Goal: Information Seeking & Learning: Check status

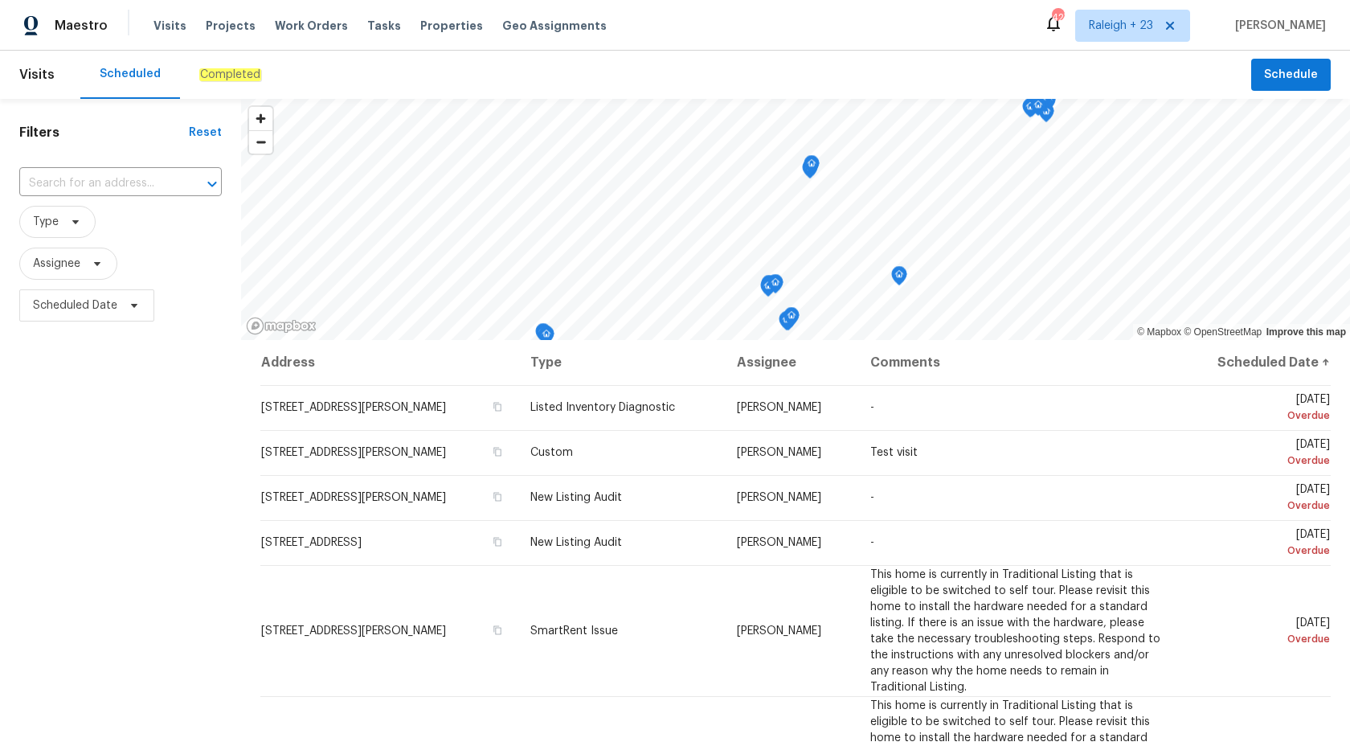
click at [192, 84] on div "Completed" at bounding box center [230, 75] width 100 height 48
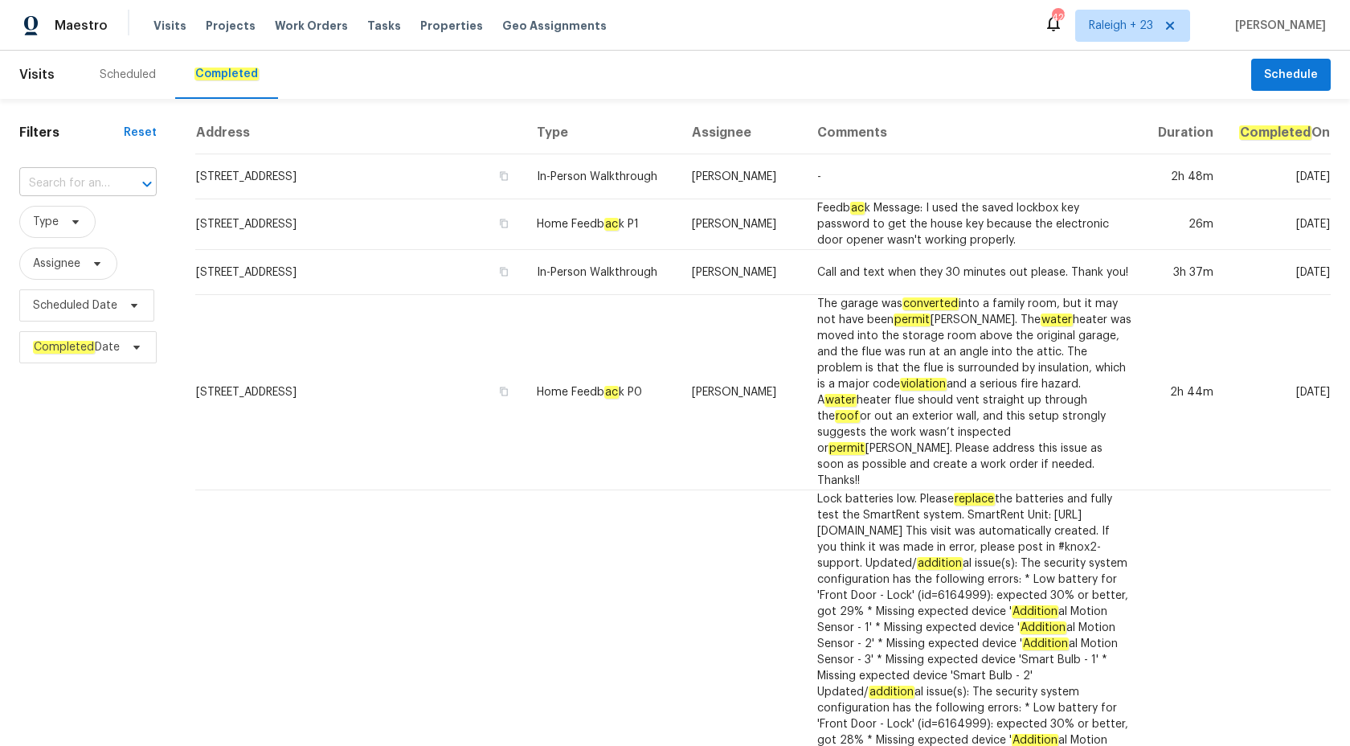
click at [112, 174] on div "​" at bounding box center [87, 183] width 137 height 25
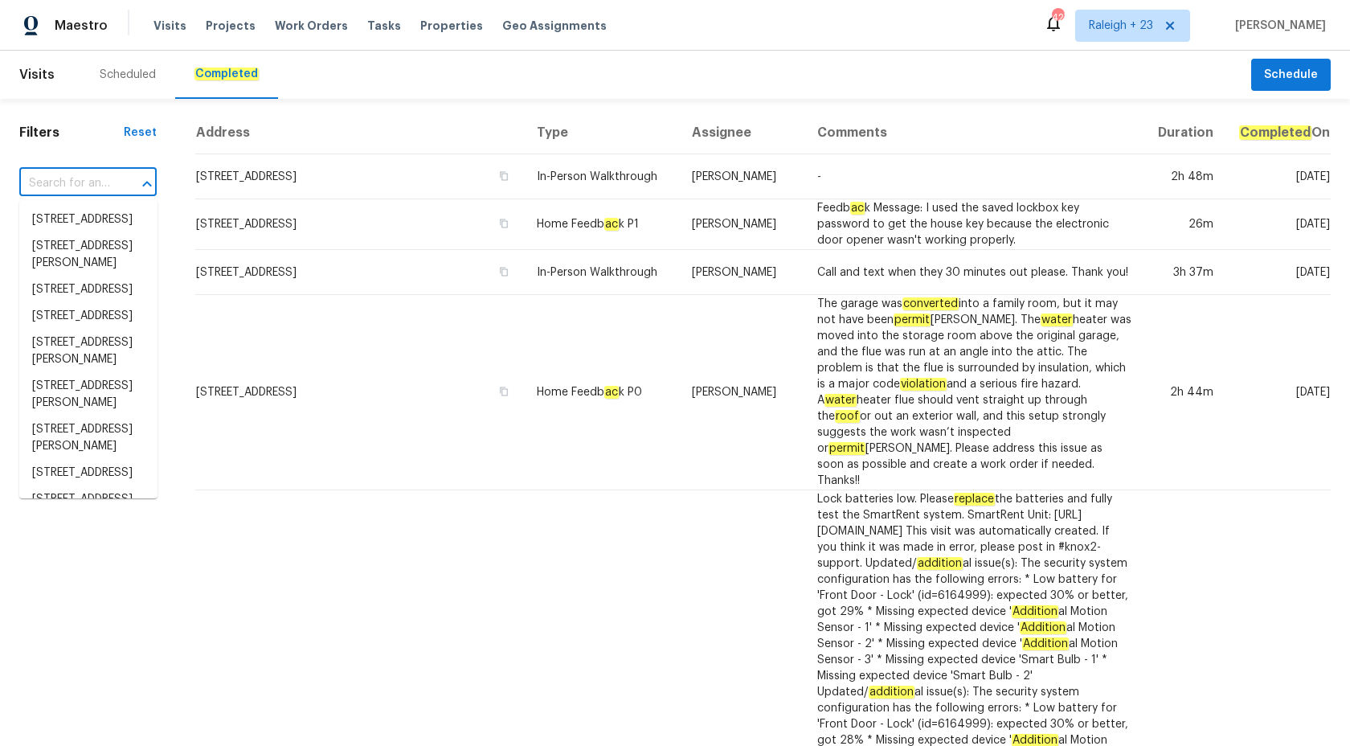
paste input "2330 Judy Dr Parma, OH 44134"
type input "2330 Judy Dr Parma, OH 44134"
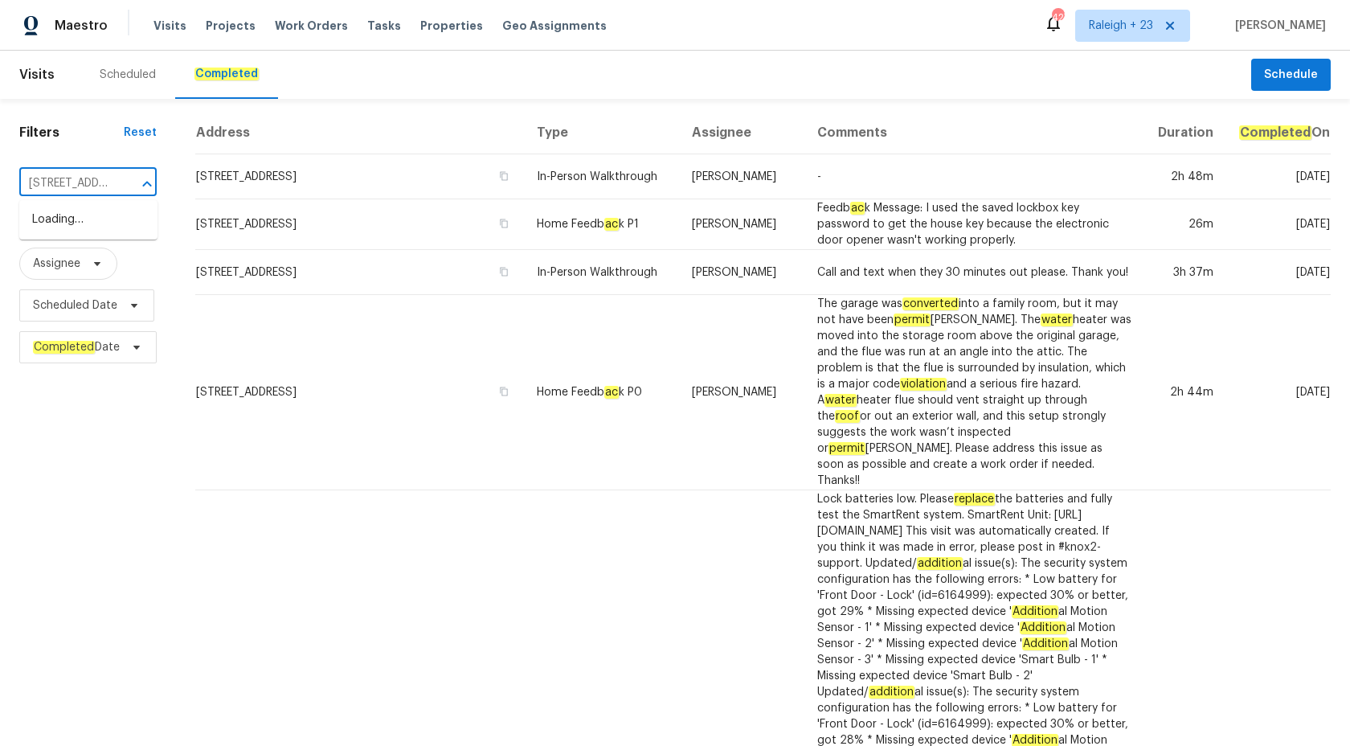
scroll to position [0, 80]
click at [96, 222] on li "2330 Judy Dr, Parma, OH 44134" at bounding box center [88, 227] width 138 height 43
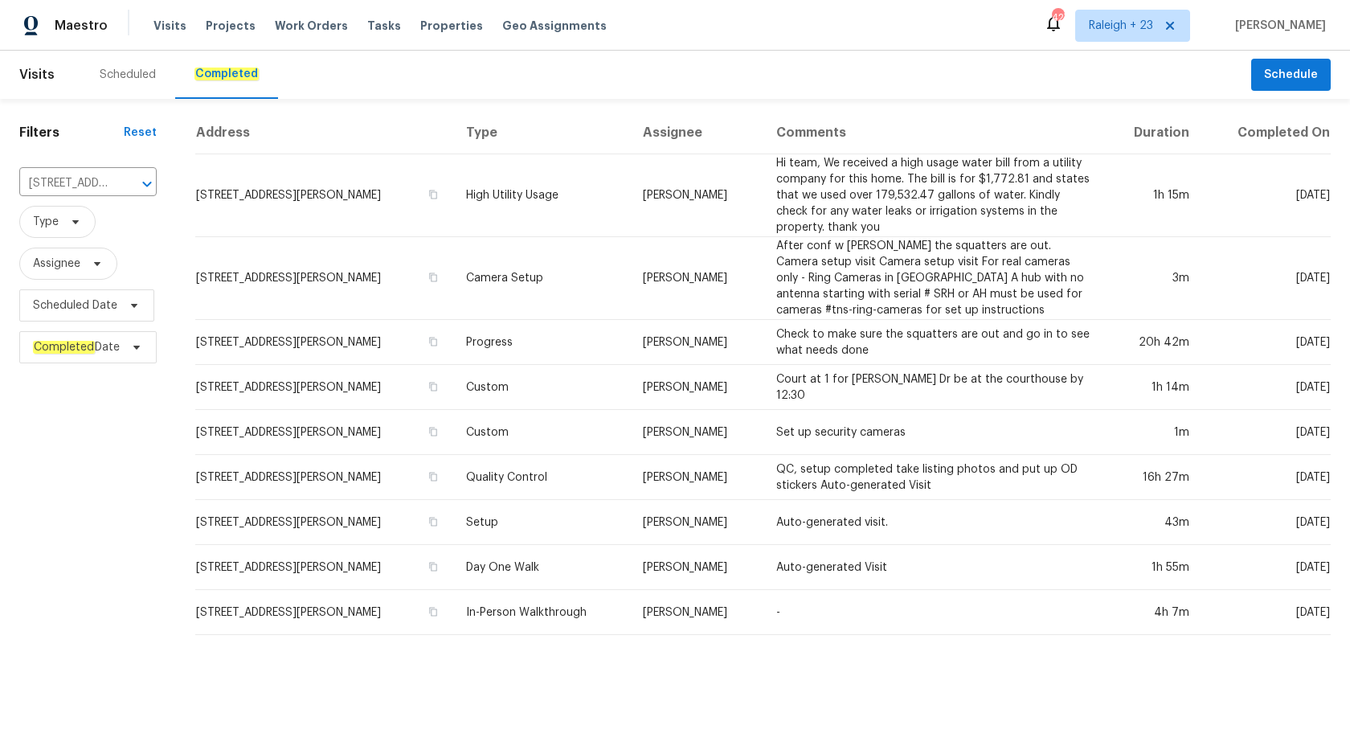
click at [583, 263] on td "Camera Setup" at bounding box center [541, 278] width 177 height 83
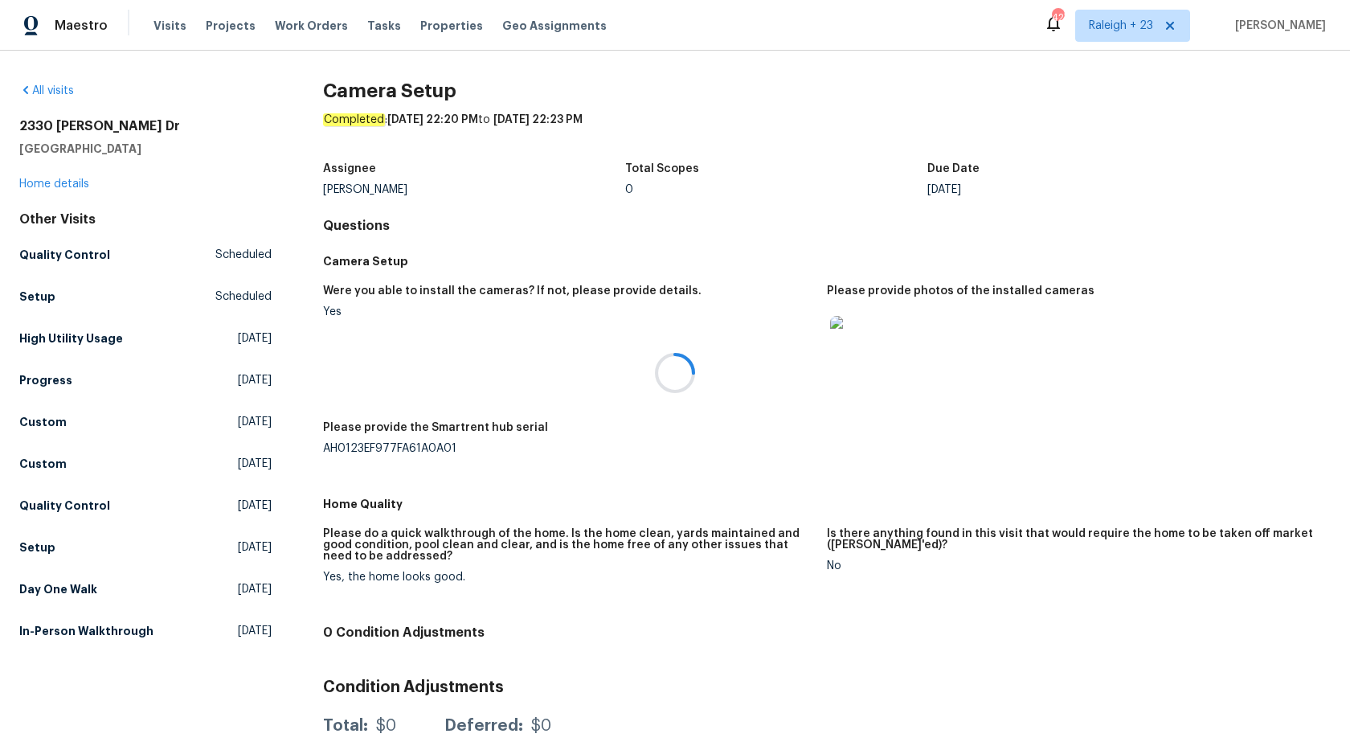
click at [55, 178] on div at bounding box center [675, 373] width 1350 height 746
click at [55, 178] on link "Home details" at bounding box center [54, 183] width 70 height 11
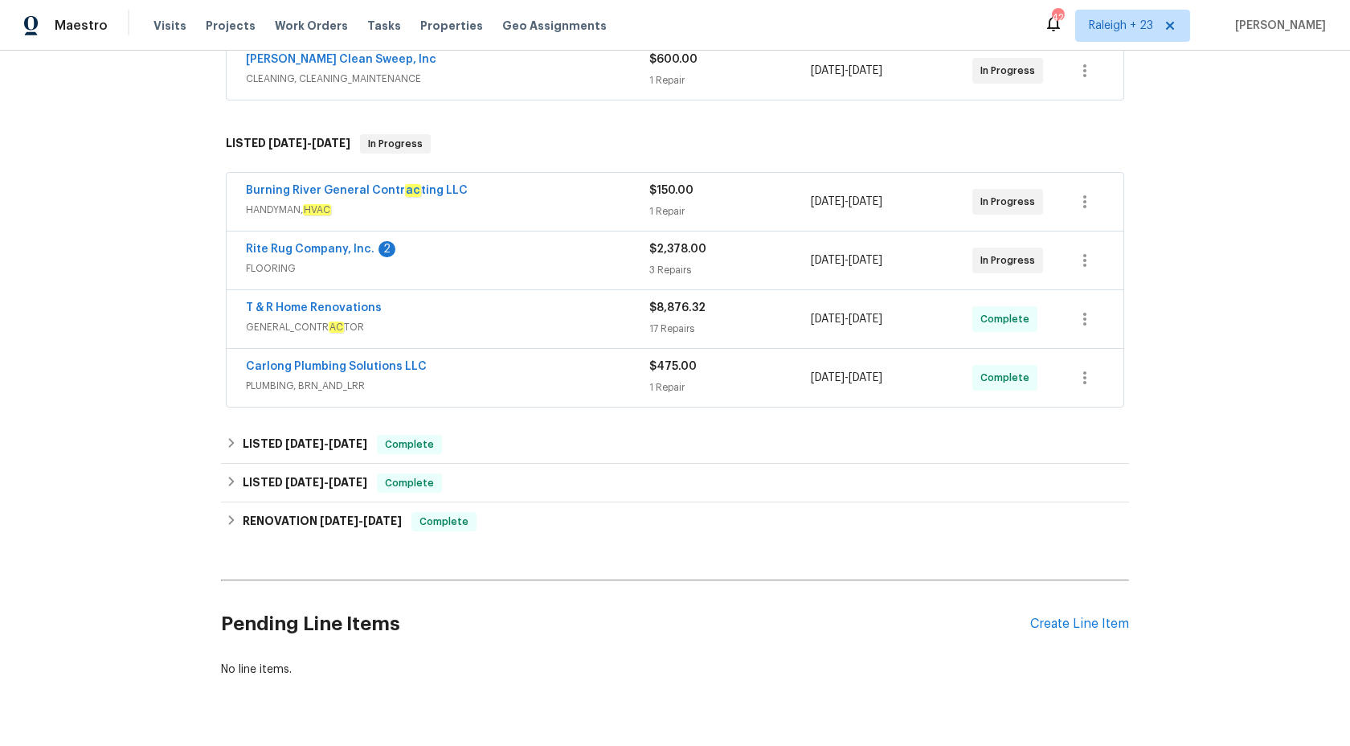
scroll to position [333, 0]
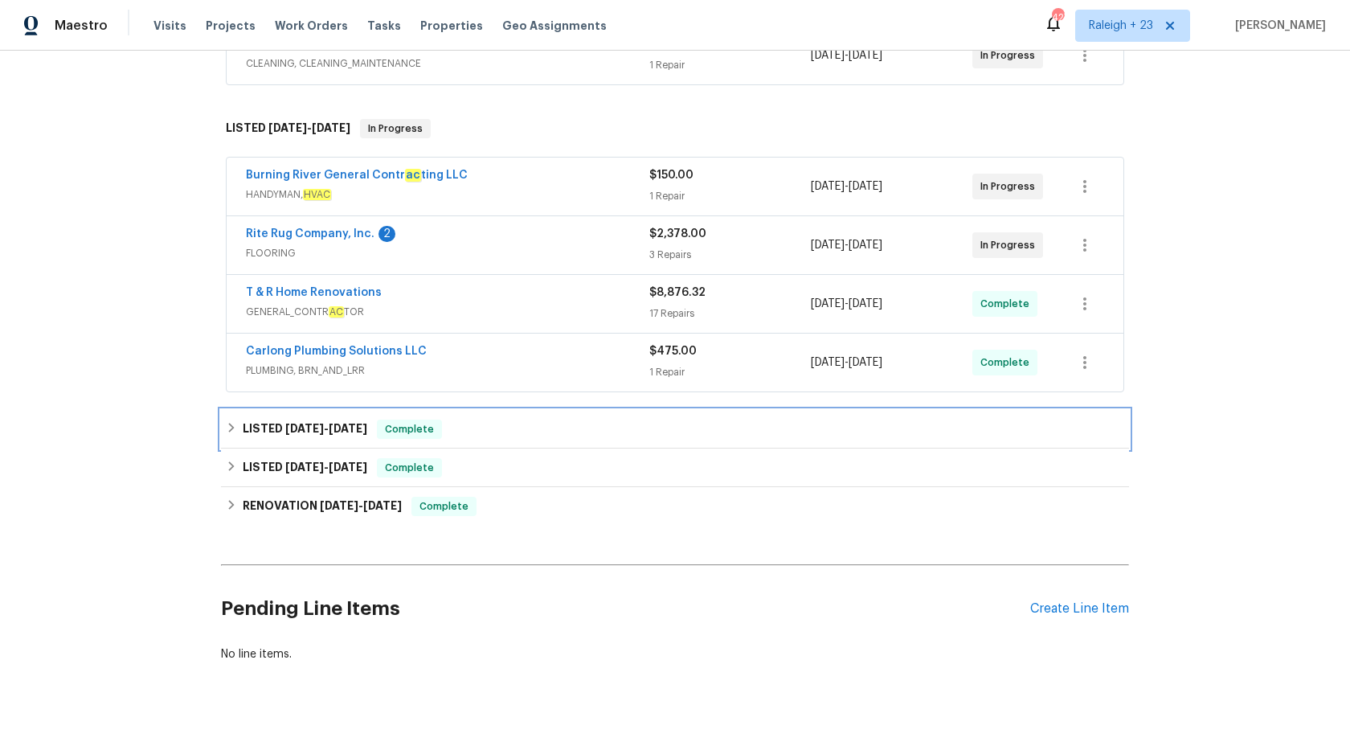
click at [440, 427] on span "Complete" at bounding box center [409, 429] width 62 height 16
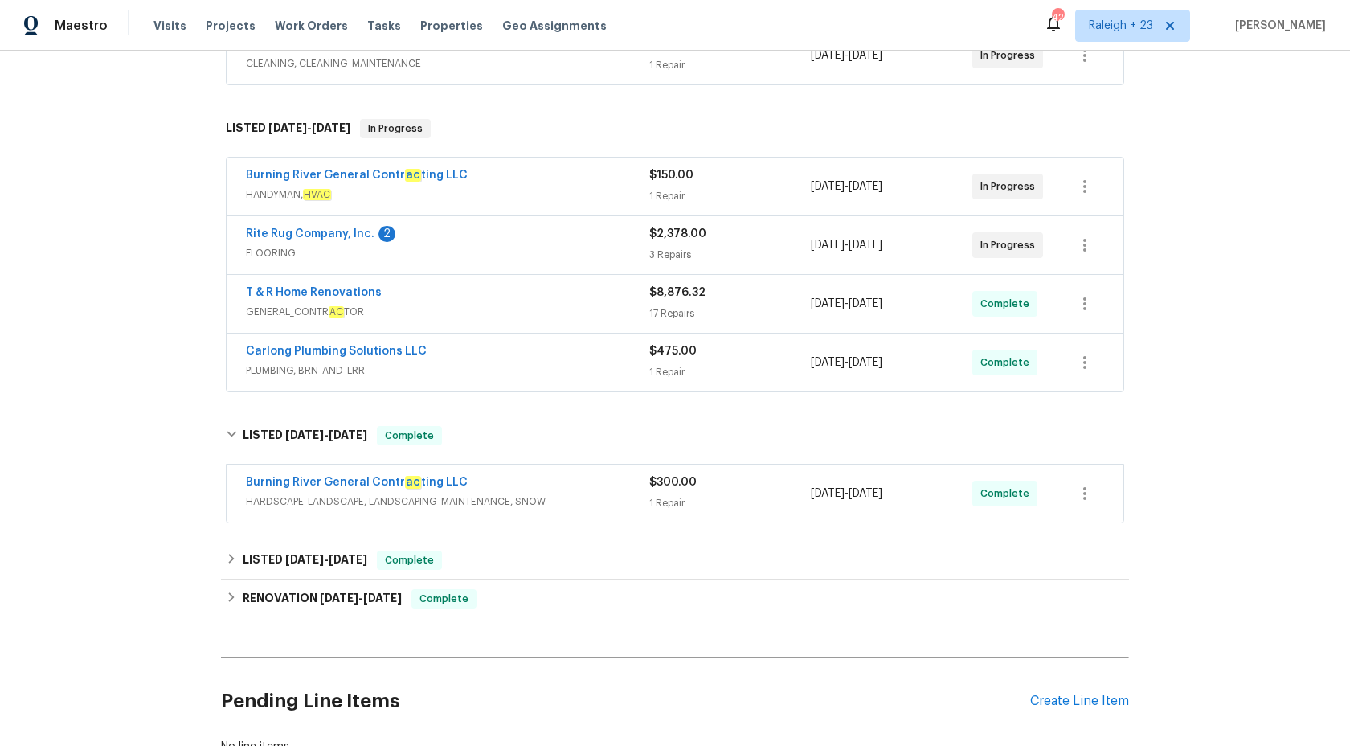
click at [648, 500] on span "HARDSCAPE_LANDSCAPE, LANDSCAPING_MAINTENANCE, SNOW" at bounding box center [447, 501] width 403 height 16
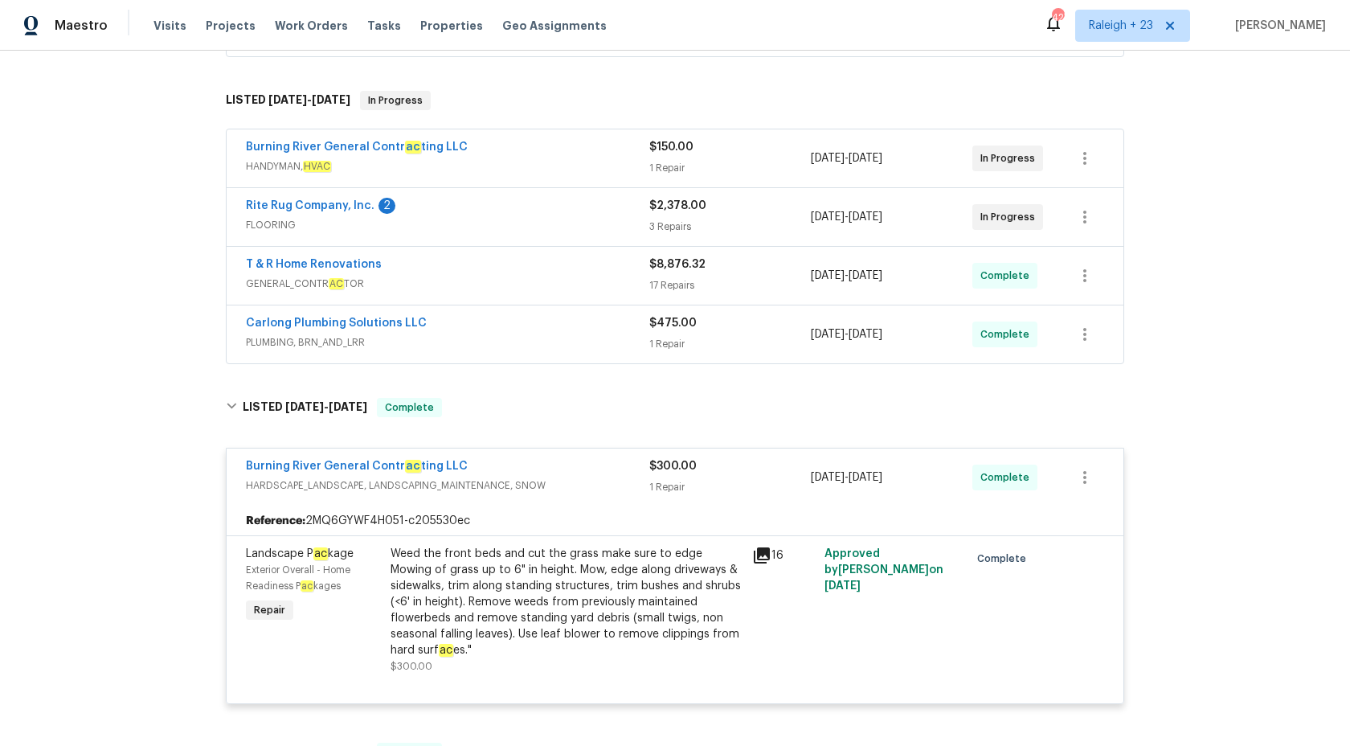
scroll to position [362, 0]
click at [651, 477] on div "1 Repair" at bounding box center [729, 485] width 161 height 16
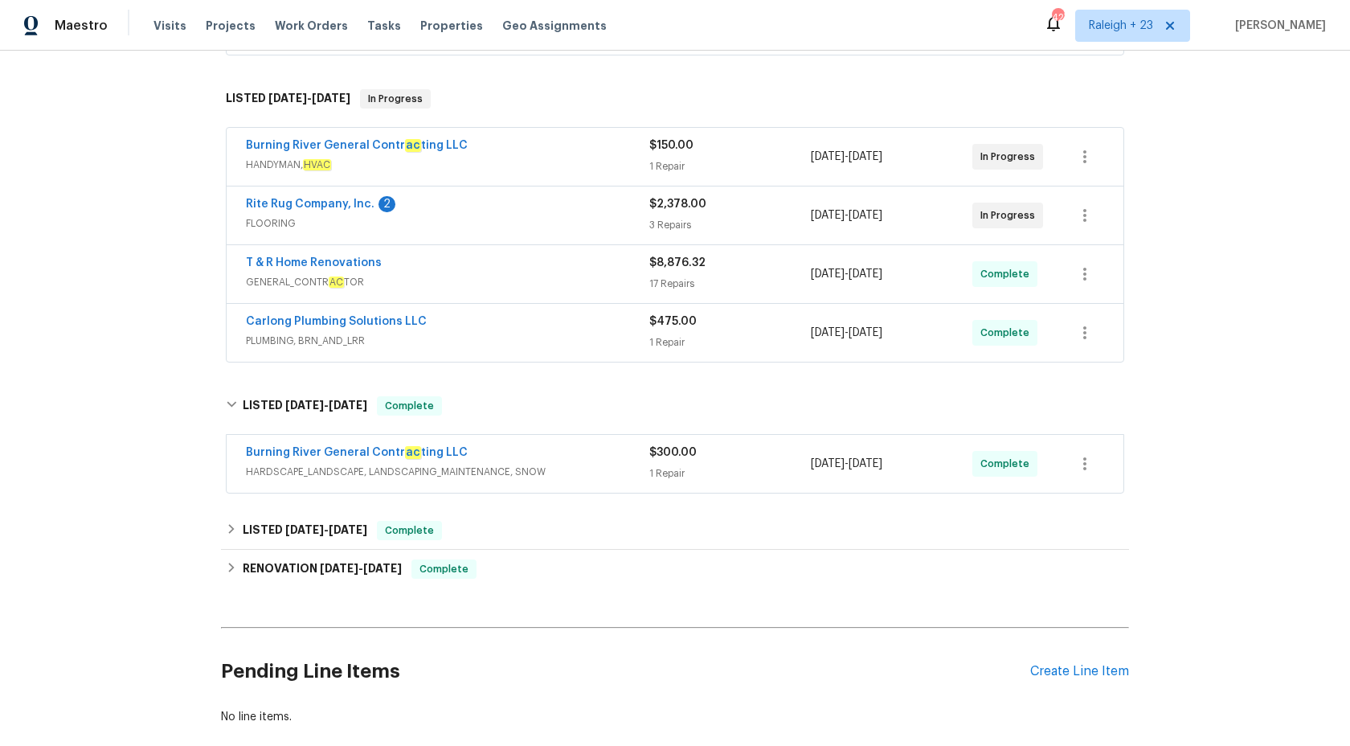
click at [568, 344] on span "PLUMBING, BRN_AND_LRR" at bounding box center [447, 341] width 403 height 16
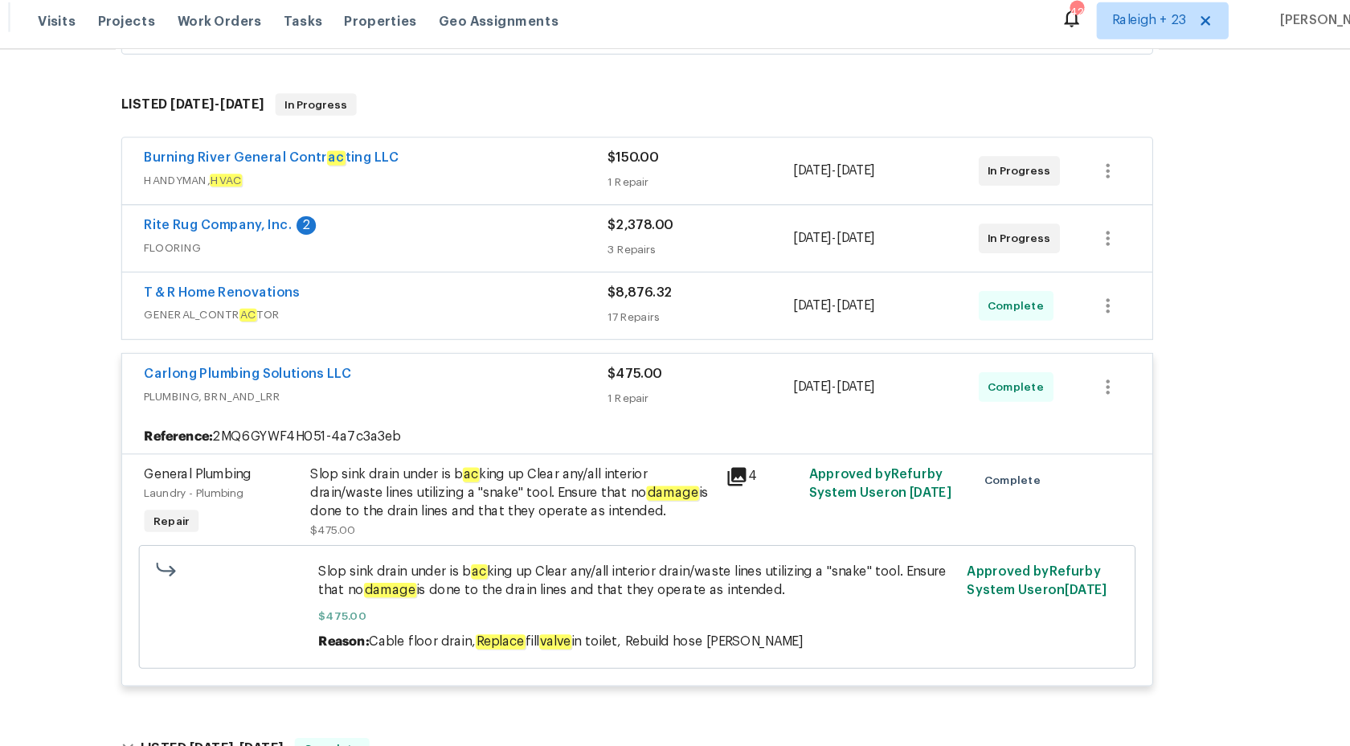
click at [732, 359] on div "1 Repair" at bounding box center [729, 354] width 161 height 16
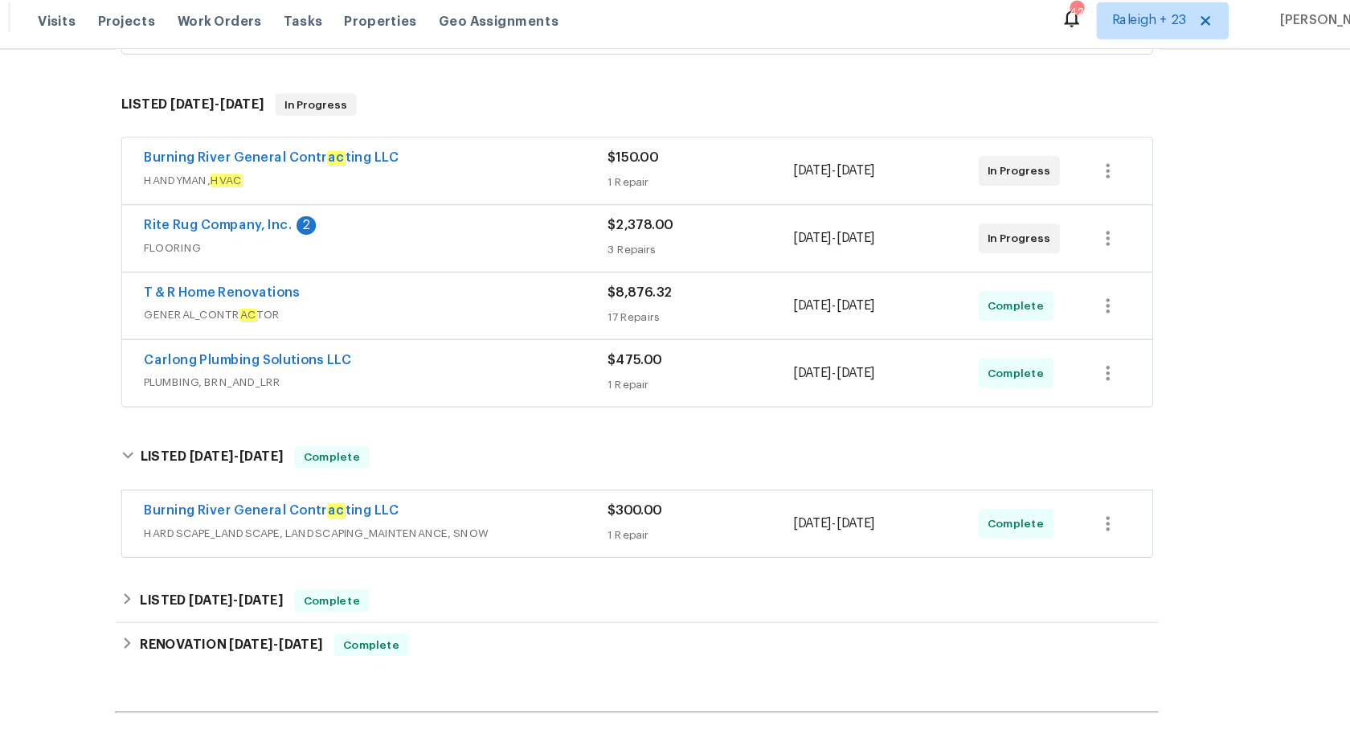
click at [599, 230] on span "FLOORING" at bounding box center [447, 223] width 403 height 16
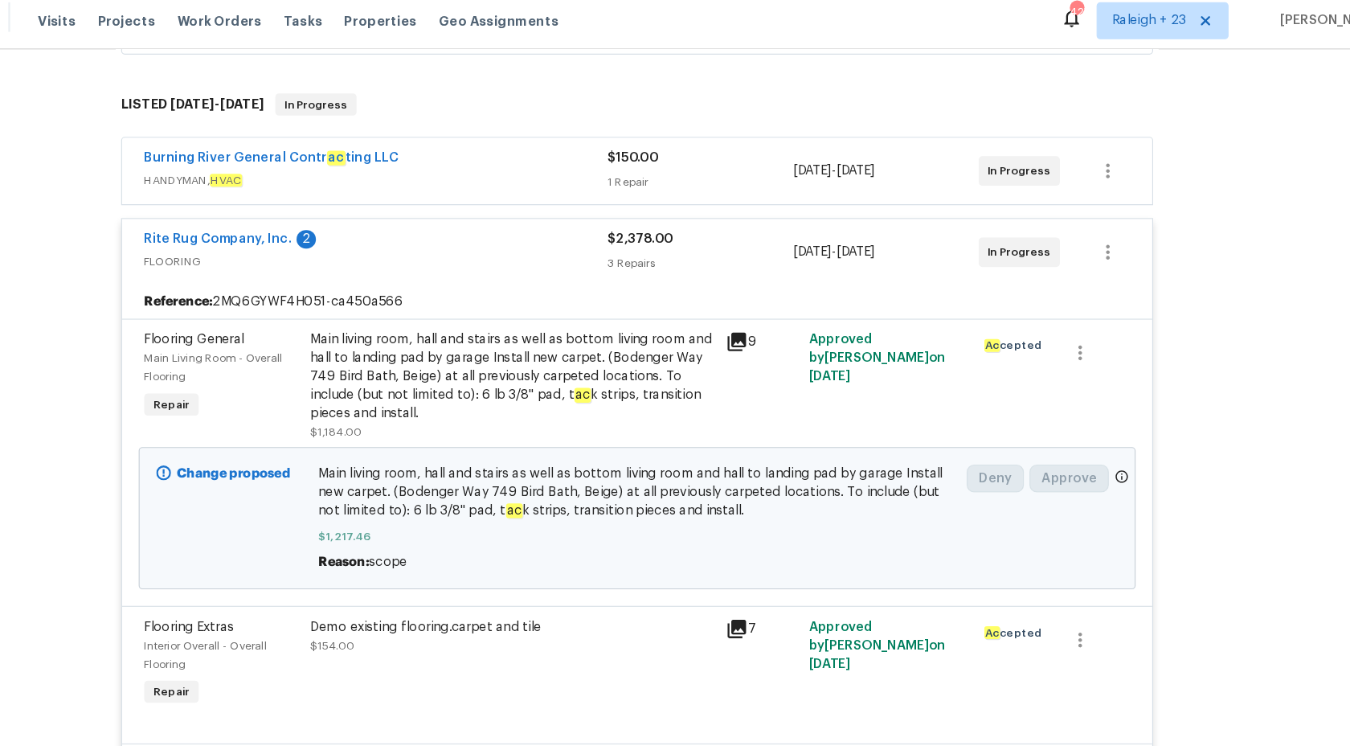
click at [599, 230] on span "FLOORING" at bounding box center [447, 235] width 403 height 16
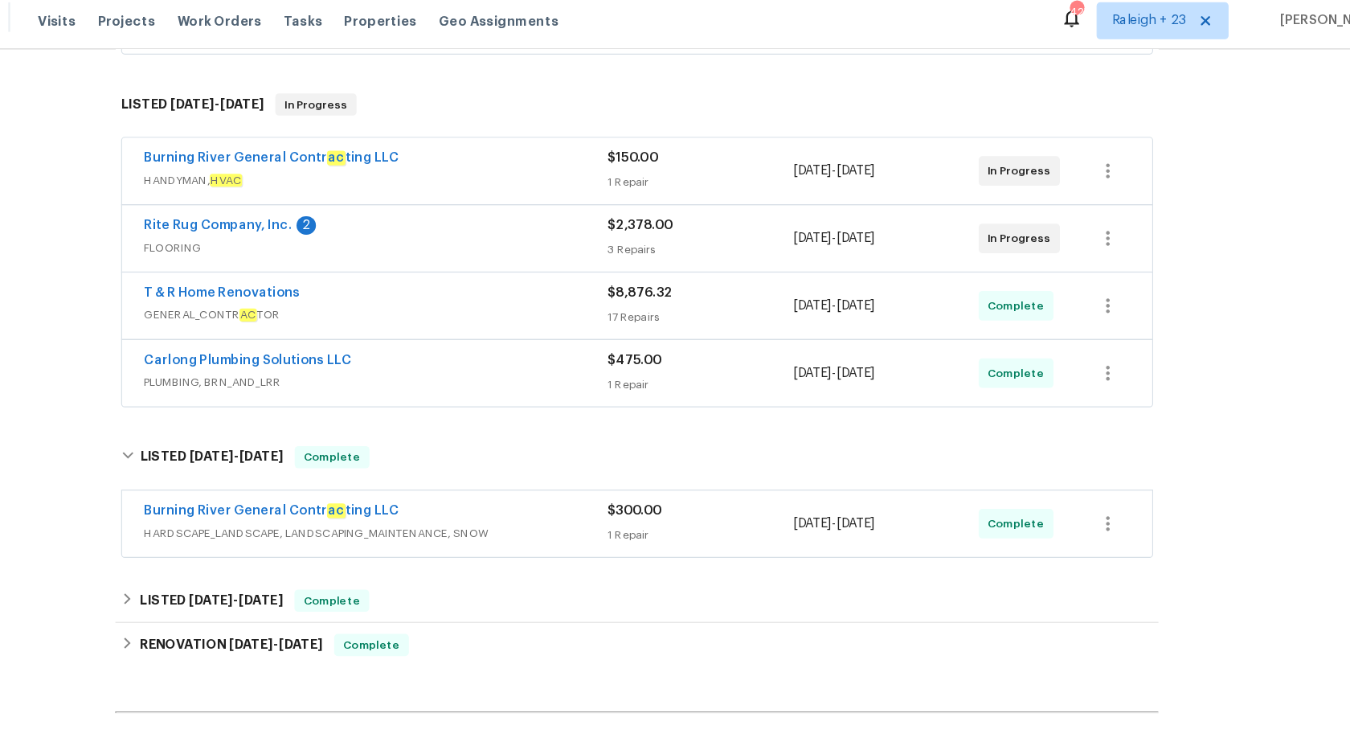
click at [616, 280] on span "GENERAL_CONTR AC TOR" at bounding box center [447, 282] width 403 height 16
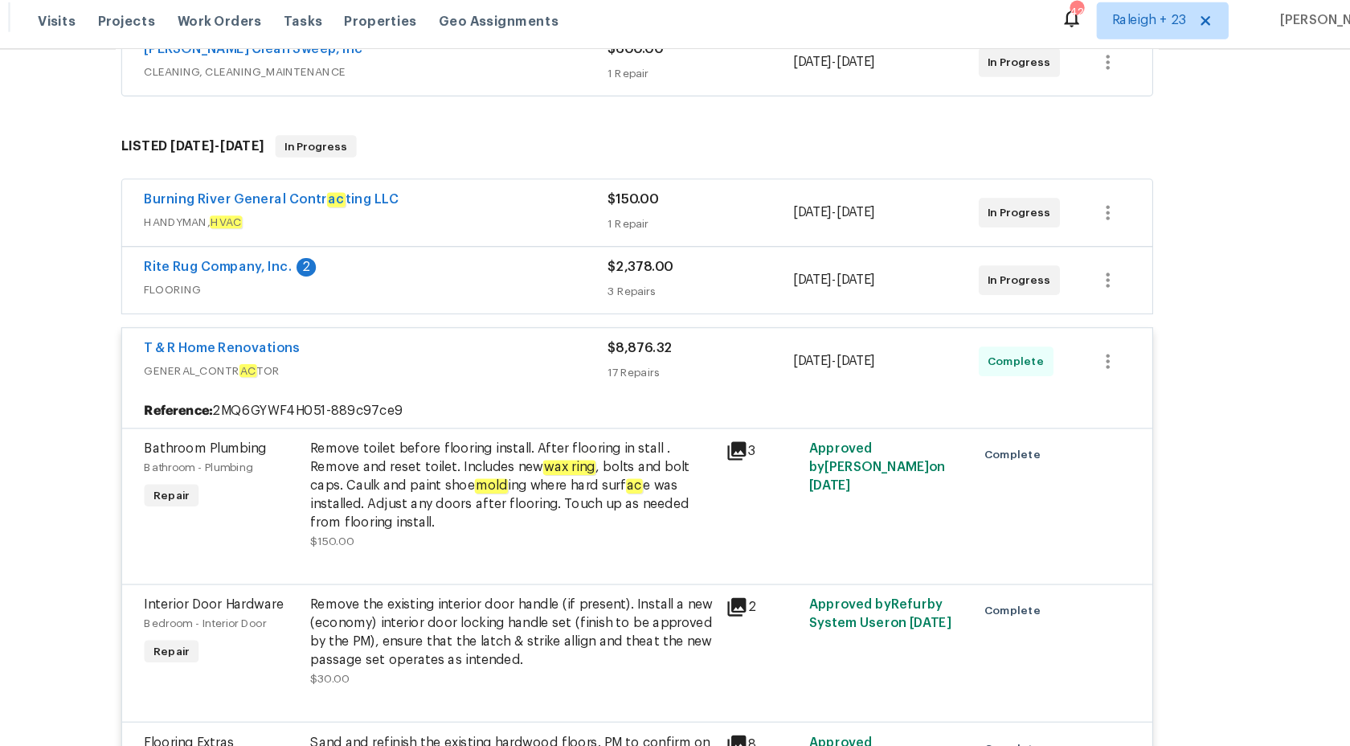
scroll to position [2736, 0]
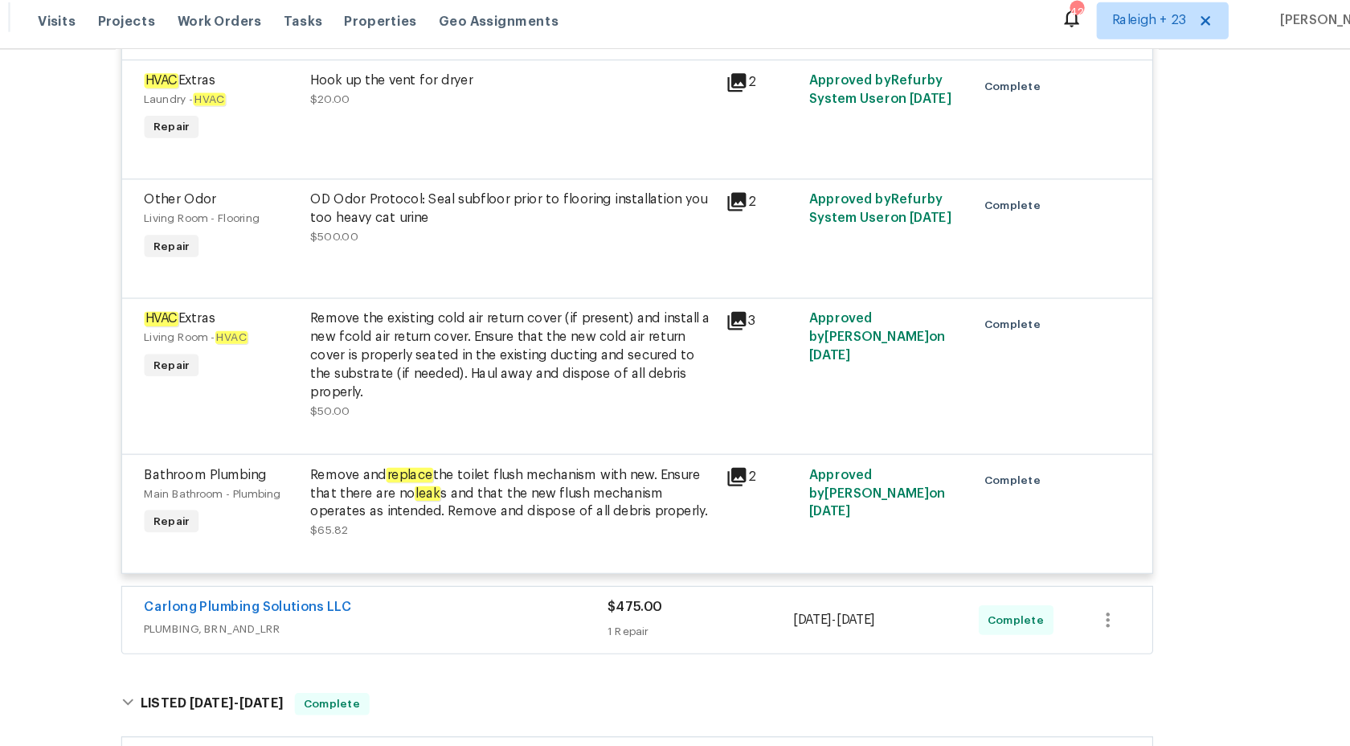
click at [584, 420] on div "Remove and replace the toilet flush mechanism with new. Ensure that there are n…" at bounding box center [566, 437] width 352 height 48
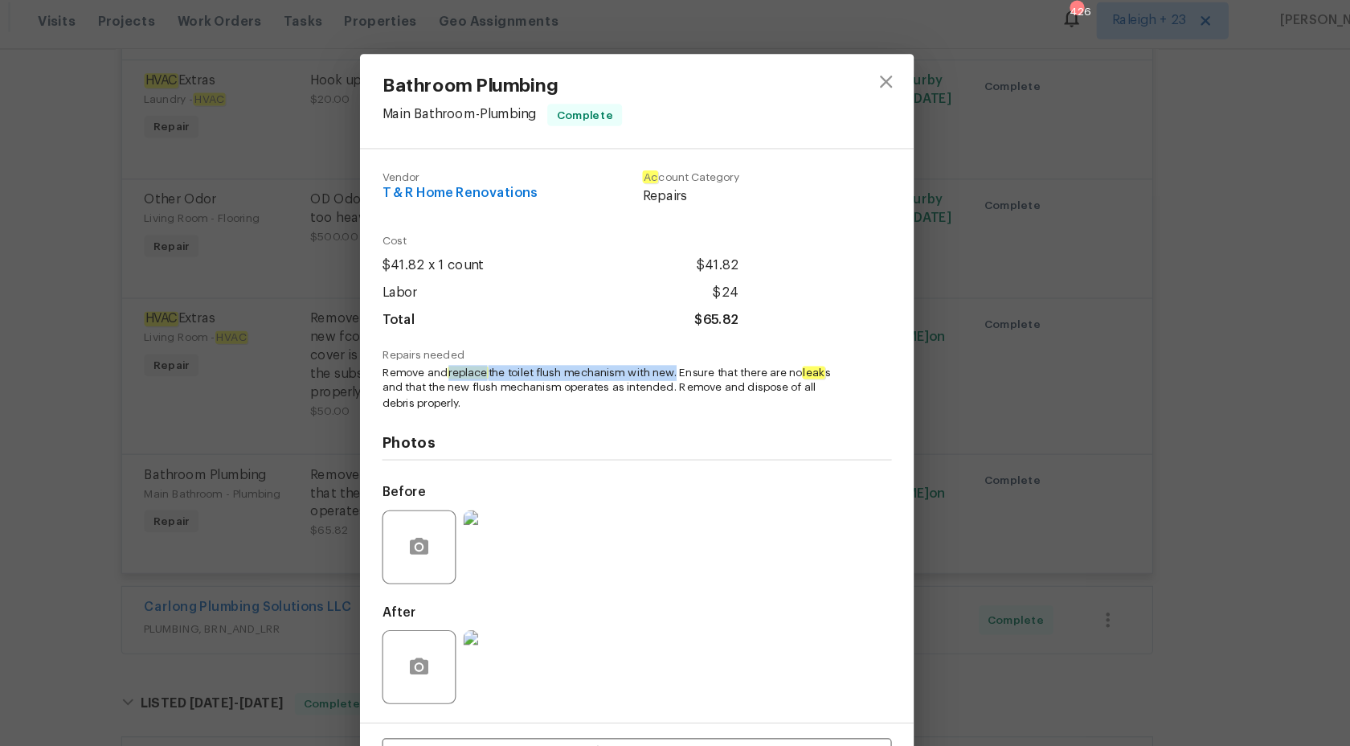
copy span "replace the toilet flush mechanism with new"
drag, startPoint x: 512, startPoint y: 331, endPoint x: 710, endPoint y: 334, distance: 198.5
click at [710, 334] on span "Remove and replace the toilet flush mechanism with new. Ensure that there are n…" at bounding box center [652, 345] width 399 height 40
click at [1247, 268] on div "Bathroom Plumbing Main Bathroom - Plumbing Complete Vendor T & R Home Renovatio…" at bounding box center [675, 373] width 1350 height 746
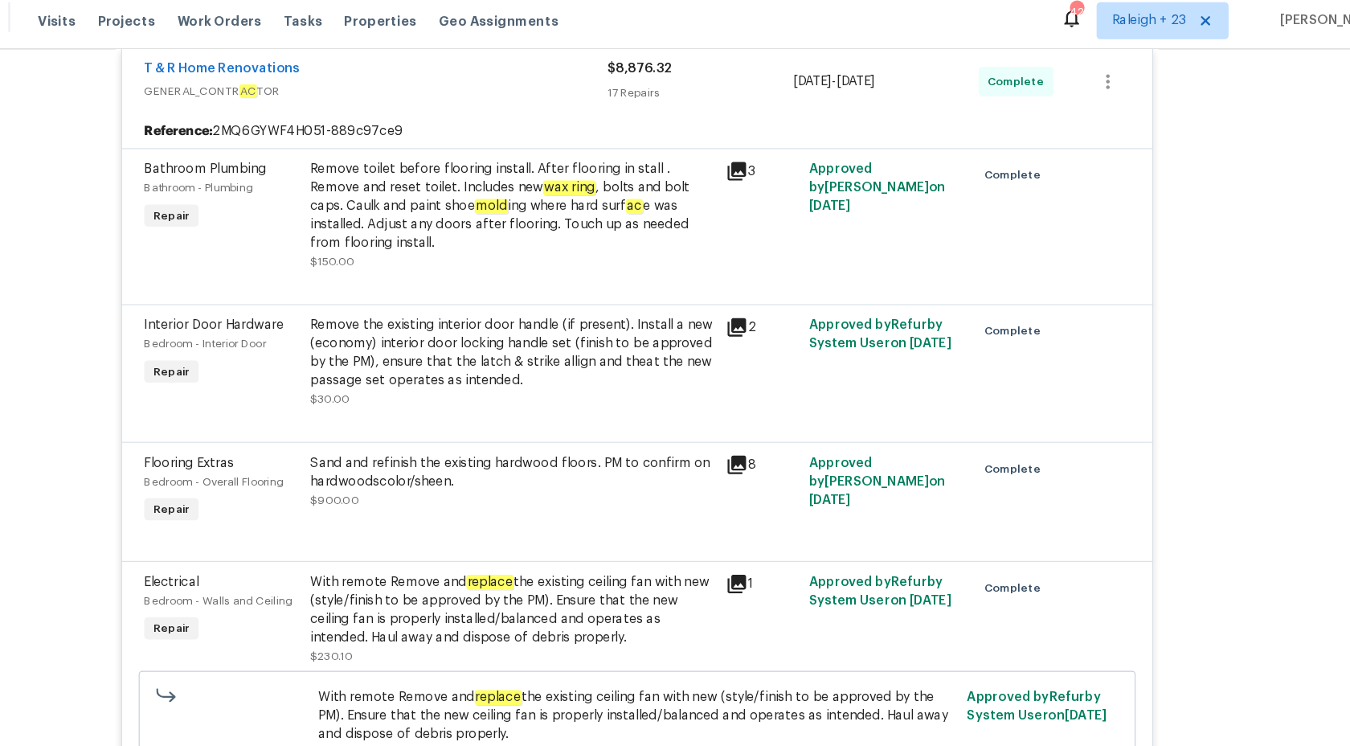
scroll to position [552, 0]
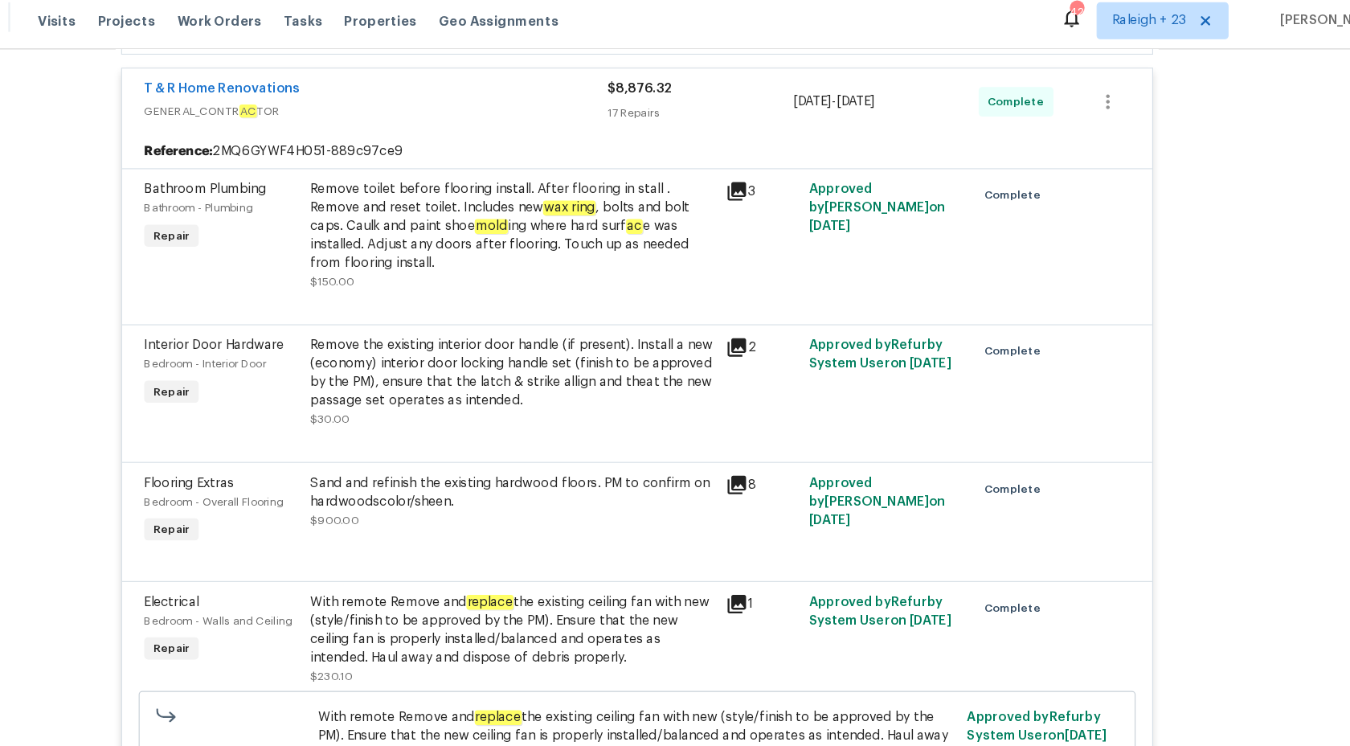
click at [618, 214] on div "Remove toilet before flooring install. After flooring in stall . Remove and res…" at bounding box center [566, 205] width 352 height 80
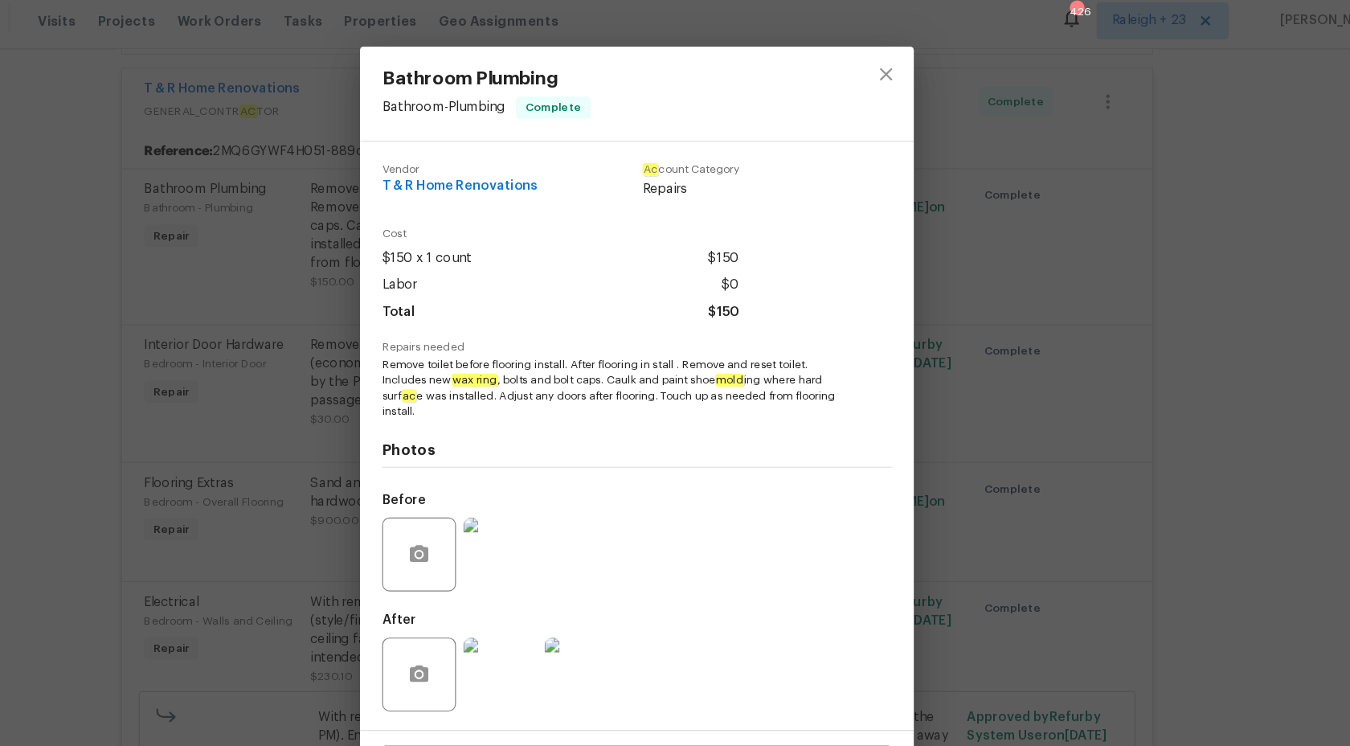
click at [1089, 319] on div "Bathroom Plumbing Bathroom - Plumbing Complete Vendor T & R Home Renovations Ac…" at bounding box center [675, 373] width 1350 height 746
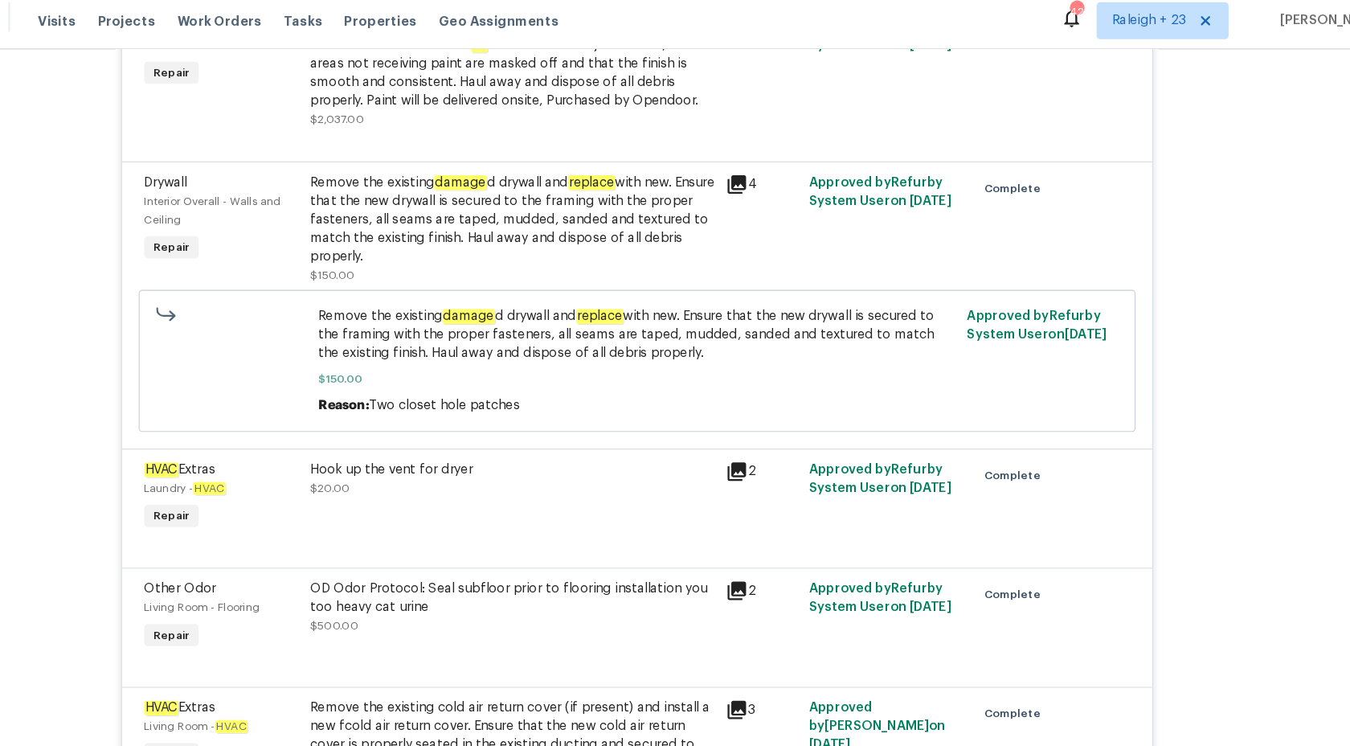
scroll to position [2392, 0]
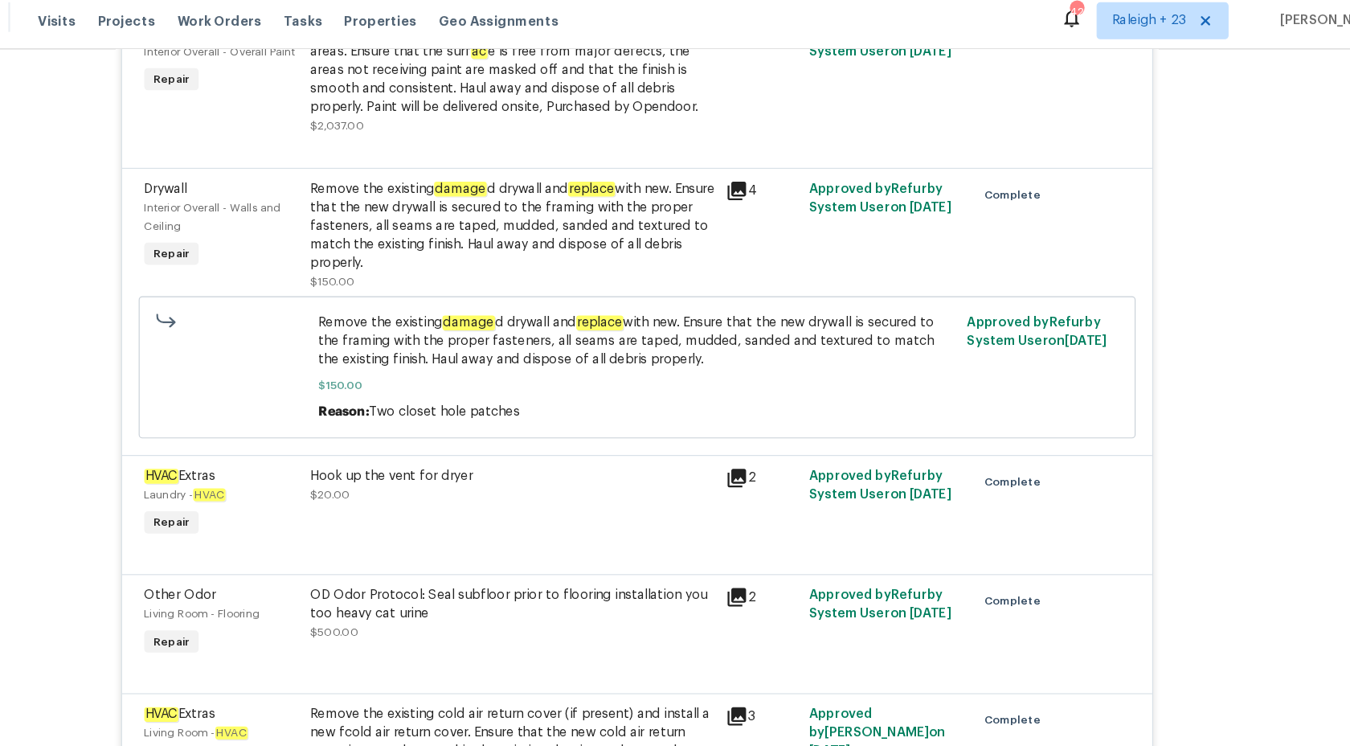
click at [512, 173] on div "Remove the existing damage d drywall and replace with new. Ensure that the new …" at bounding box center [566, 204] width 352 height 80
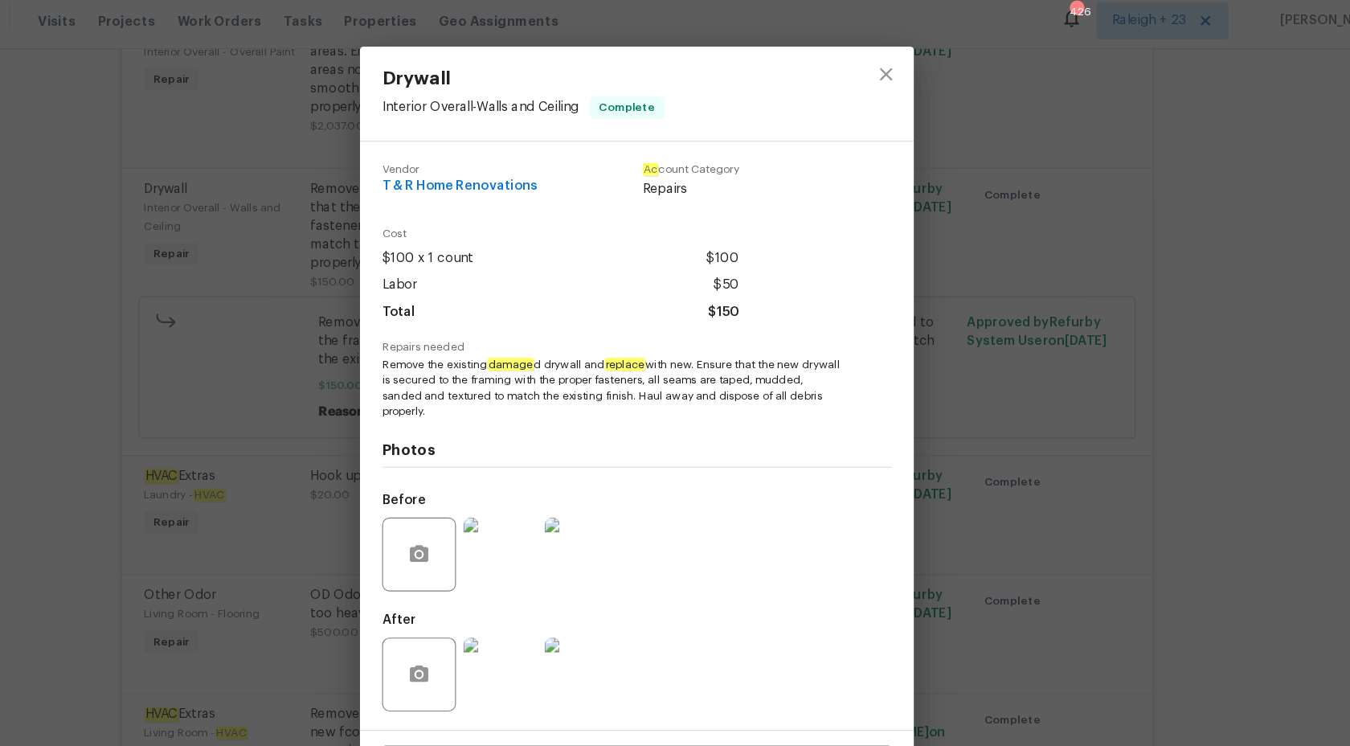
click at [1128, 317] on div "Drywall Interior Overall - Walls and Ceiling Complete Vendor T & R Home Renovat…" at bounding box center [675, 373] width 1350 height 746
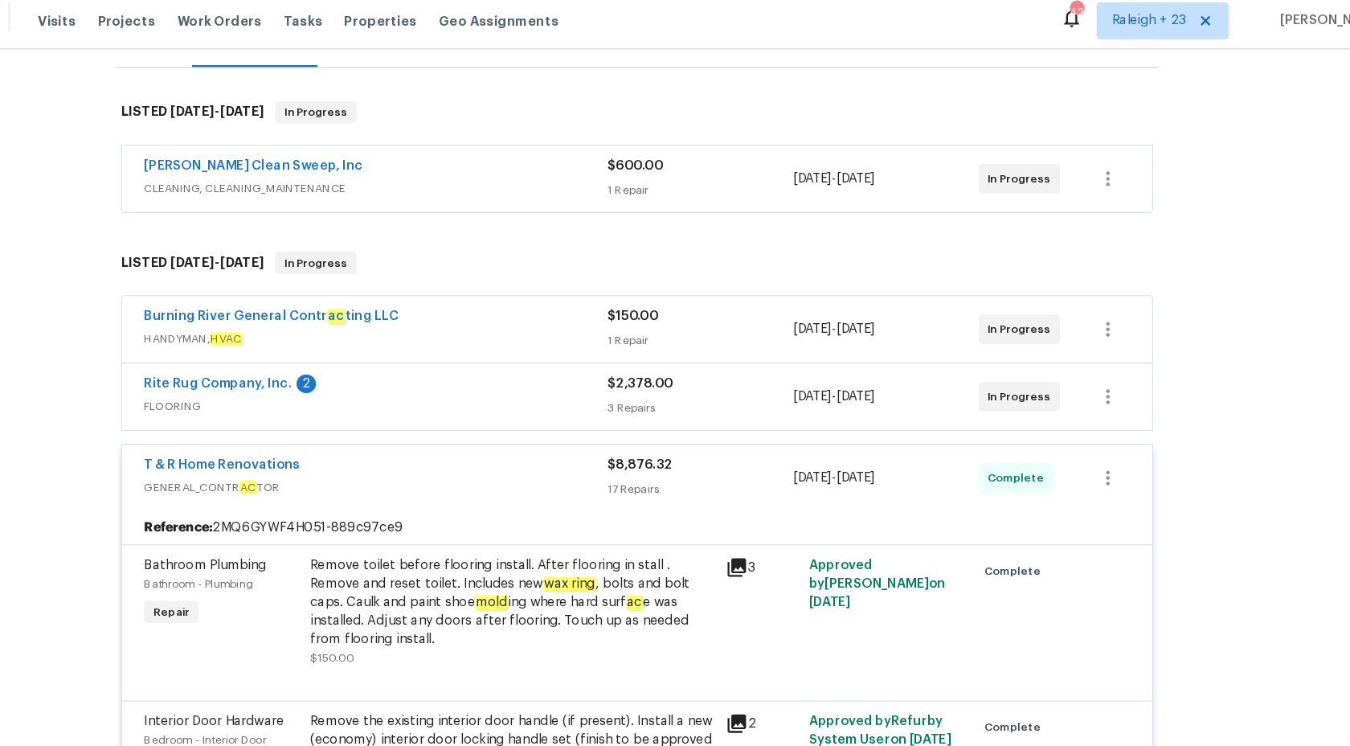
scroll to position [207, 0]
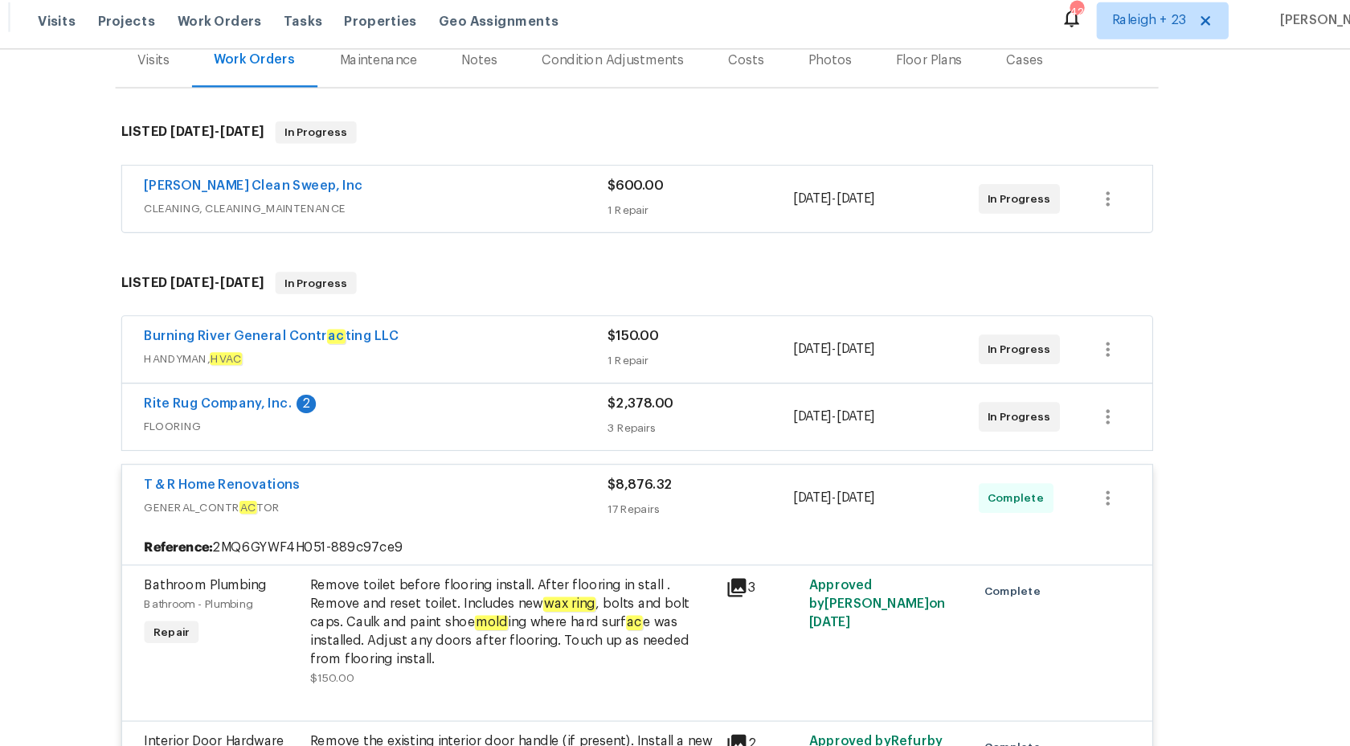
click at [721, 440] on div "$8,876.32 17 Repairs" at bounding box center [729, 441] width 161 height 39
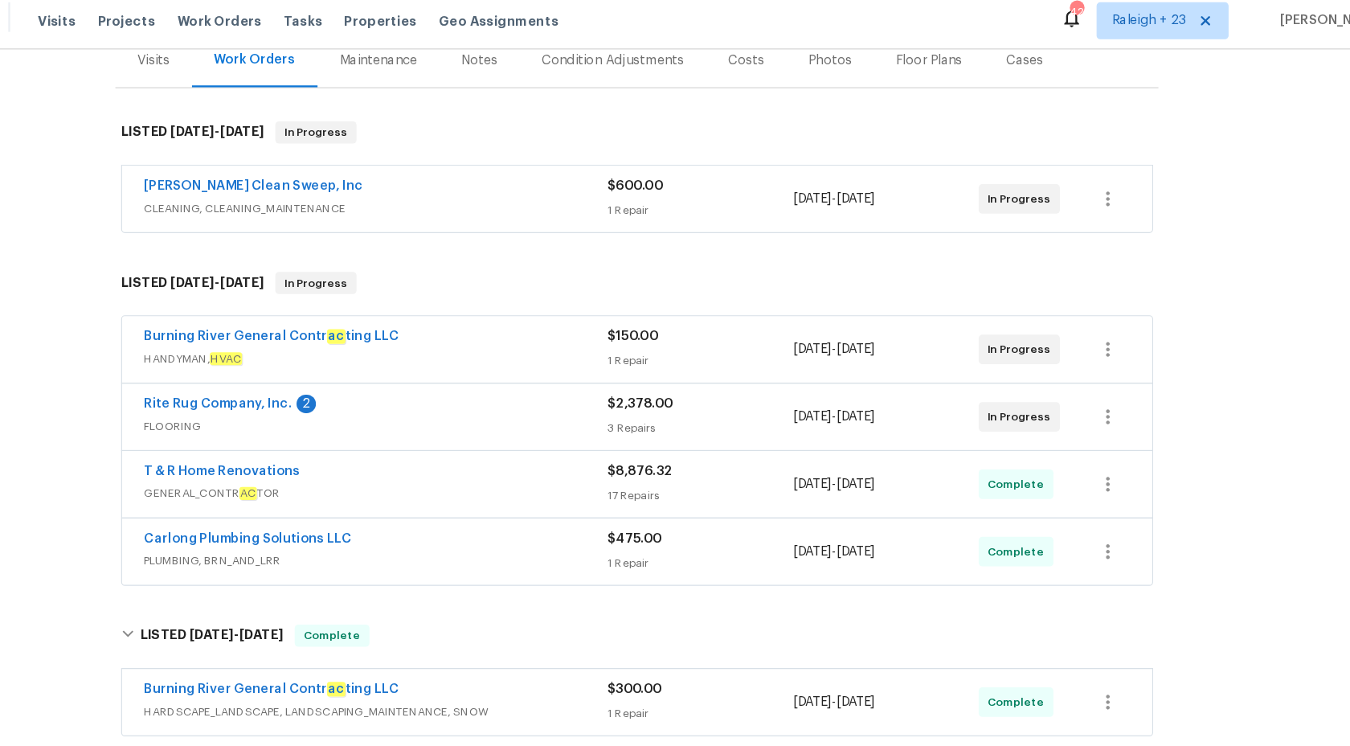
click at [675, 477] on span "$475.00" at bounding box center [672, 476] width 47 height 11
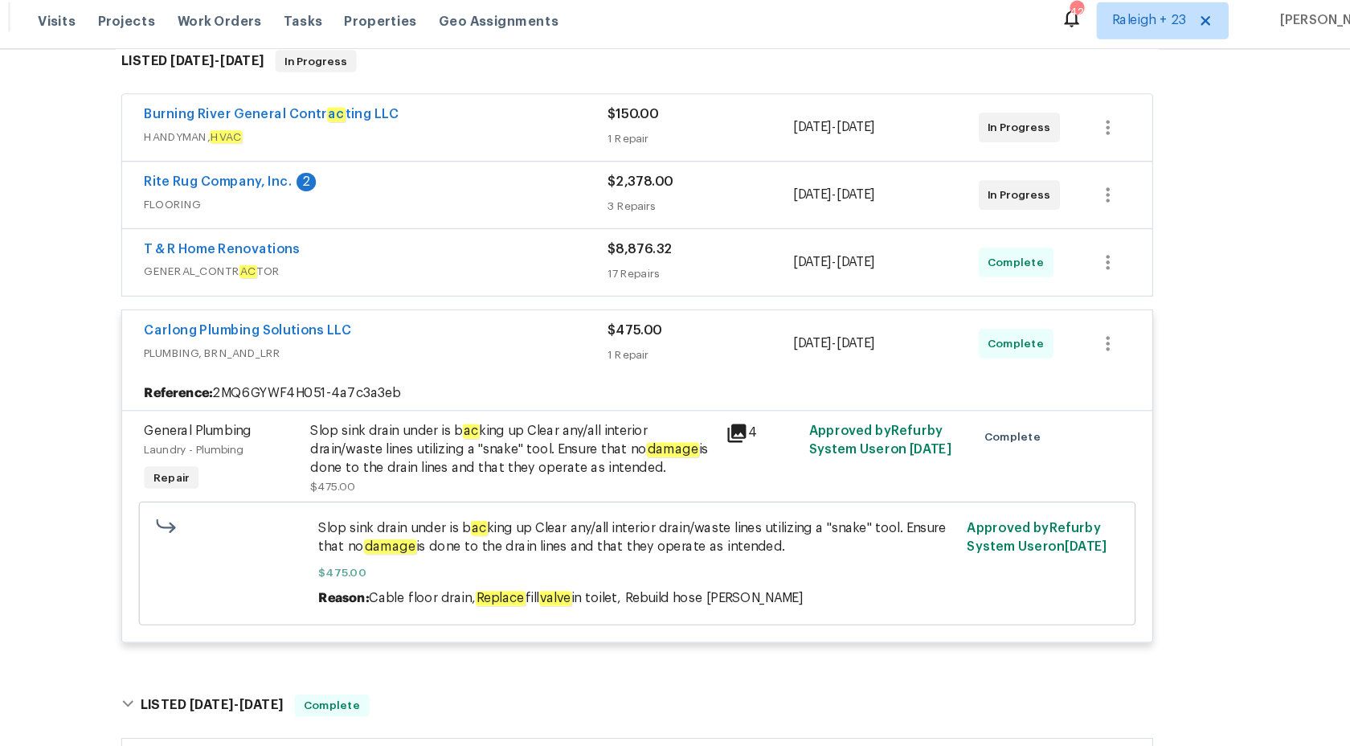
scroll to position [403, 0]
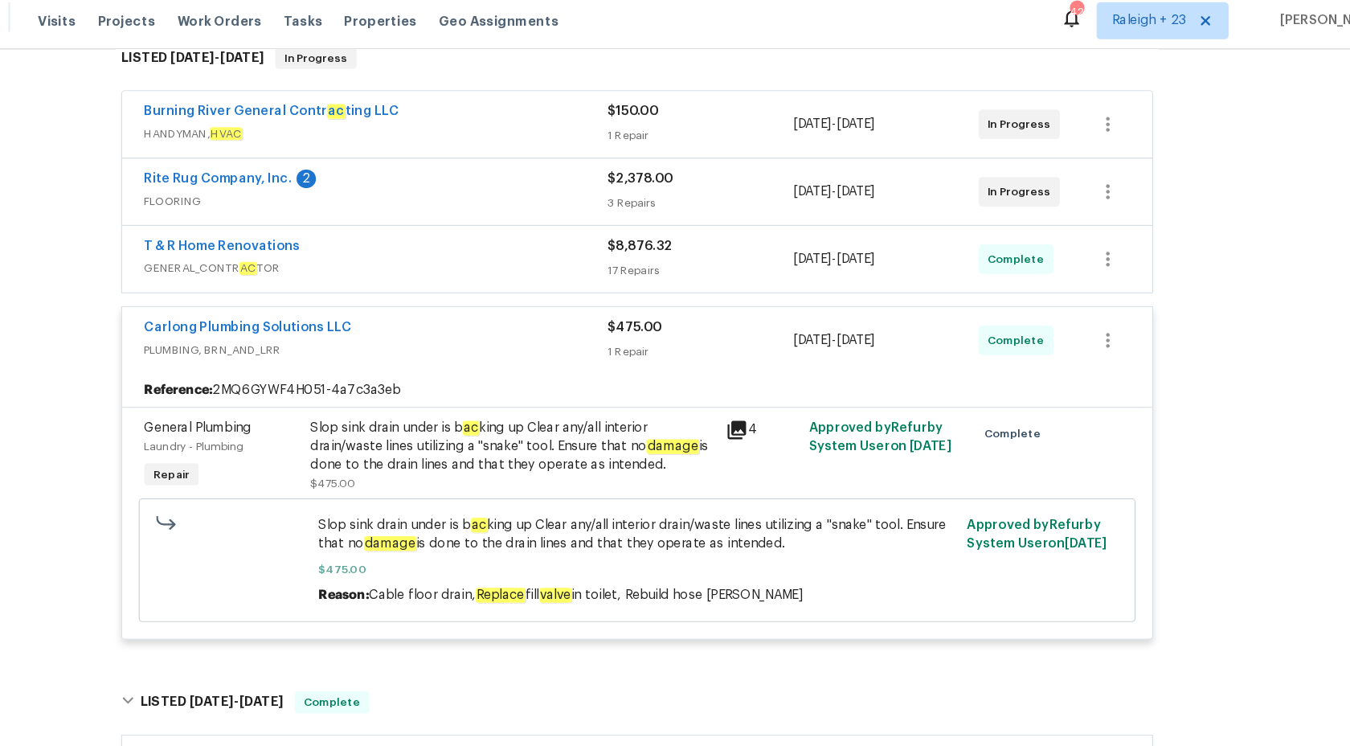
click at [473, 410] on div "Slop sink drain under is b ac king up Clear any/all interior drain/waste lines …" at bounding box center [566, 396] width 352 height 48
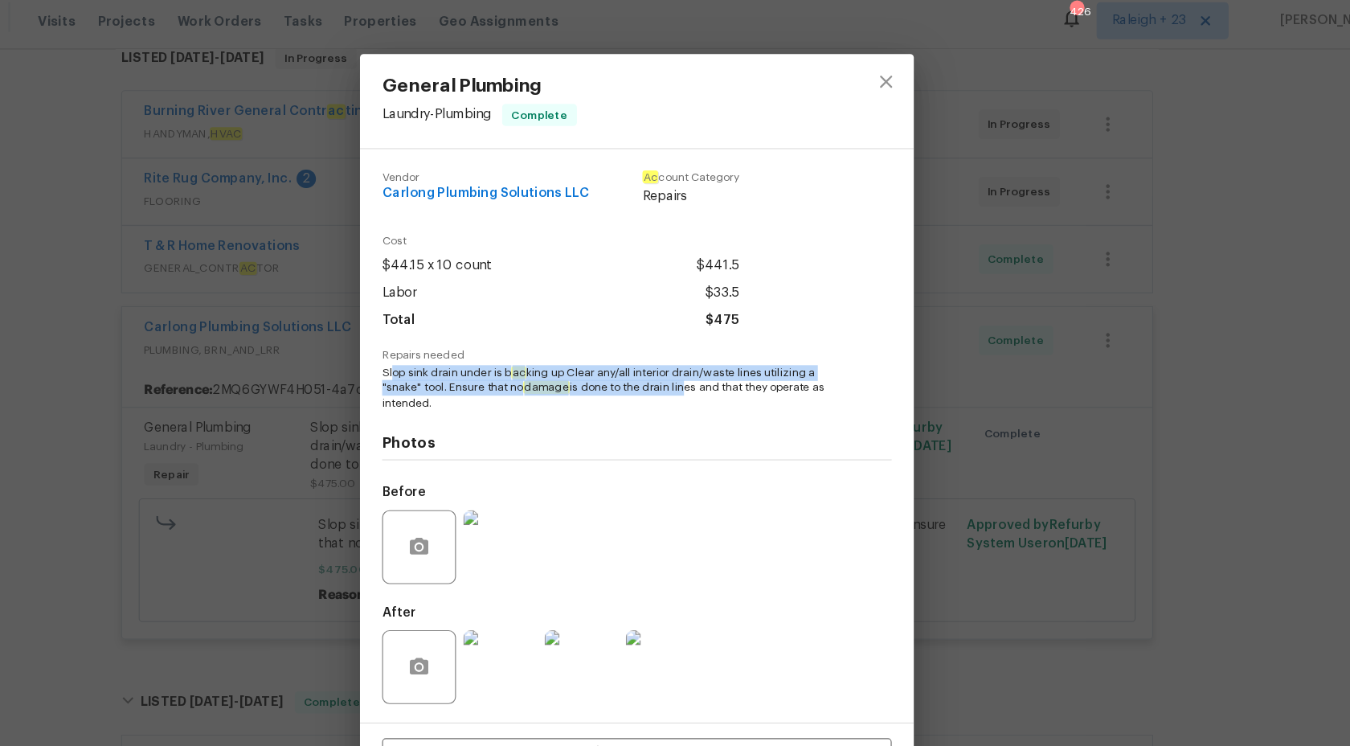
drag, startPoint x: 464, startPoint y: 337, endPoint x: 714, endPoint y: 348, distance: 250.9
click at [714, 349] on span "Slop sink drain under is b ac king up Clear any/all interior drain/waste lines …" at bounding box center [652, 345] width 399 height 40
click at [714, 348] on span "Slop sink drain under is b ac king up Clear any/all interior drain/waste lines …" at bounding box center [652, 345] width 399 height 40
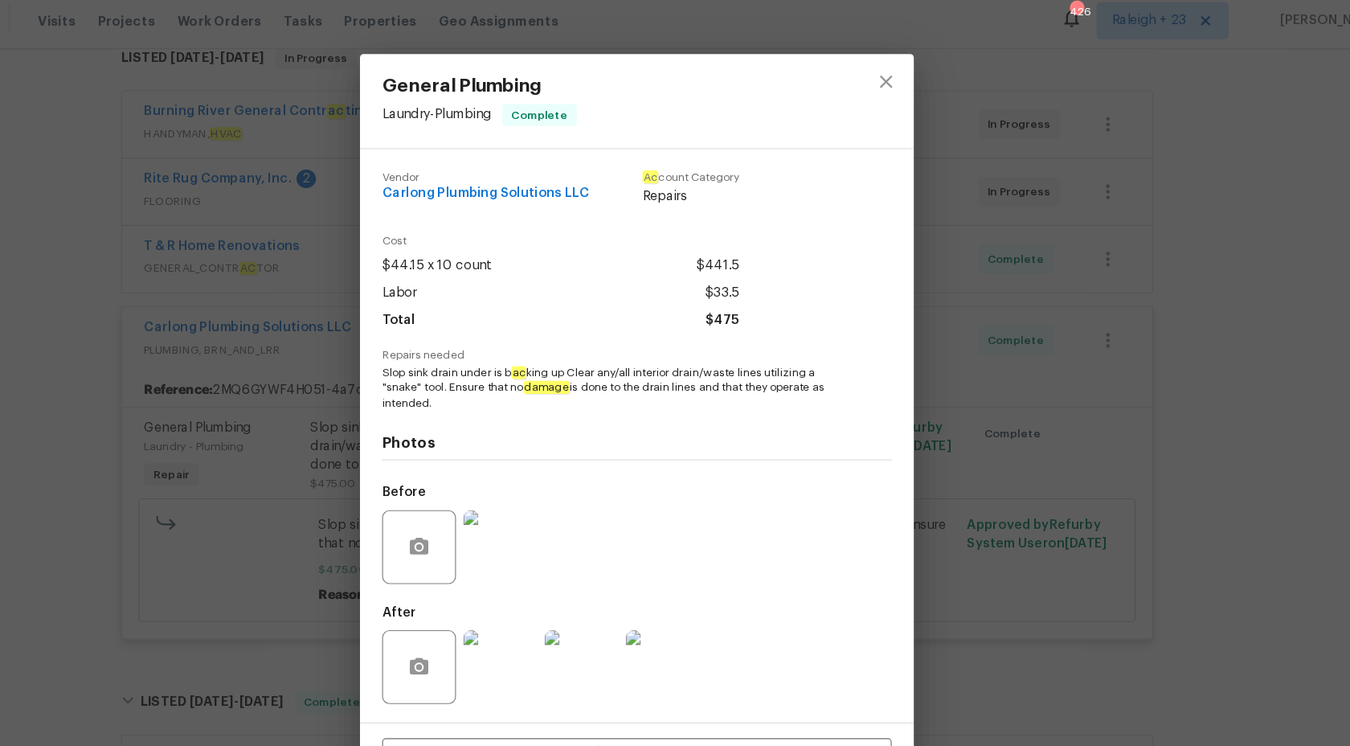
click at [1215, 333] on div "General Plumbing Laundry - Plumbing Complete Vendor Carlong Plumbing Solutions …" at bounding box center [675, 373] width 1350 height 746
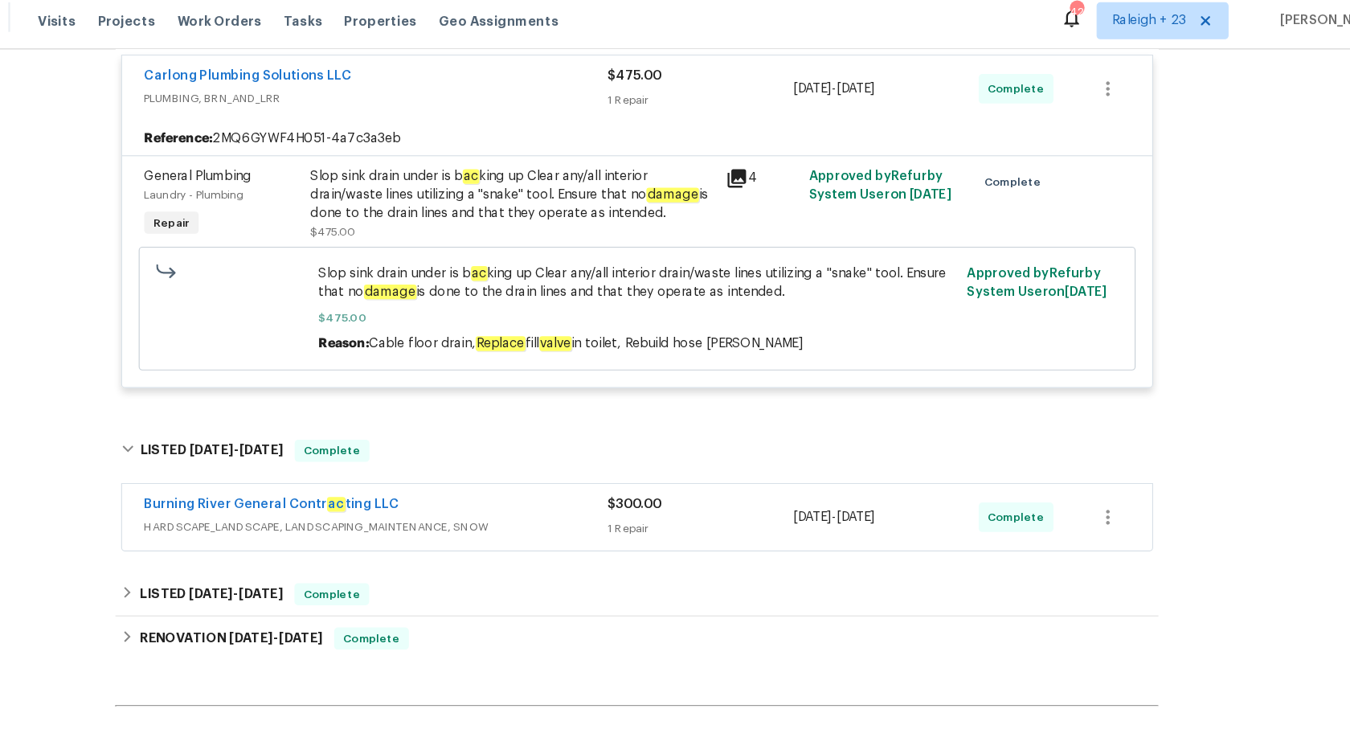
scroll to position [706, 0]
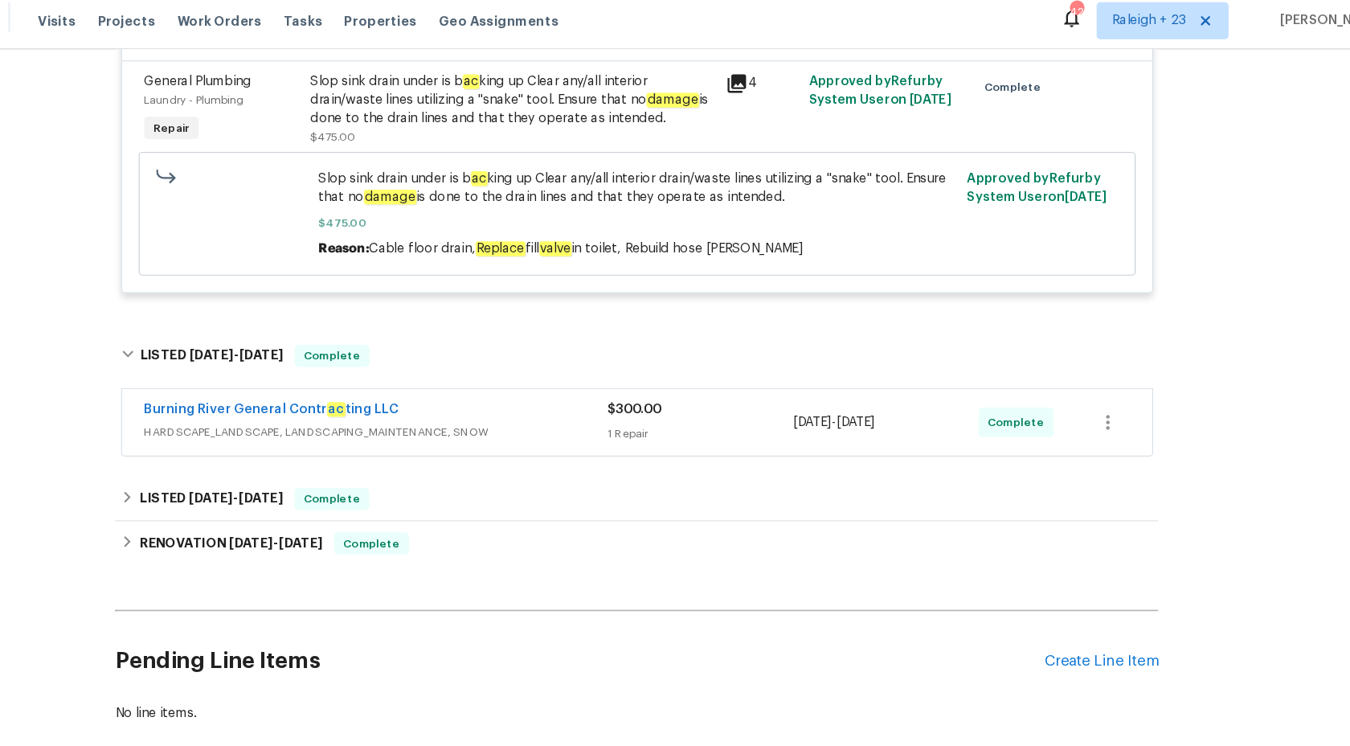
click at [678, 379] on div "1 Repair" at bounding box center [729, 385] width 161 height 16
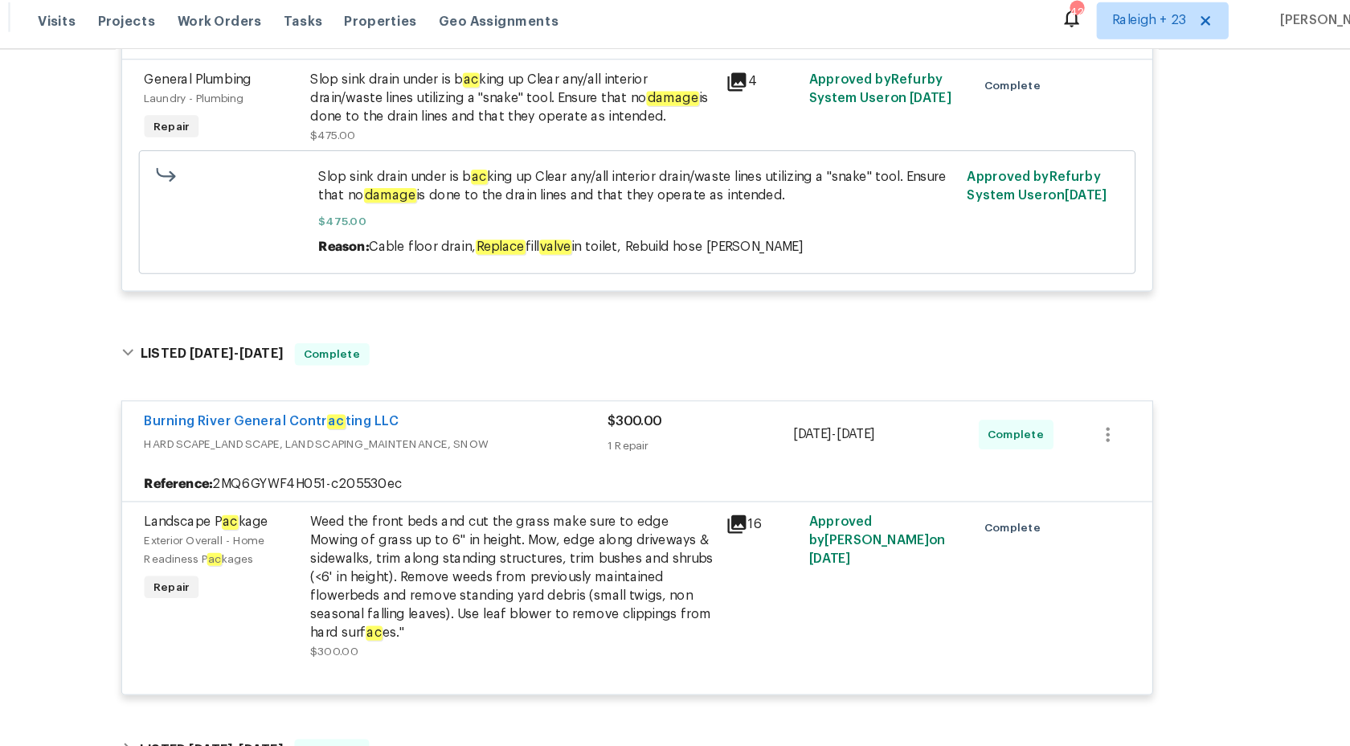
click at [678, 379] on span "$300.00" at bounding box center [672, 374] width 47 height 11
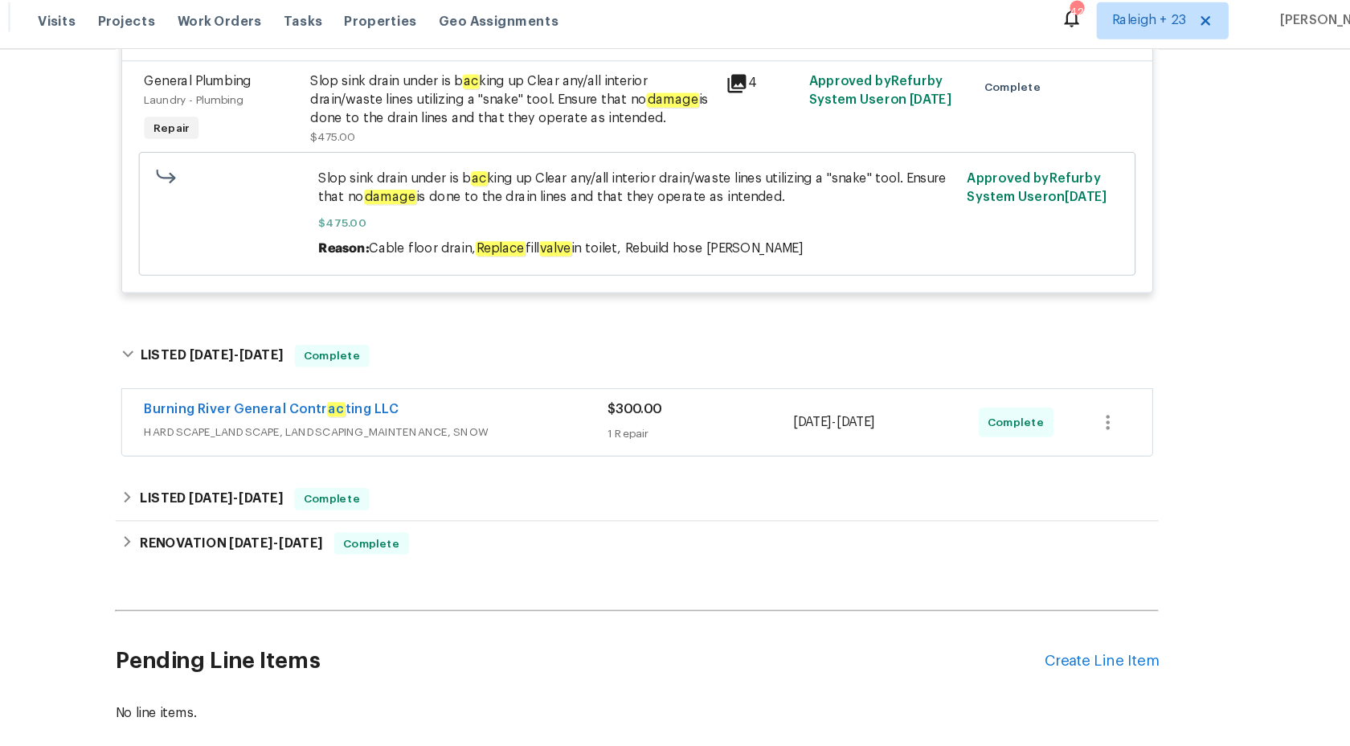
click at [615, 92] on div "Slop sink drain under is b ac king up Clear any/all interior drain/waste lines …" at bounding box center [566, 95] width 352 height 48
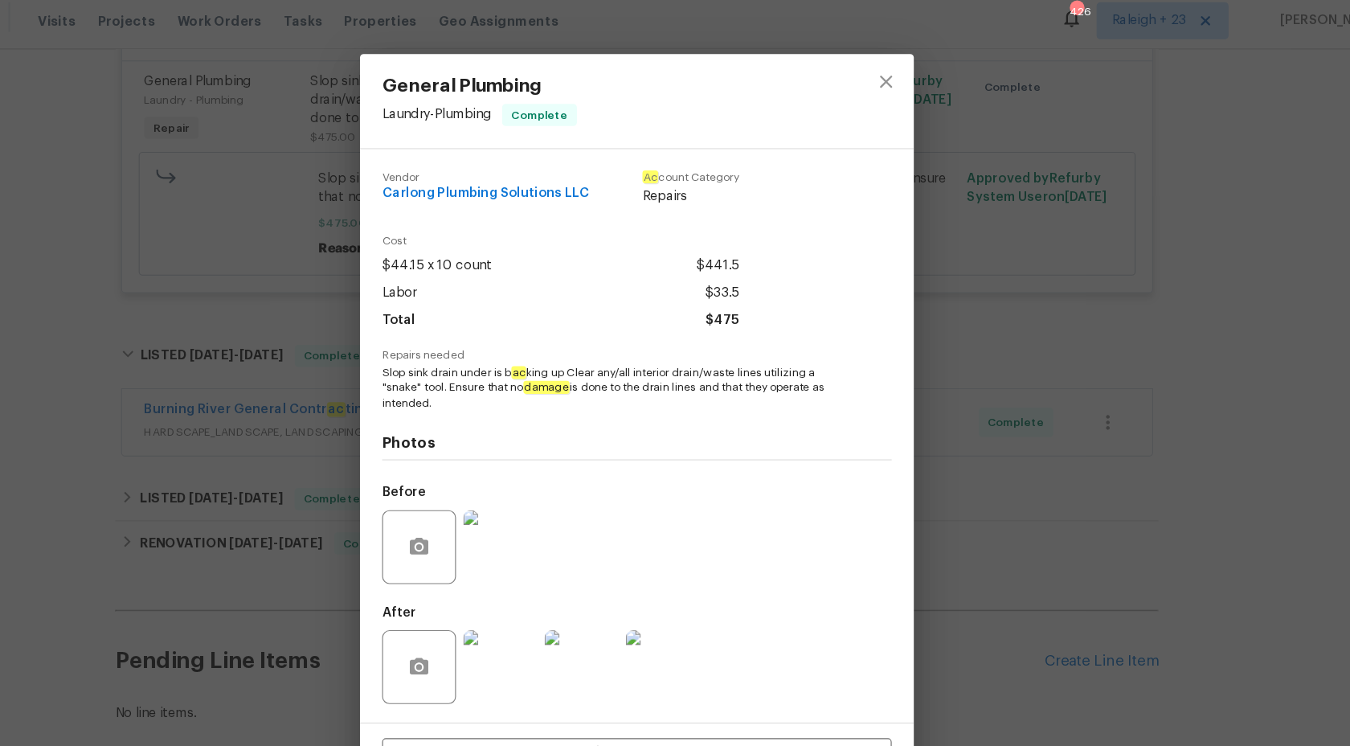
click at [1203, 243] on div "General Plumbing Laundry - Plumbing Complete Vendor Carlong Plumbing Solutions …" at bounding box center [675, 373] width 1350 height 746
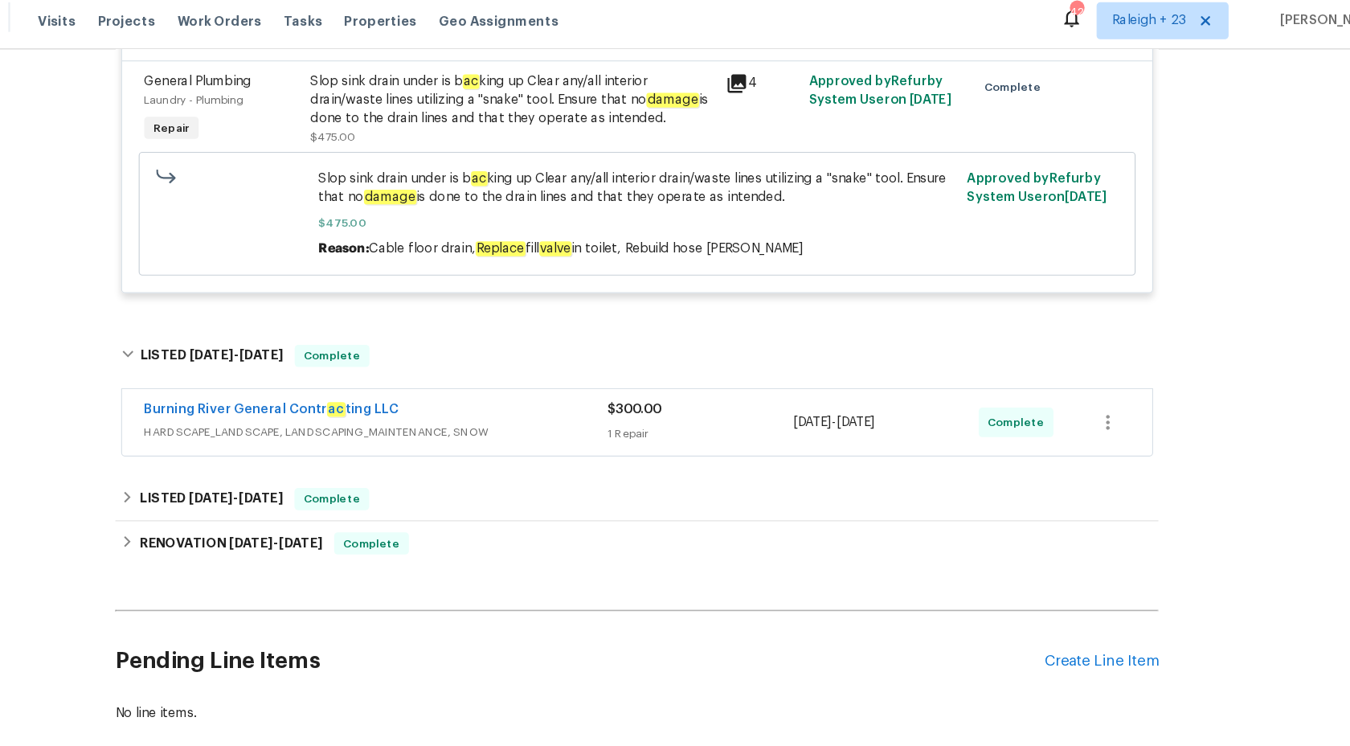
click at [616, 222] on em "valve" at bounding box center [604, 224] width 28 height 13
copy span "Replace fill valve in toilet,"
drag, startPoint x: 540, startPoint y: 224, endPoint x: 674, endPoint y: 227, distance: 134.2
click at [674, 227] on span "Cable floor drain, Replace fill valve in toilet, Rebuild hose bibb" at bounding box center [631, 224] width 378 height 13
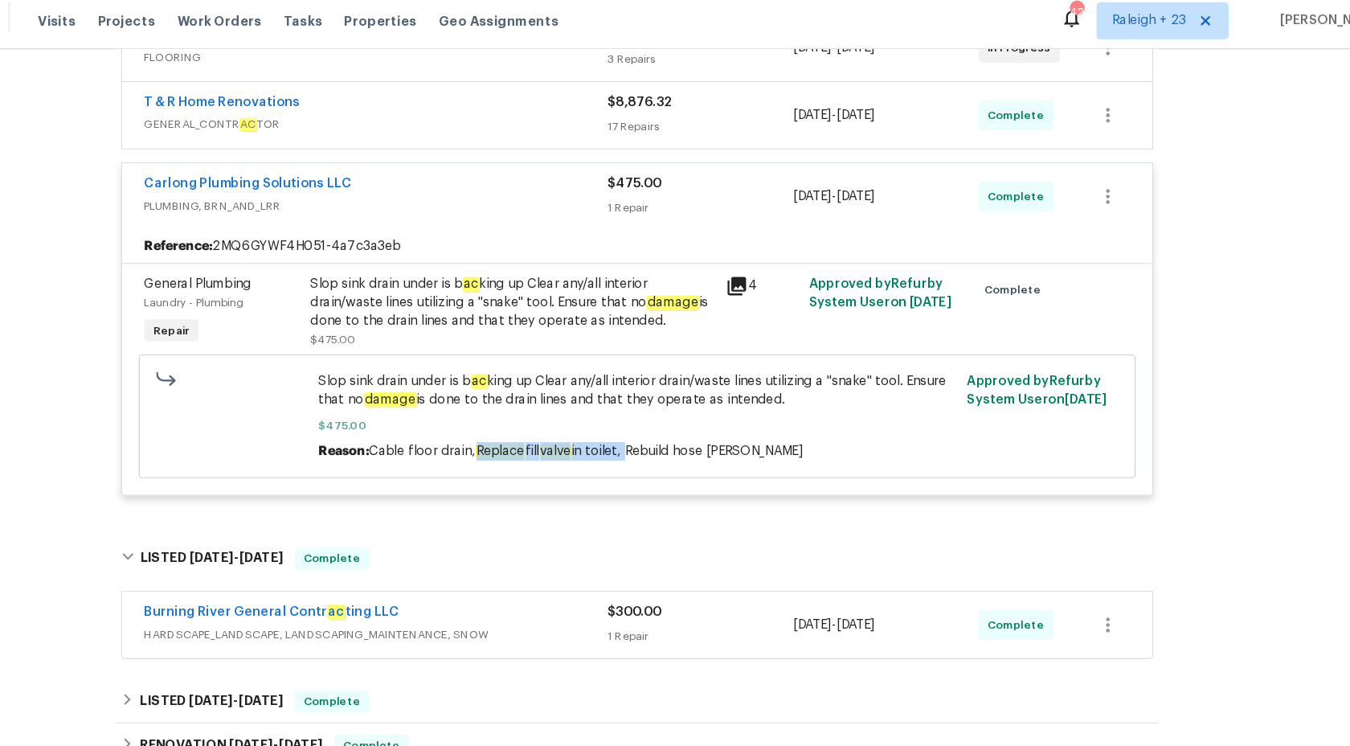
scroll to position [529, 0]
click at [615, 289] on div "Slop sink drain under is b ac king up Clear any/all interior drain/waste lines …" at bounding box center [566, 270] width 352 height 48
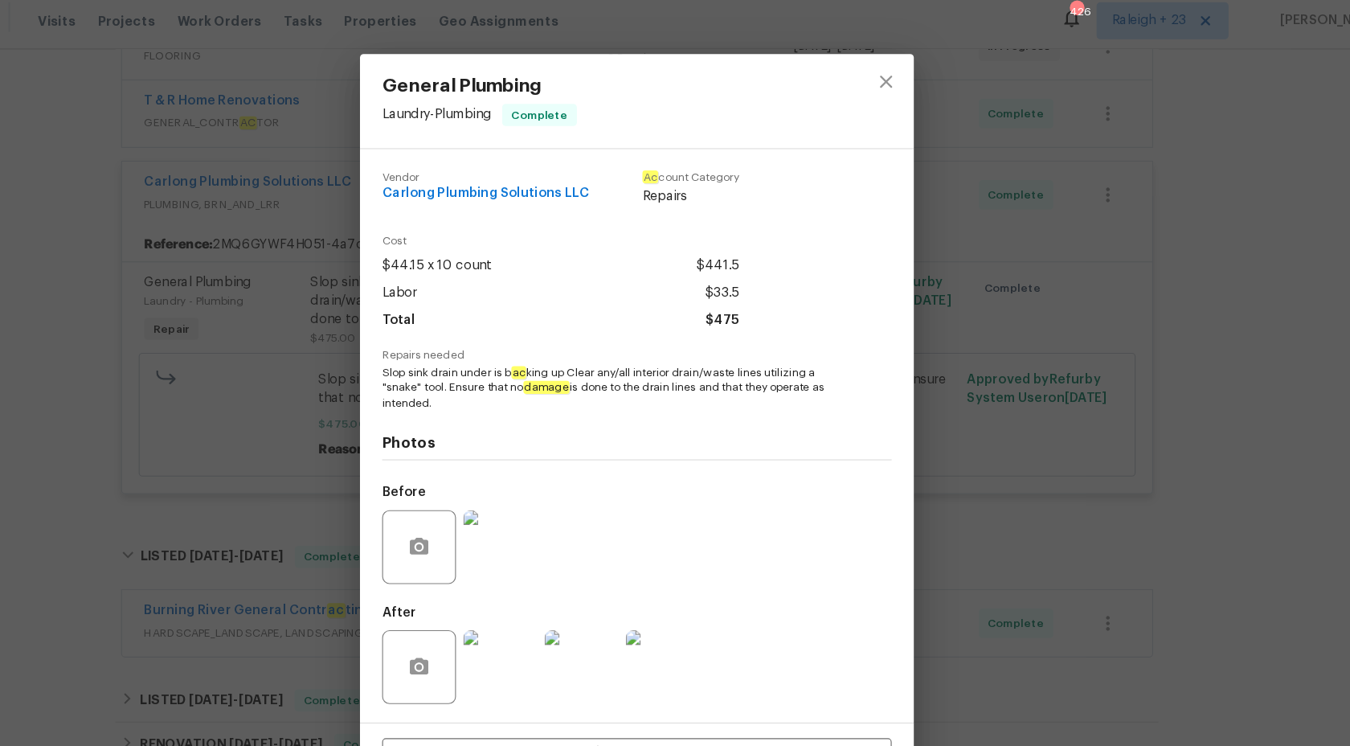
click at [545, 492] on img at bounding box center [556, 483] width 64 height 64
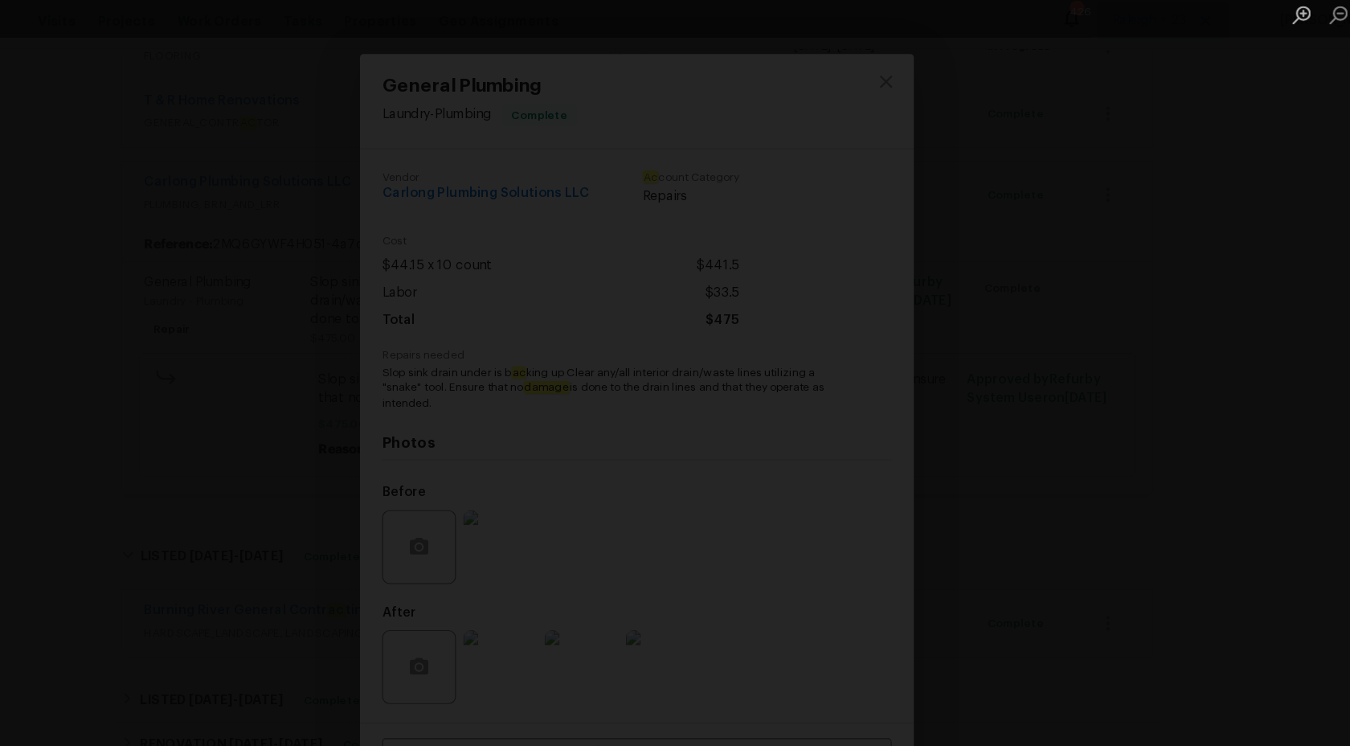
click at [1179, 306] on div "Lightbox" at bounding box center [675, 373] width 1350 height 746
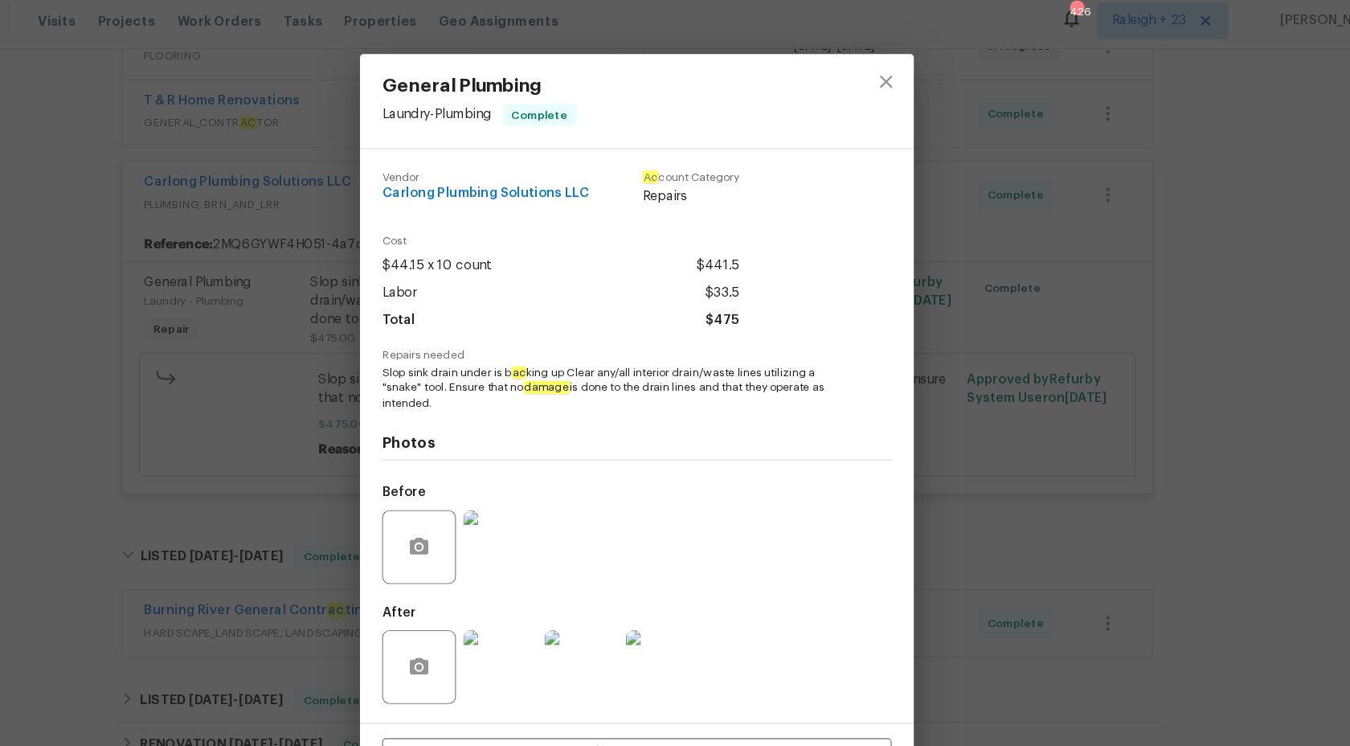
click at [555, 592] on img at bounding box center [556, 588] width 64 height 64
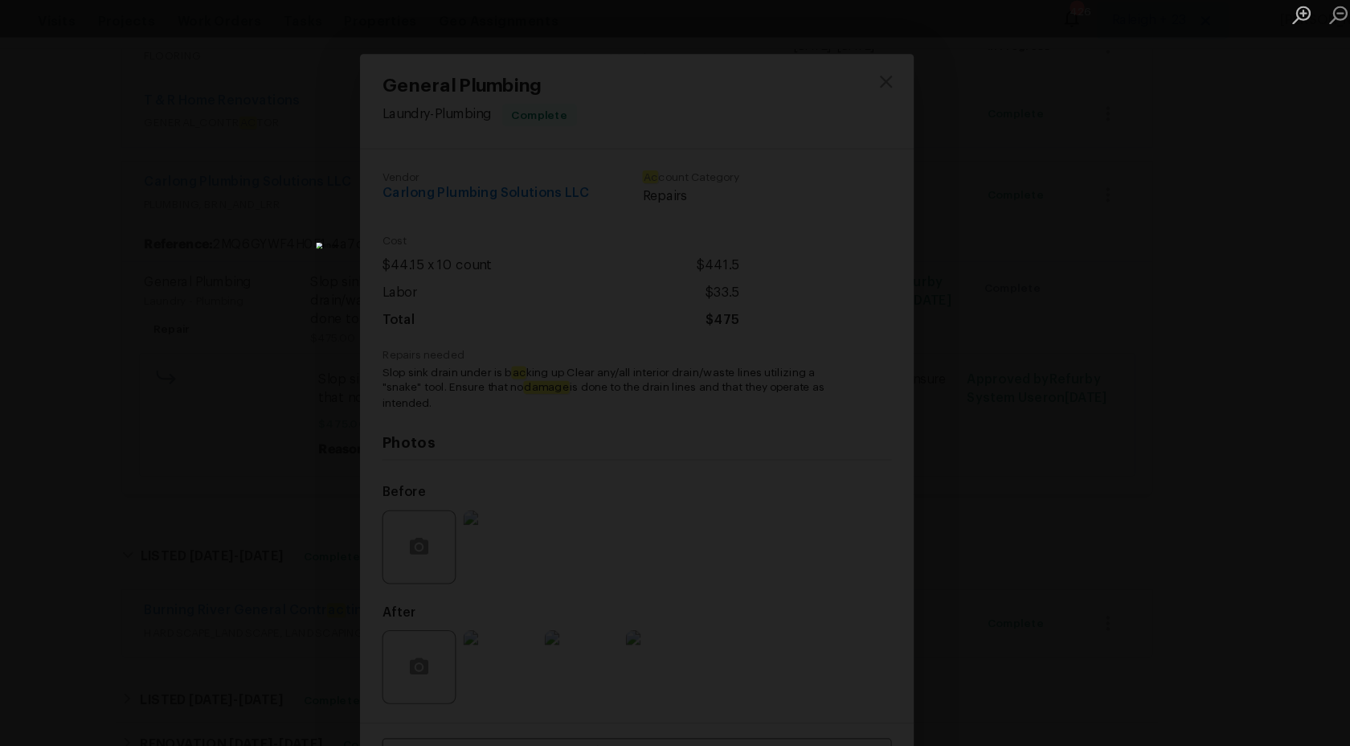
click at [1186, 304] on div "Lightbox" at bounding box center [675, 373] width 1350 height 746
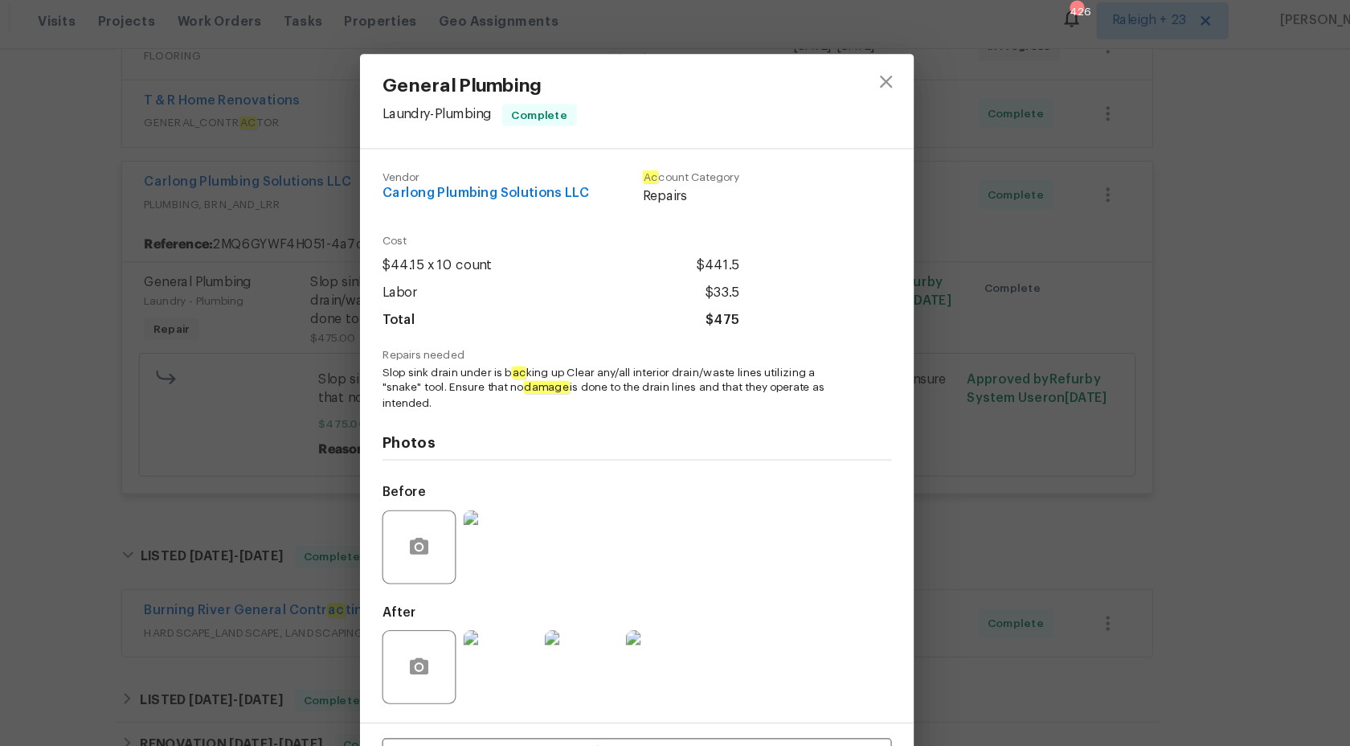
click at [1186, 304] on div "General Plumbing Laundry - Plumbing Complete Vendor Carlong Plumbing Solutions …" at bounding box center [675, 373] width 1350 height 746
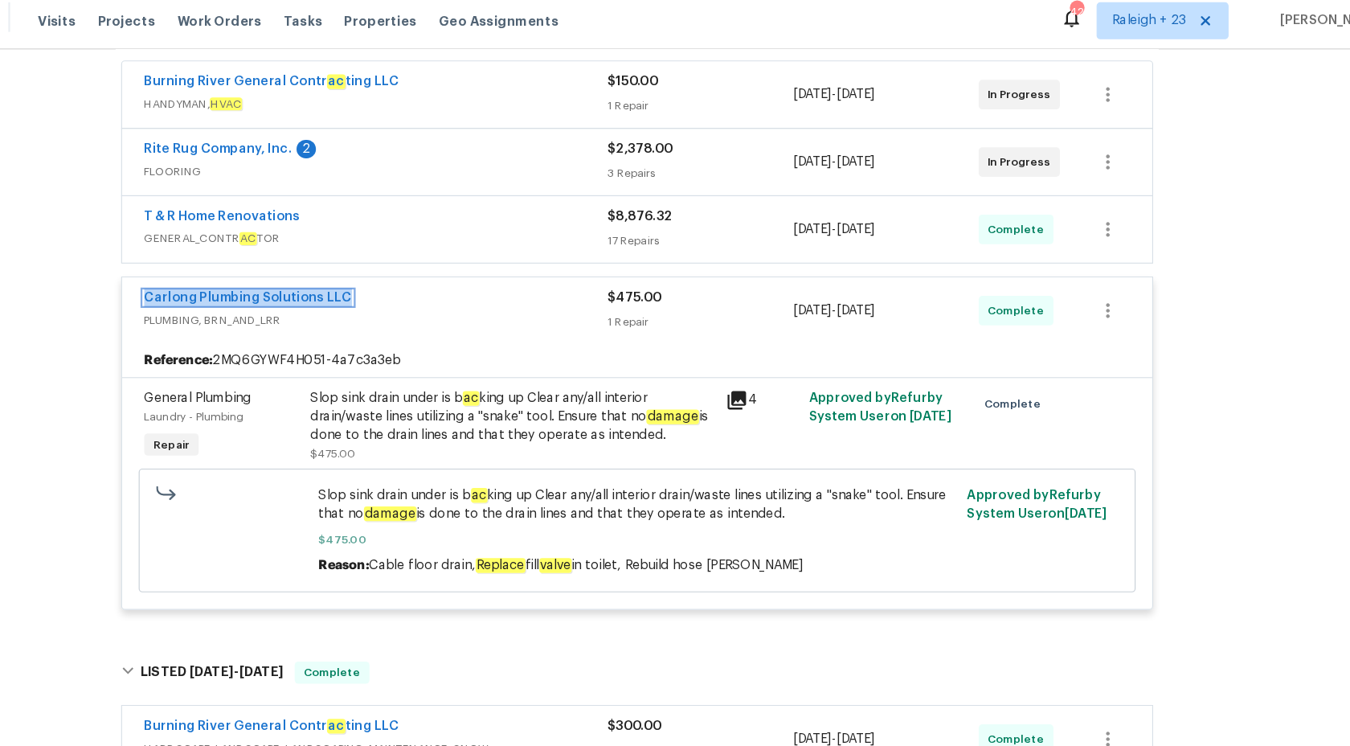
scroll to position [0, 0]
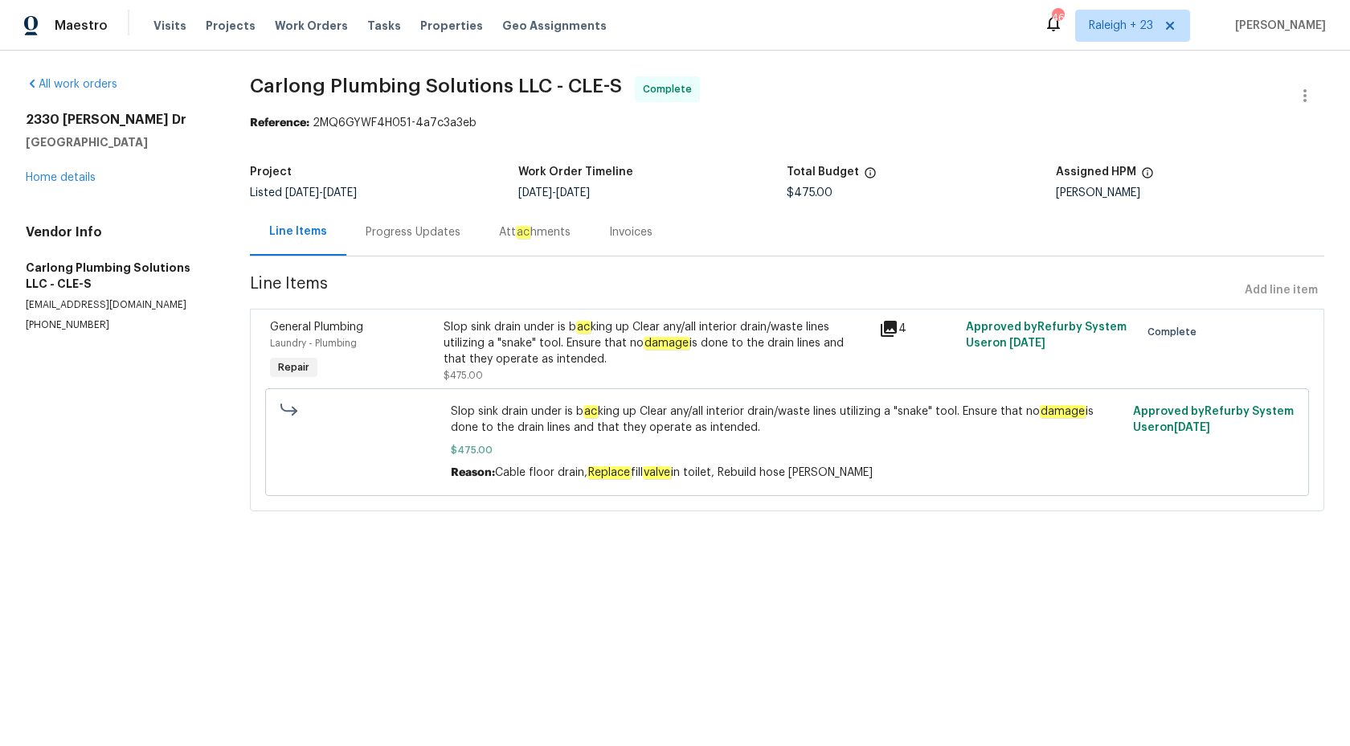
click at [96, 35] on div "Maestro" at bounding box center [54, 26] width 108 height 32
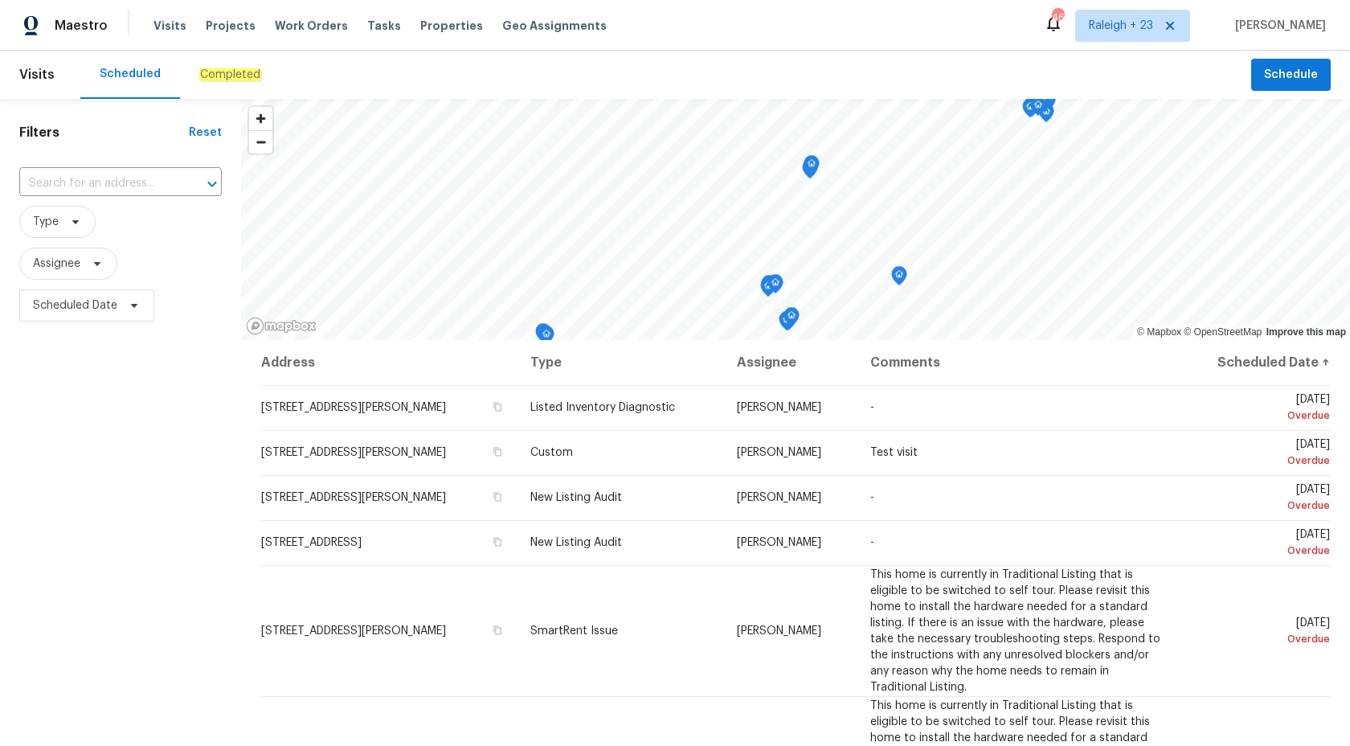
click at [208, 82] on div "Completed" at bounding box center [230, 75] width 62 height 16
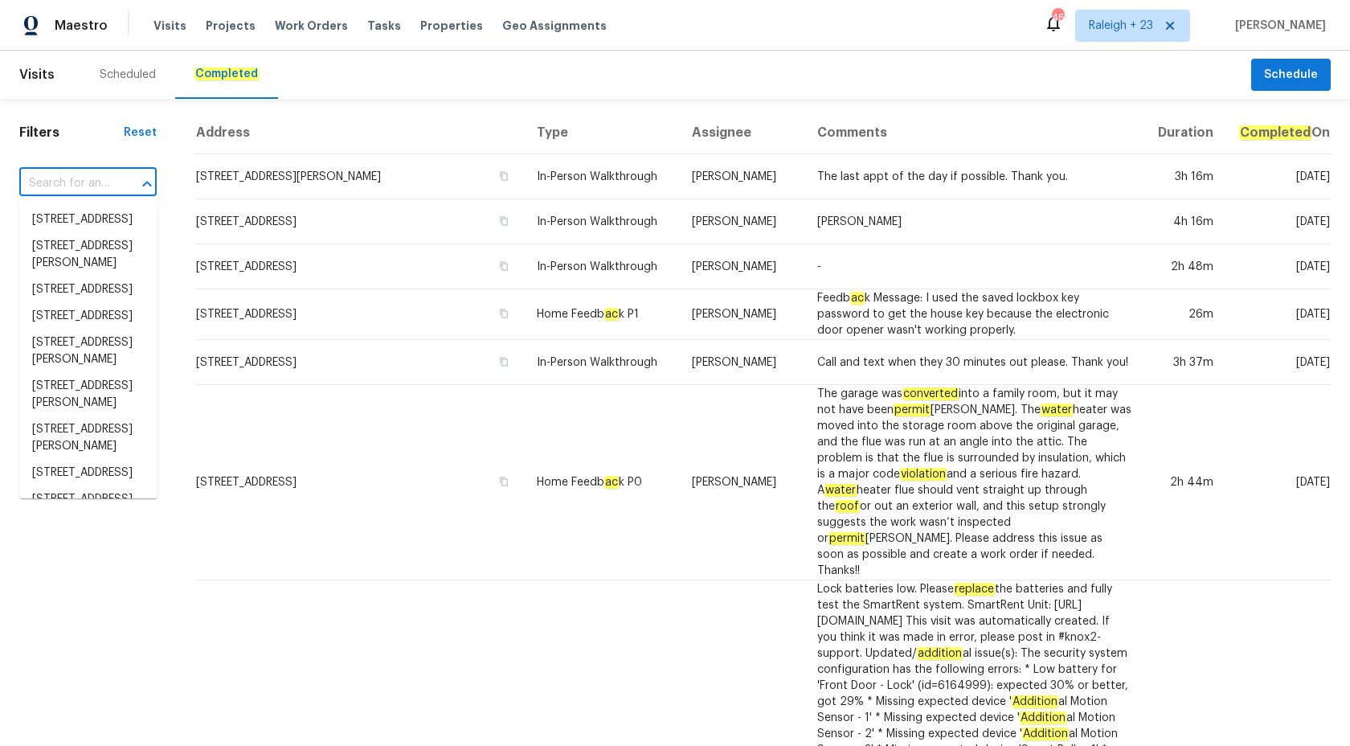
click at [104, 172] on input "text" at bounding box center [65, 183] width 92 height 25
paste input "30411 Gidran Ter Mount Dora, FL 32757"
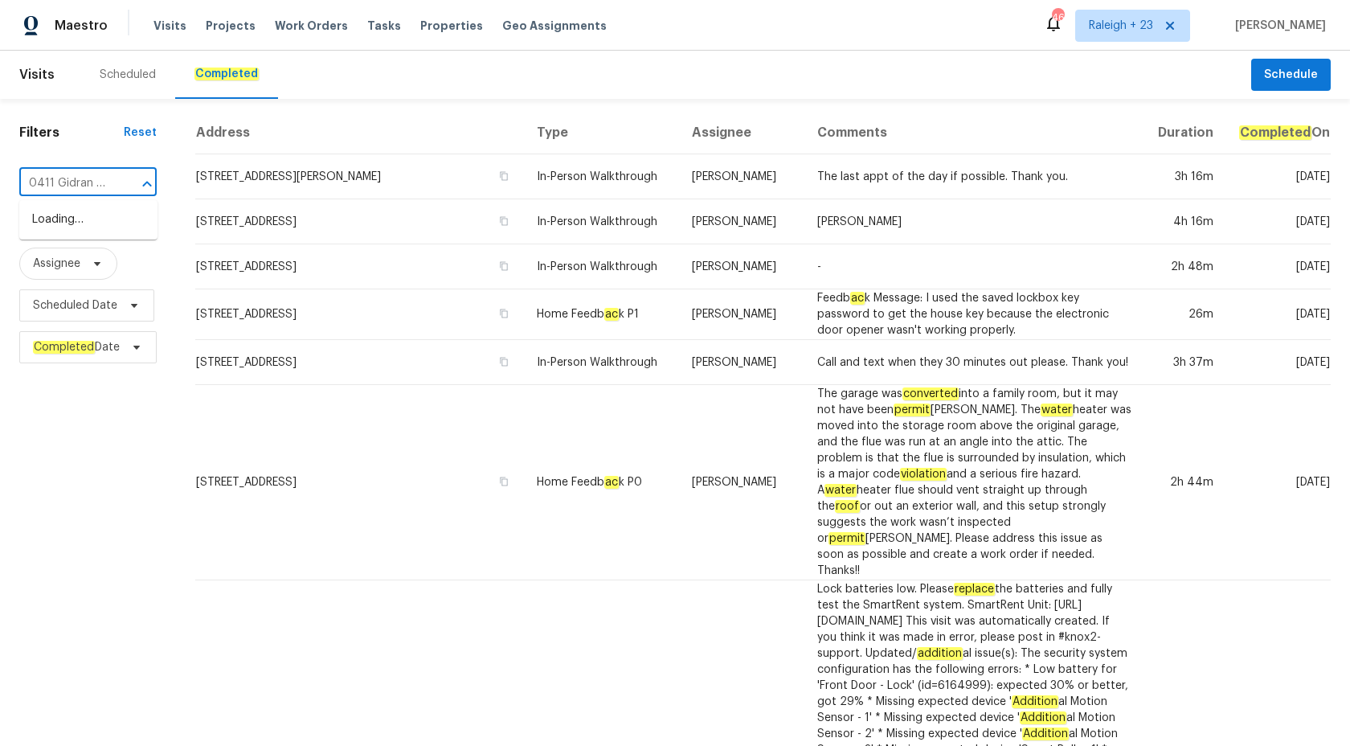
scroll to position [0, 3]
type input "30411 Gidran Ter"
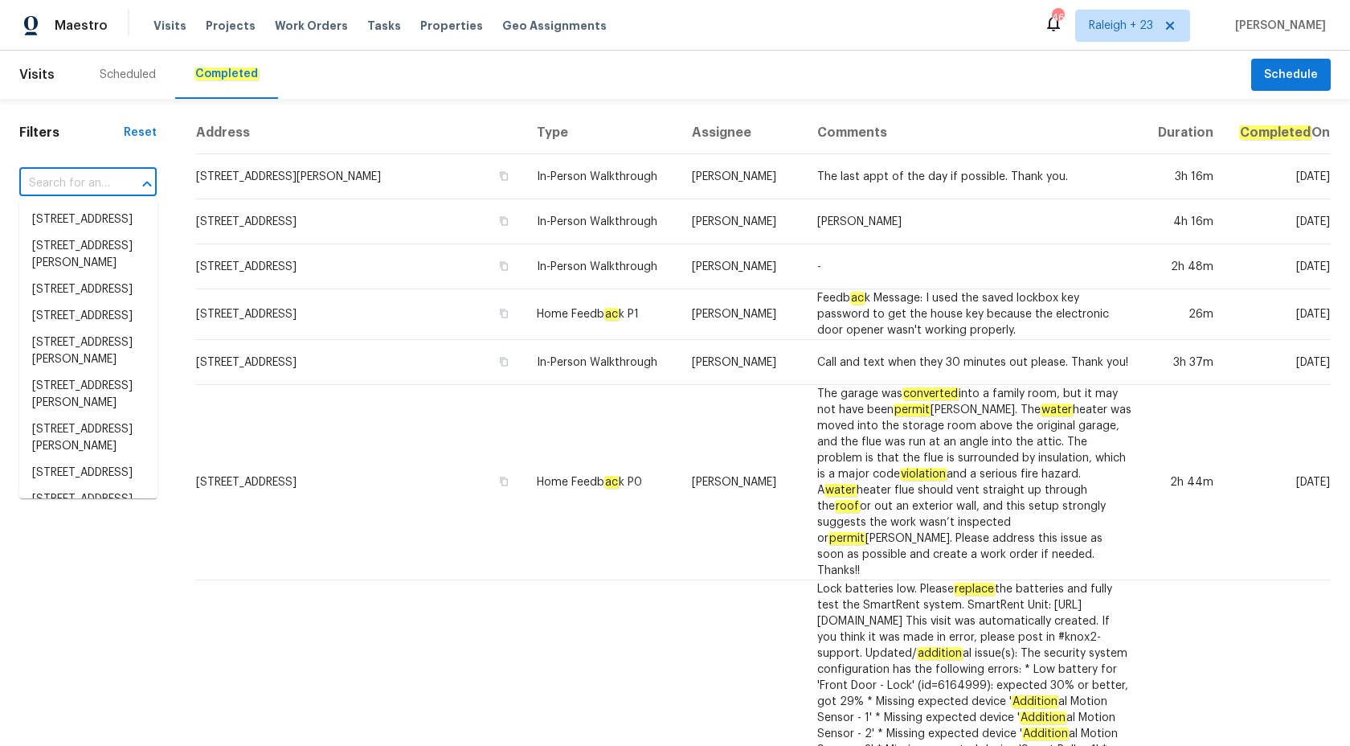
scroll to position [0, 0]
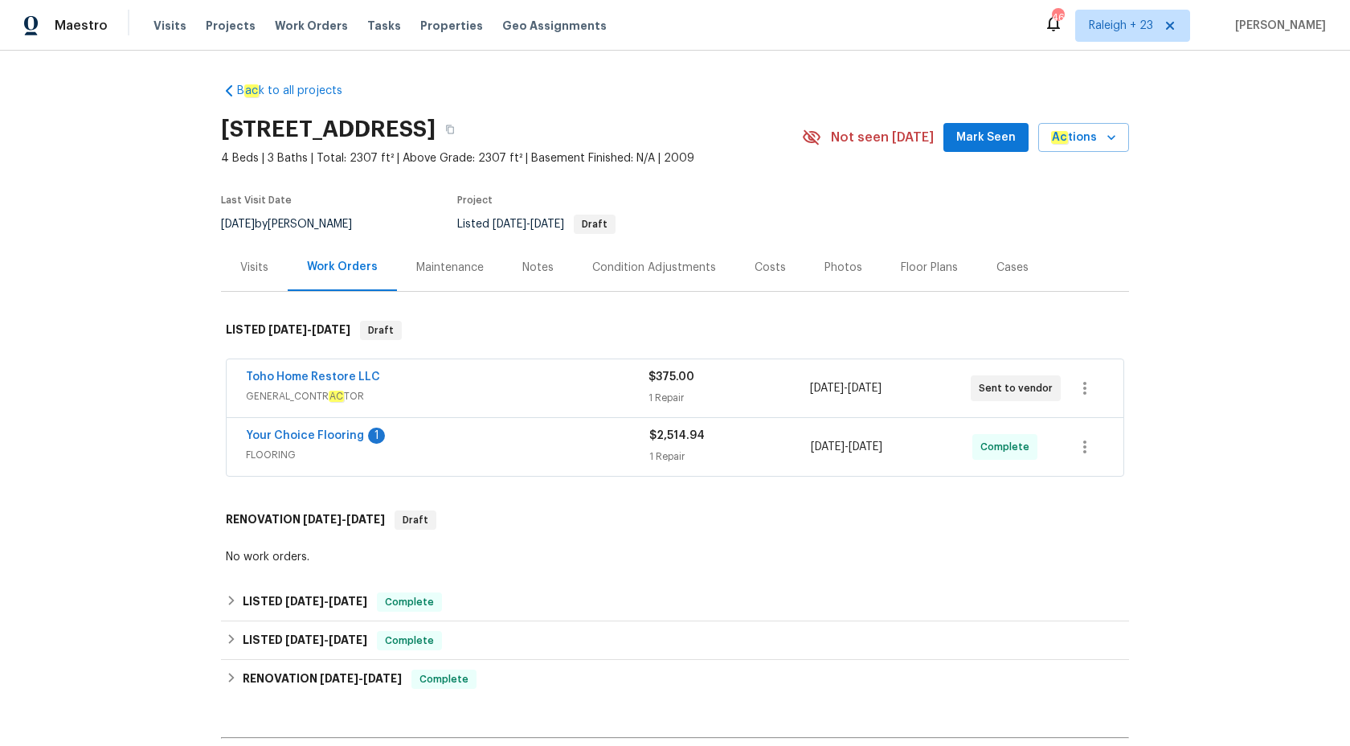
click at [555, 447] on span "FLOORING" at bounding box center [447, 455] width 403 height 16
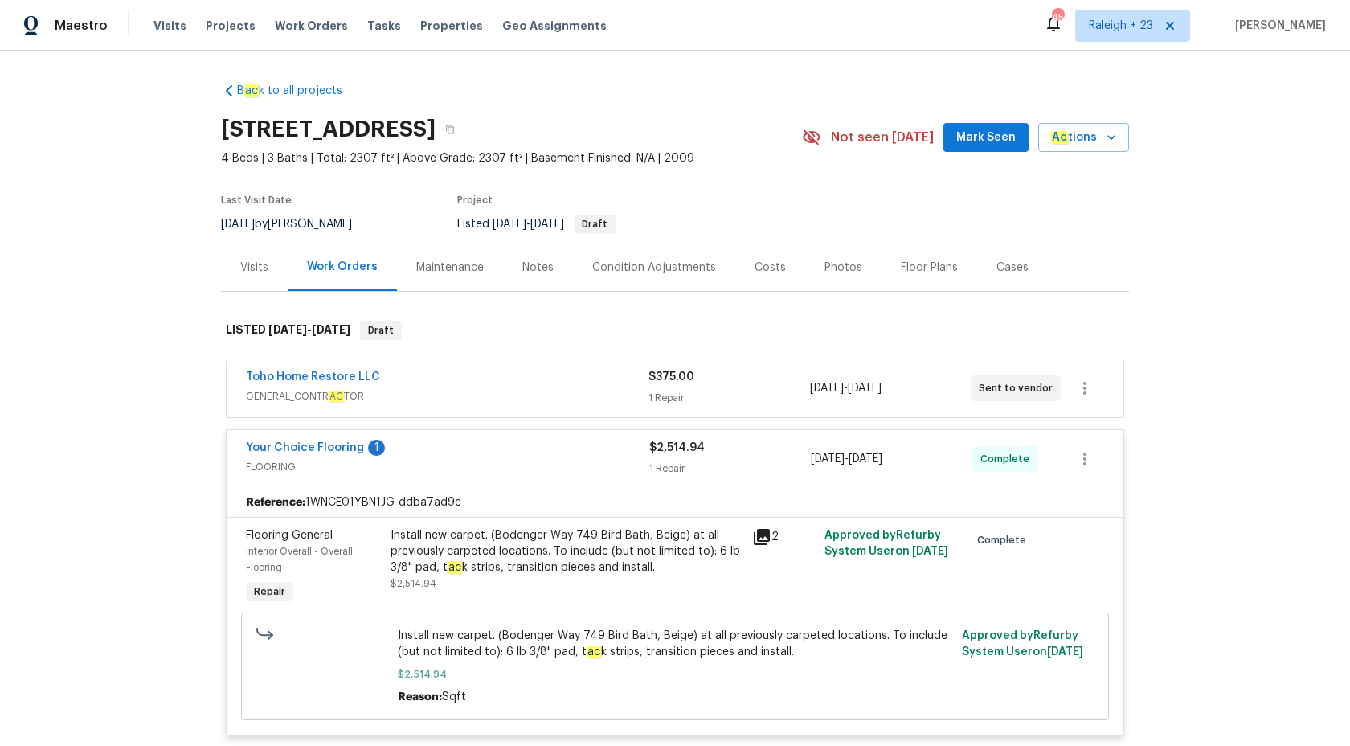
click at [57, 38] on div "Maestro" at bounding box center [54, 26] width 108 height 32
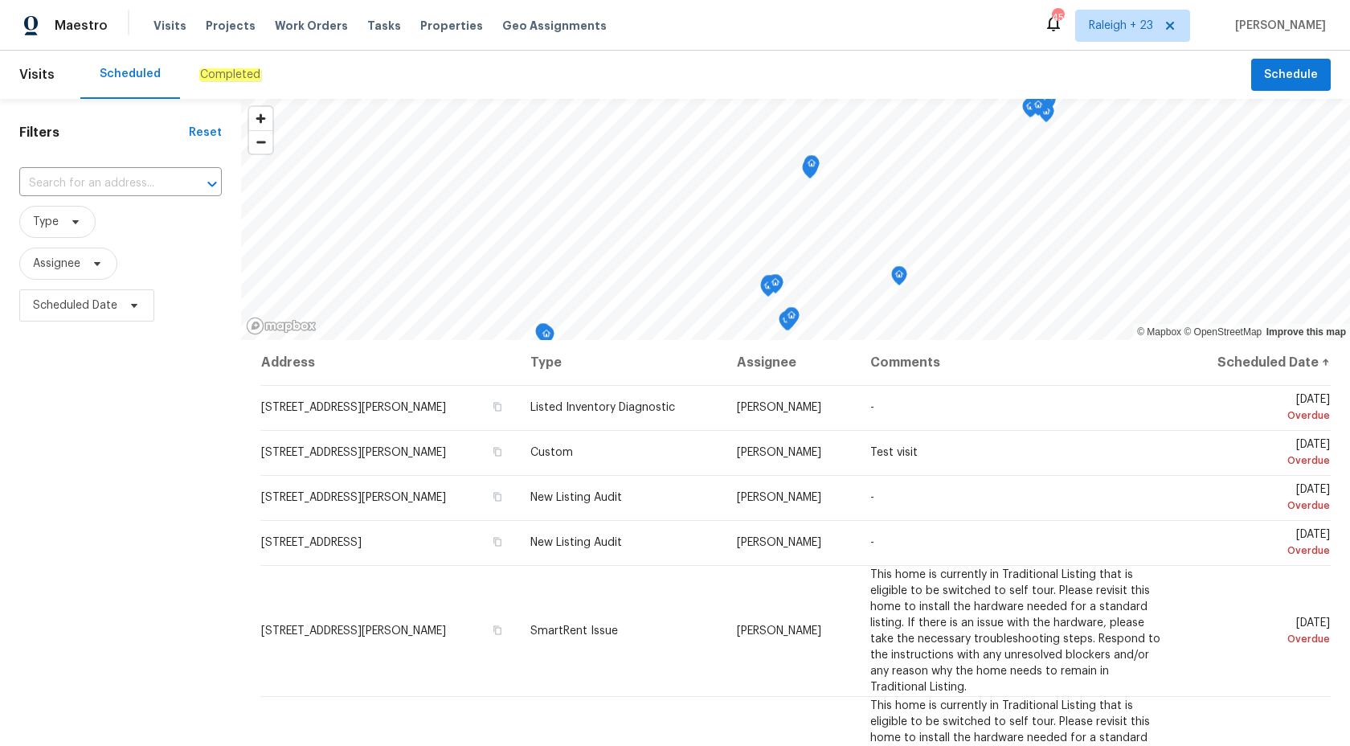
click at [219, 65] on div "Completed" at bounding box center [230, 75] width 100 height 48
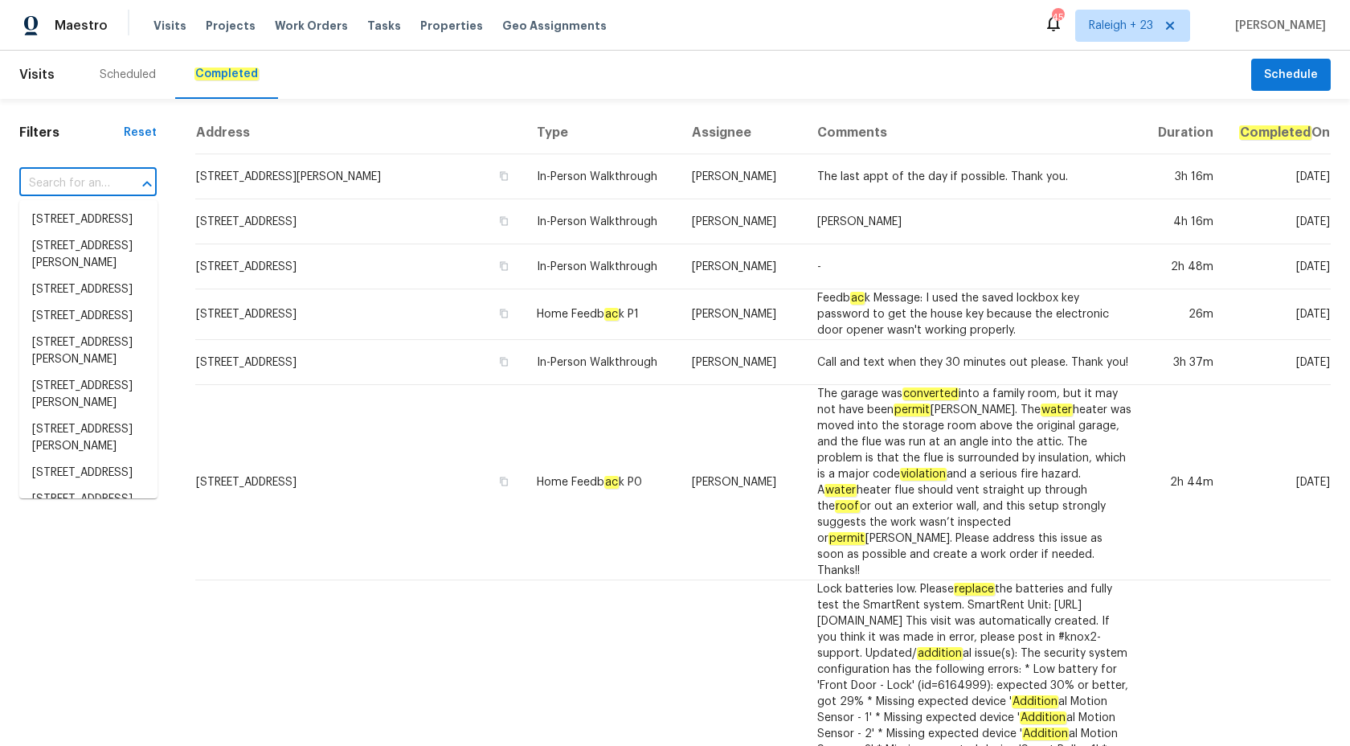
click at [84, 182] on input "text" at bounding box center [65, 183] width 92 height 25
paste input "[STREET_ADDRESS]"
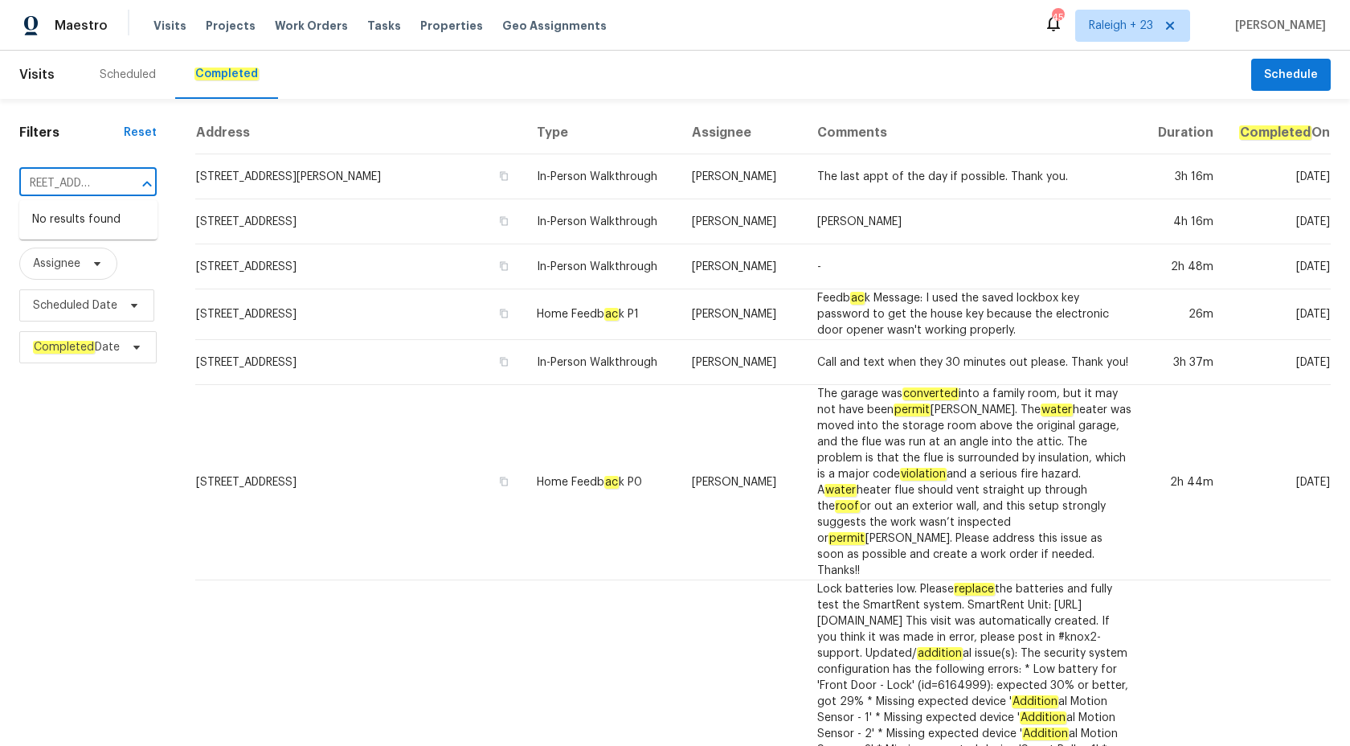
type input "[STREET_ADDRESS]"
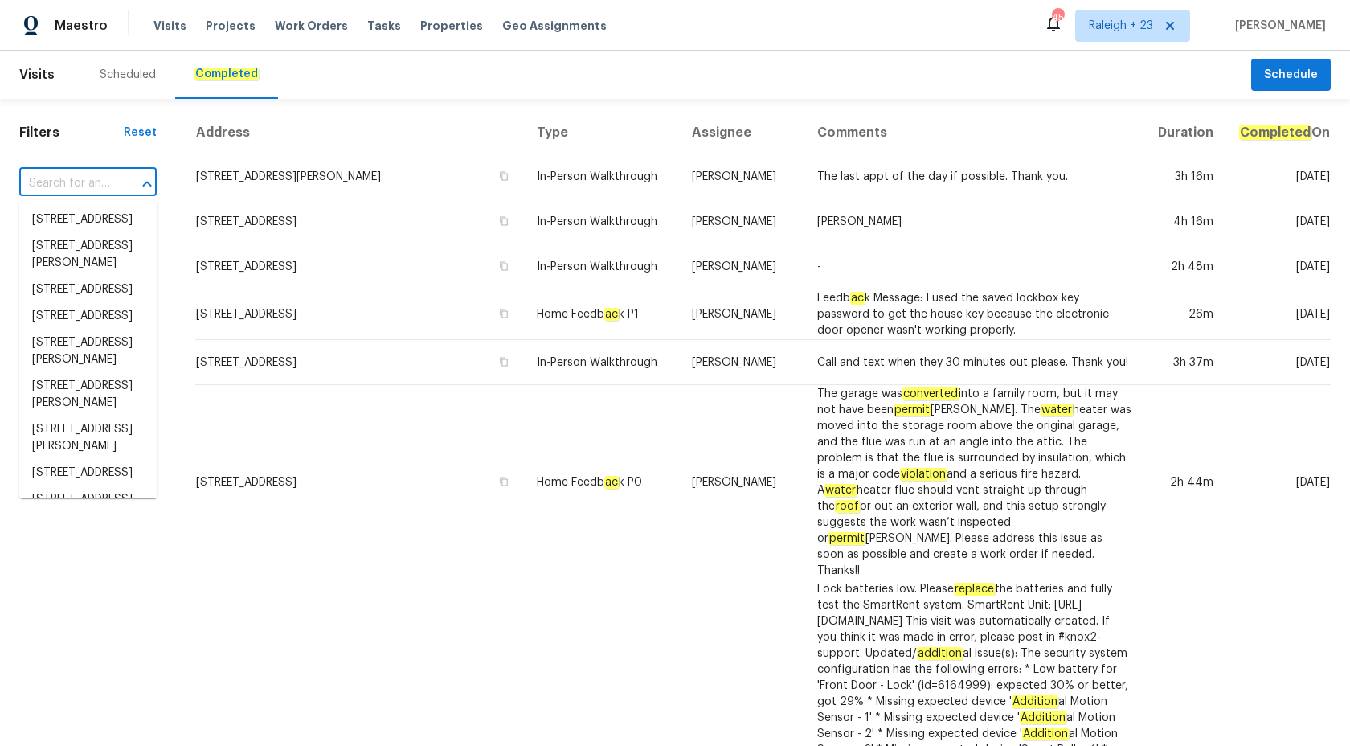
scroll to position [0, 0]
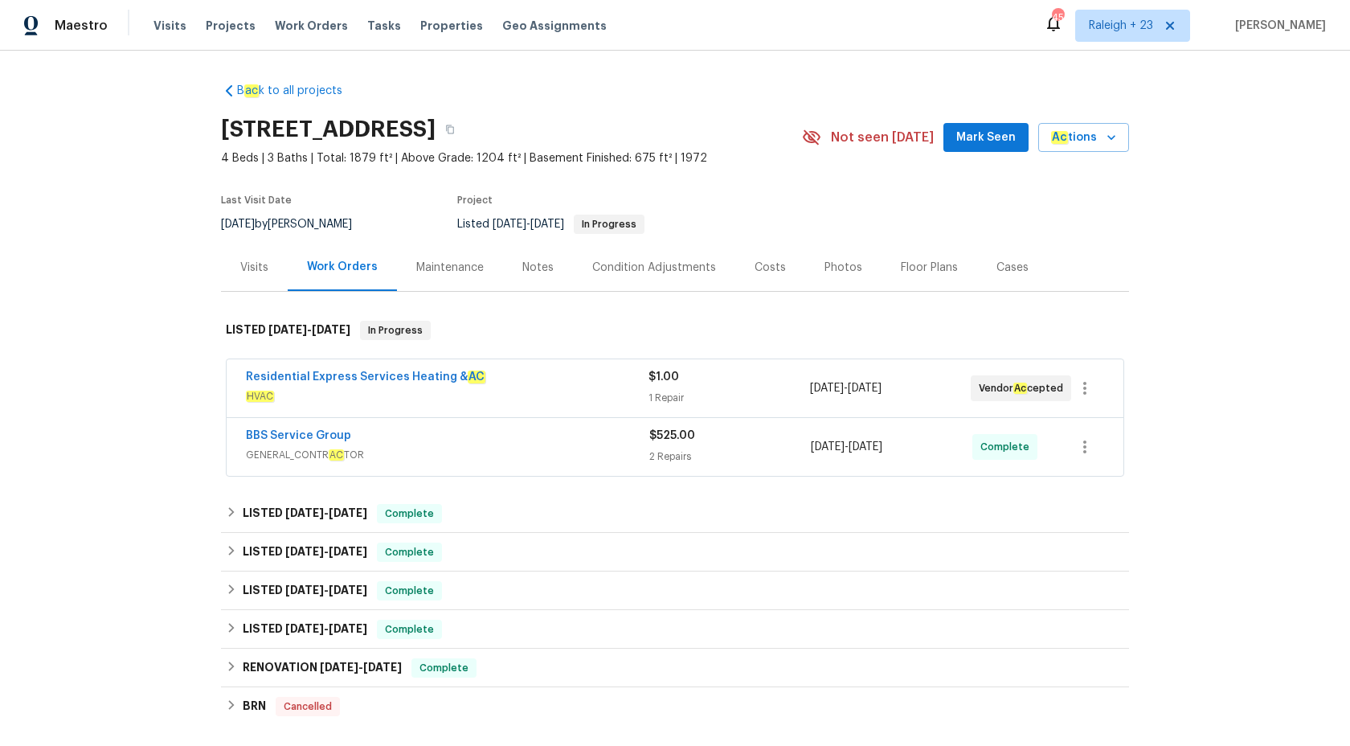
click at [541, 464] on div "BBS Service Group GENERAL_CONTR AC TOR" at bounding box center [447, 446] width 403 height 39
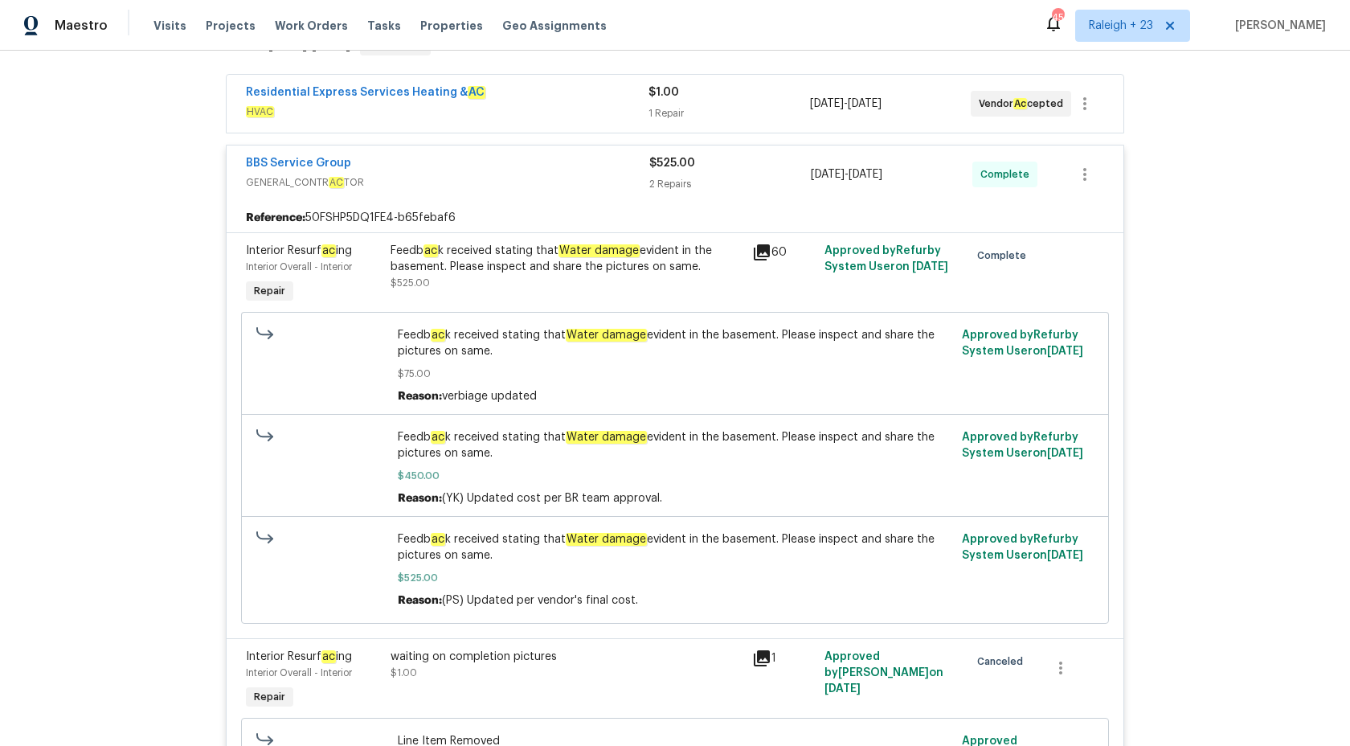
scroll to position [273, 0]
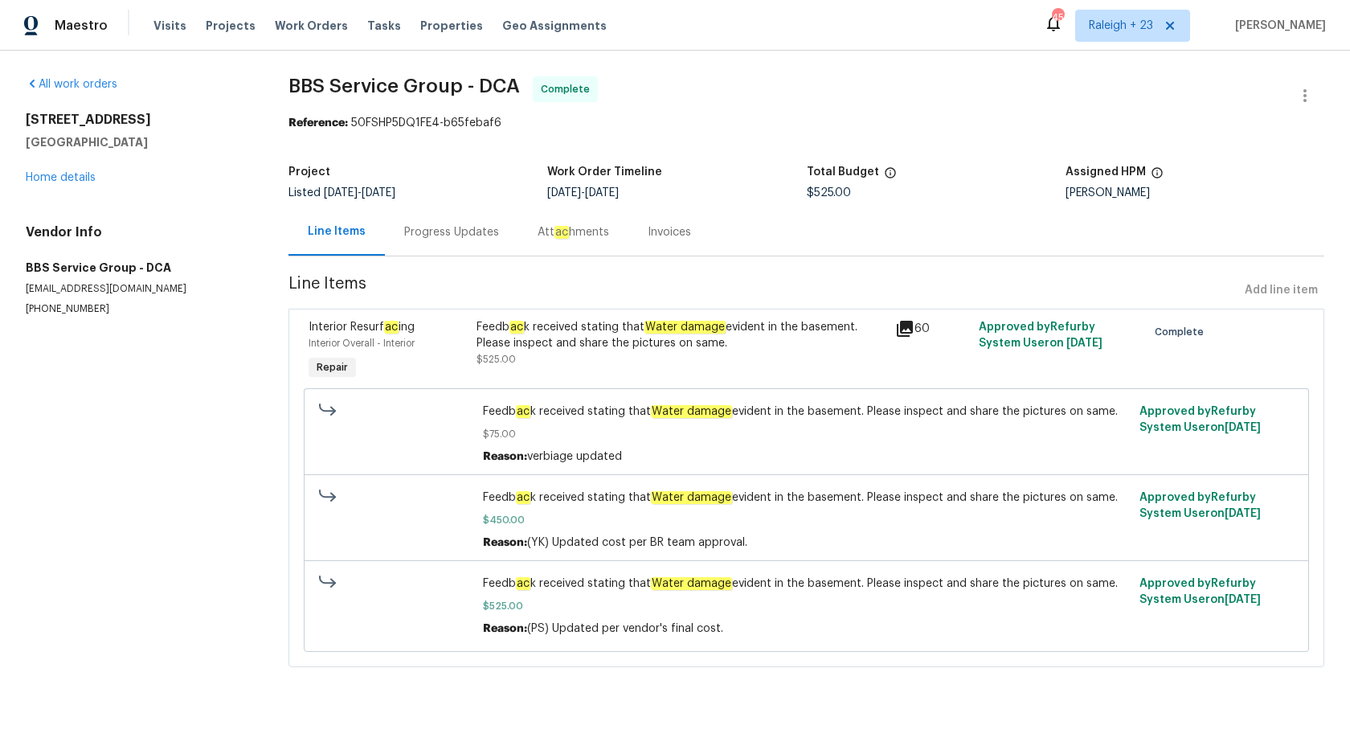
click at [435, 227] on div "Progress Updates" at bounding box center [451, 232] width 95 height 16
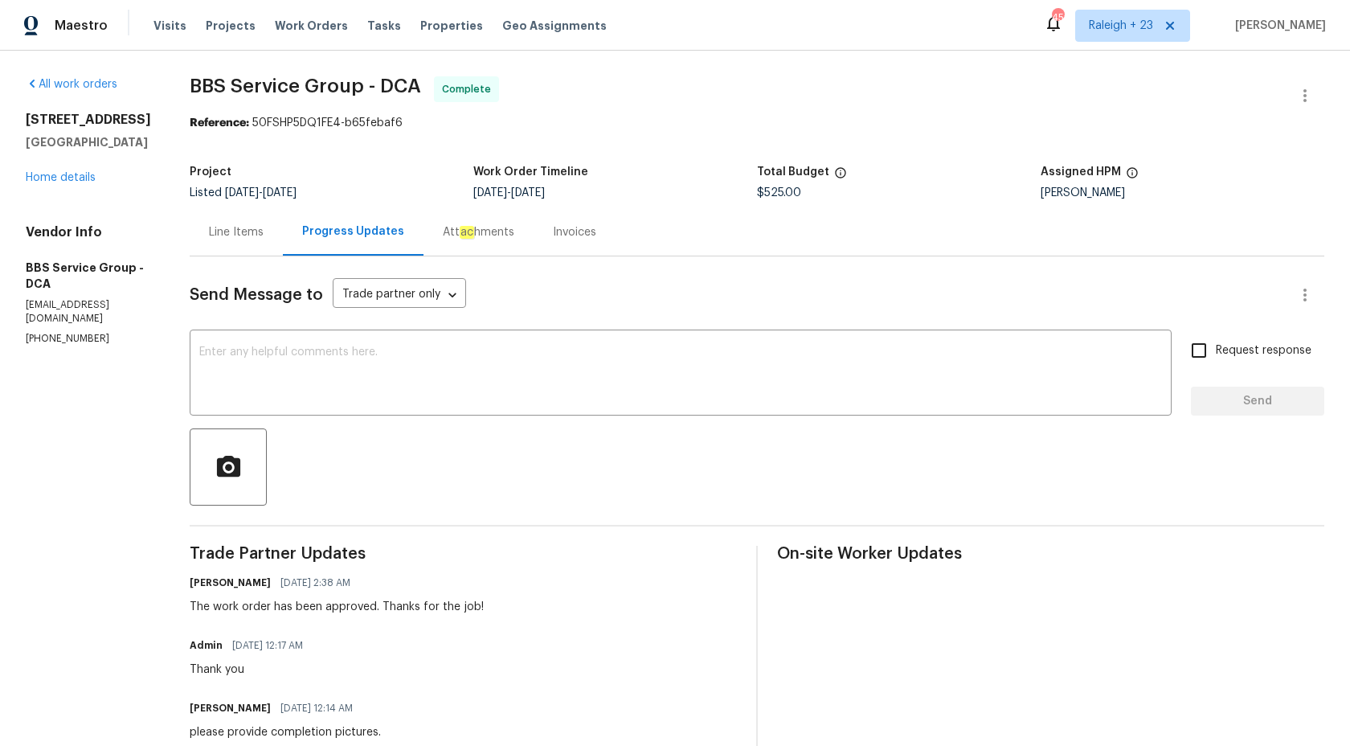
click at [533, 220] on div "Invoices" at bounding box center [574, 231] width 82 height 47
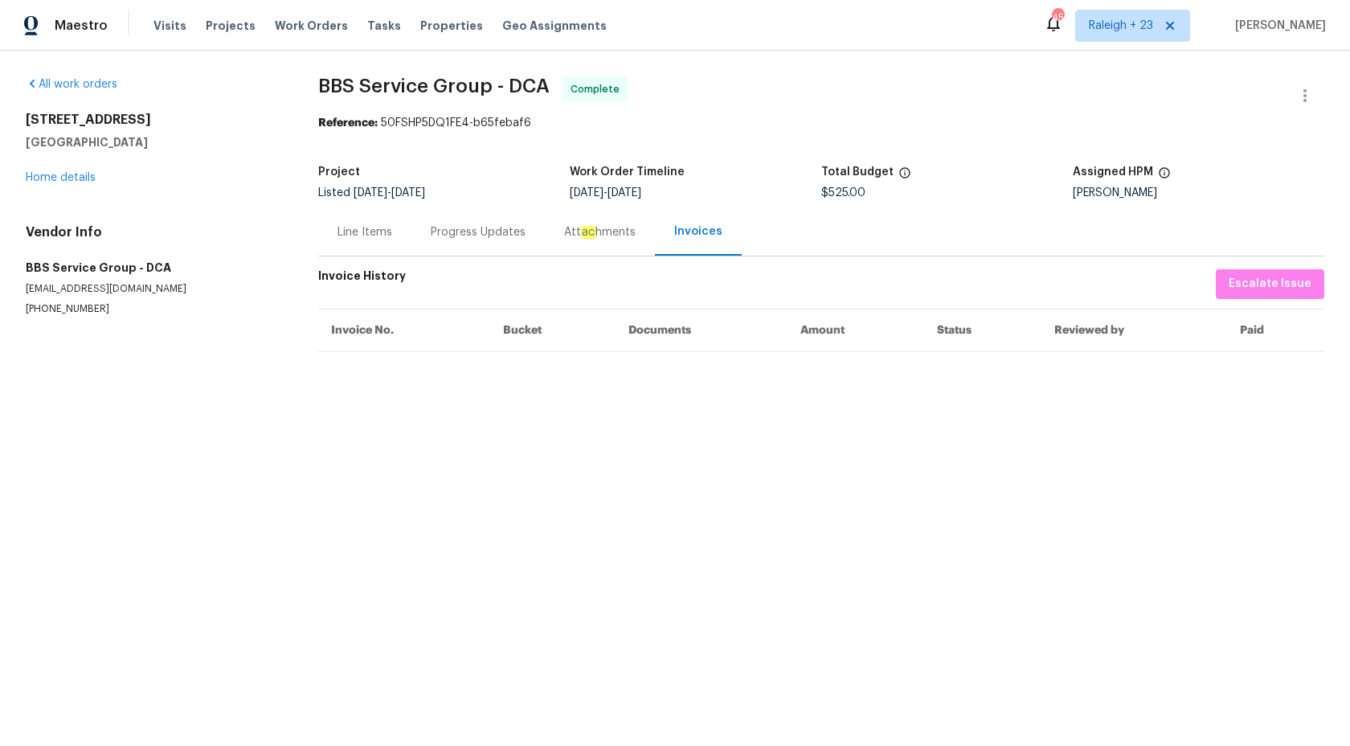
click at [361, 235] on div "Line Items" at bounding box center [364, 232] width 55 height 16
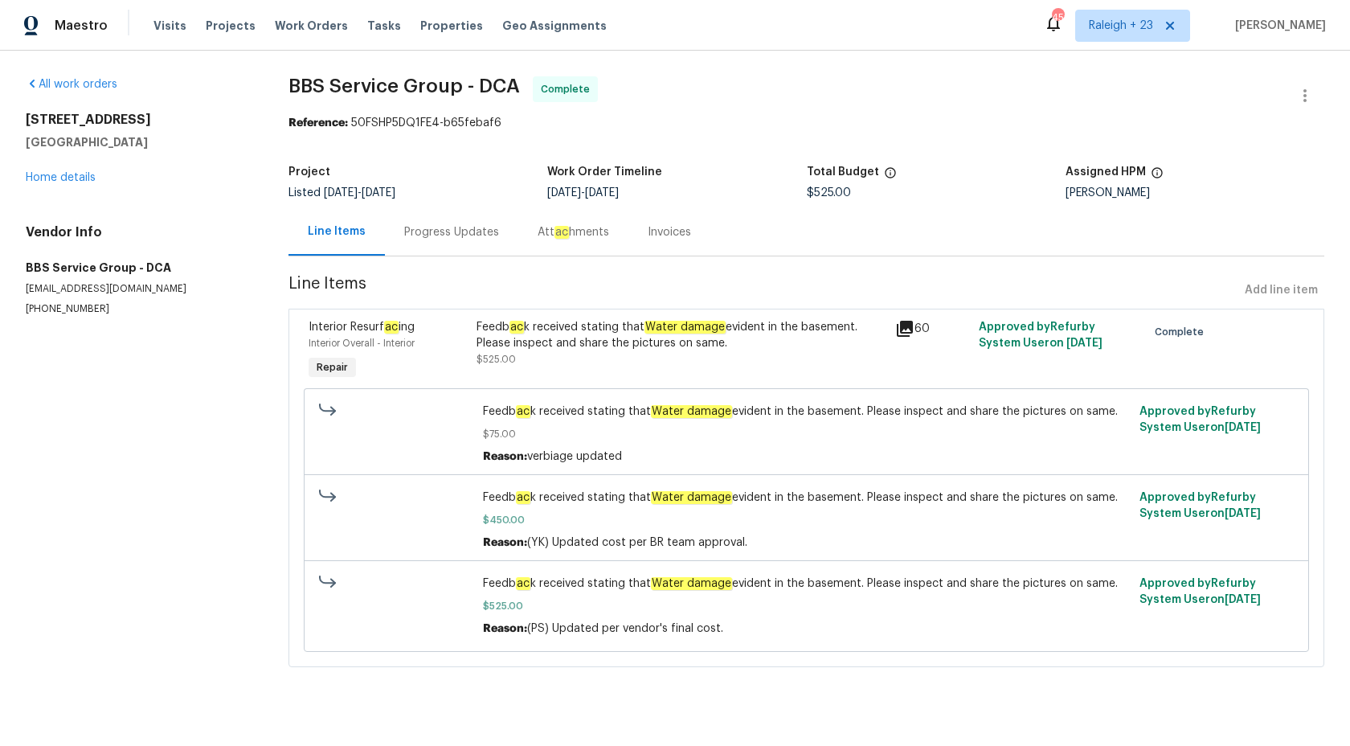
click at [569, 335] on div "Feedb ac k received stating that Water damage evident in the basement. Please i…" at bounding box center [680, 335] width 409 height 32
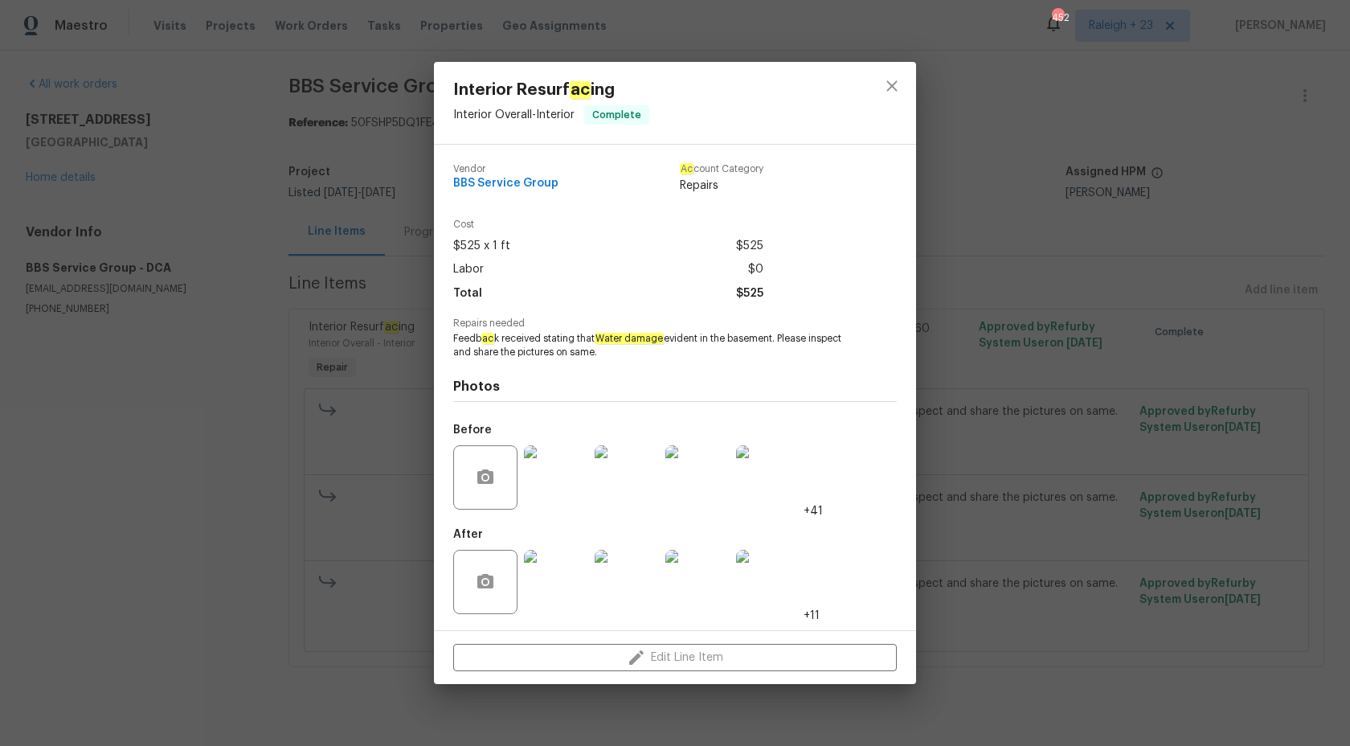
click at [544, 498] on img at bounding box center [556, 477] width 64 height 64
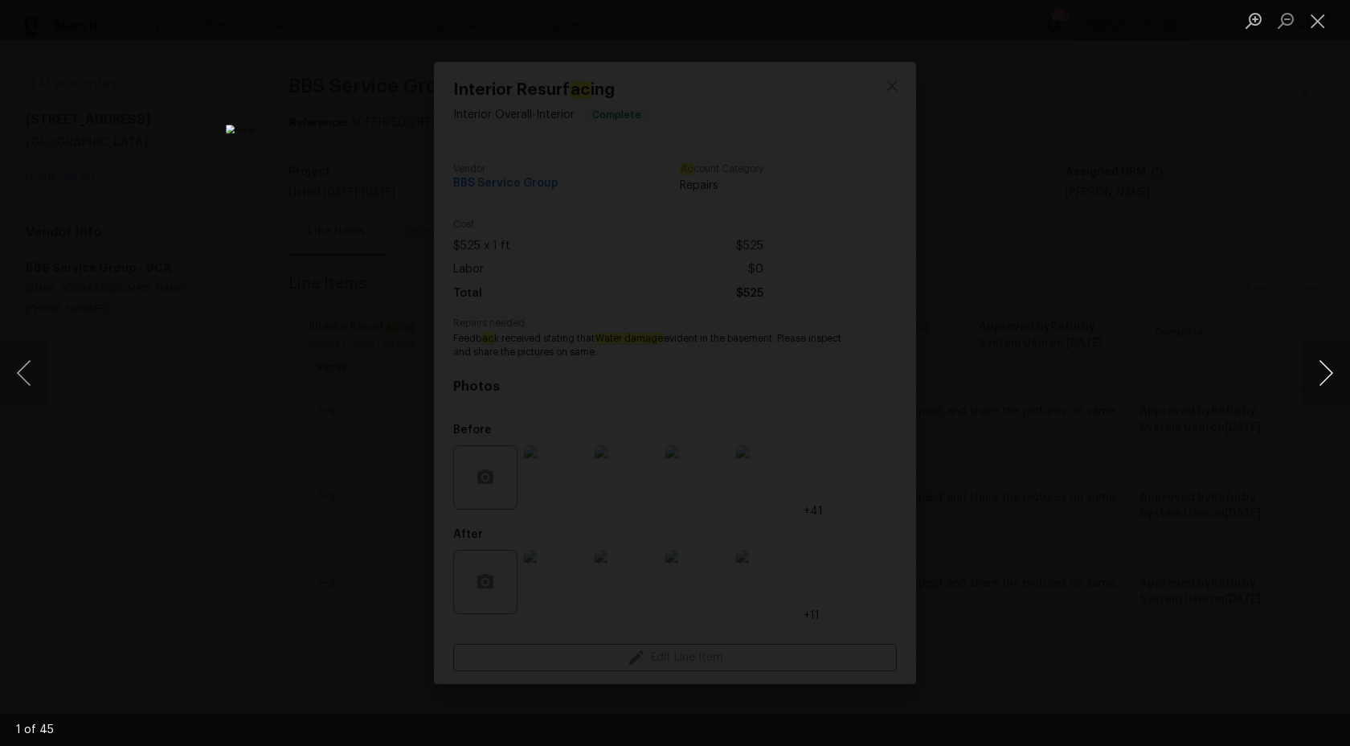
click at [1342, 371] on button "Next image" at bounding box center [1325, 373] width 48 height 64
click at [1322, 26] on button "Close lightbox" at bounding box center [1317, 20] width 32 height 28
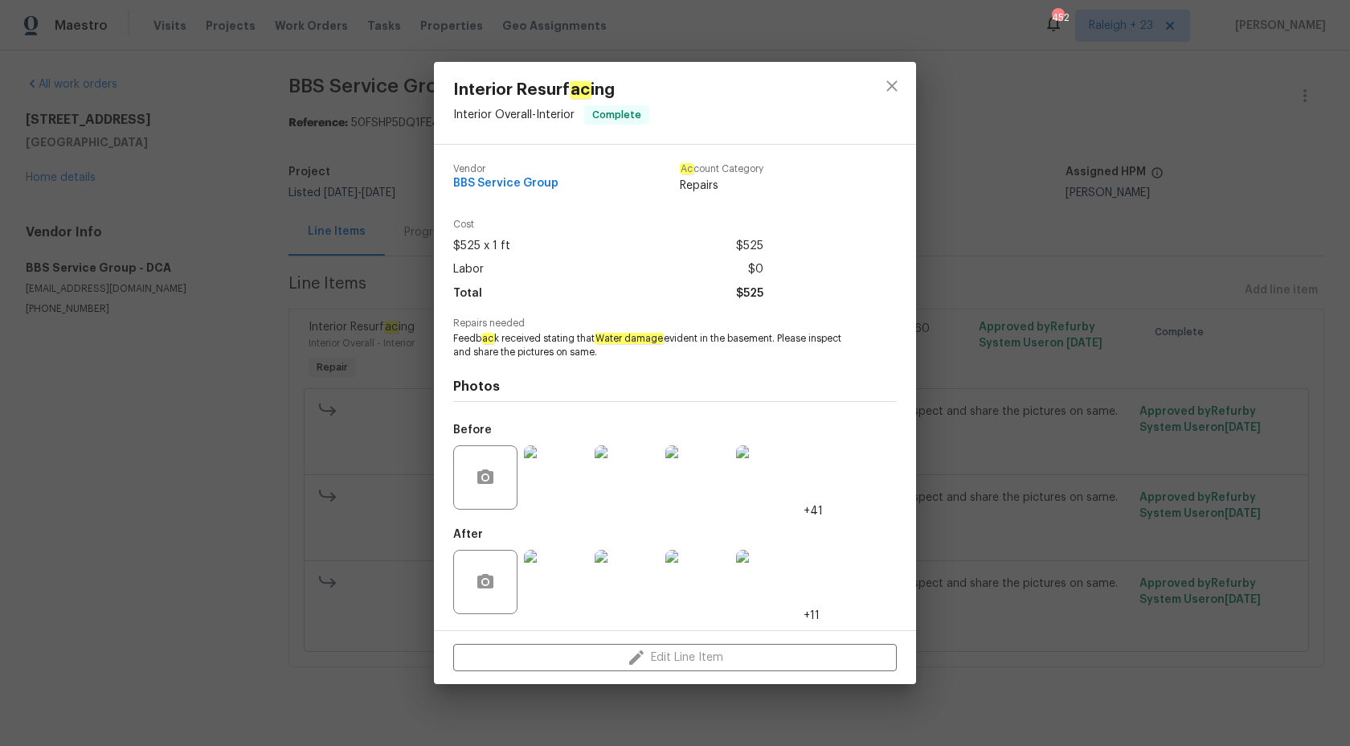
click at [567, 585] on img at bounding box center [556, 582] width 64 height 64
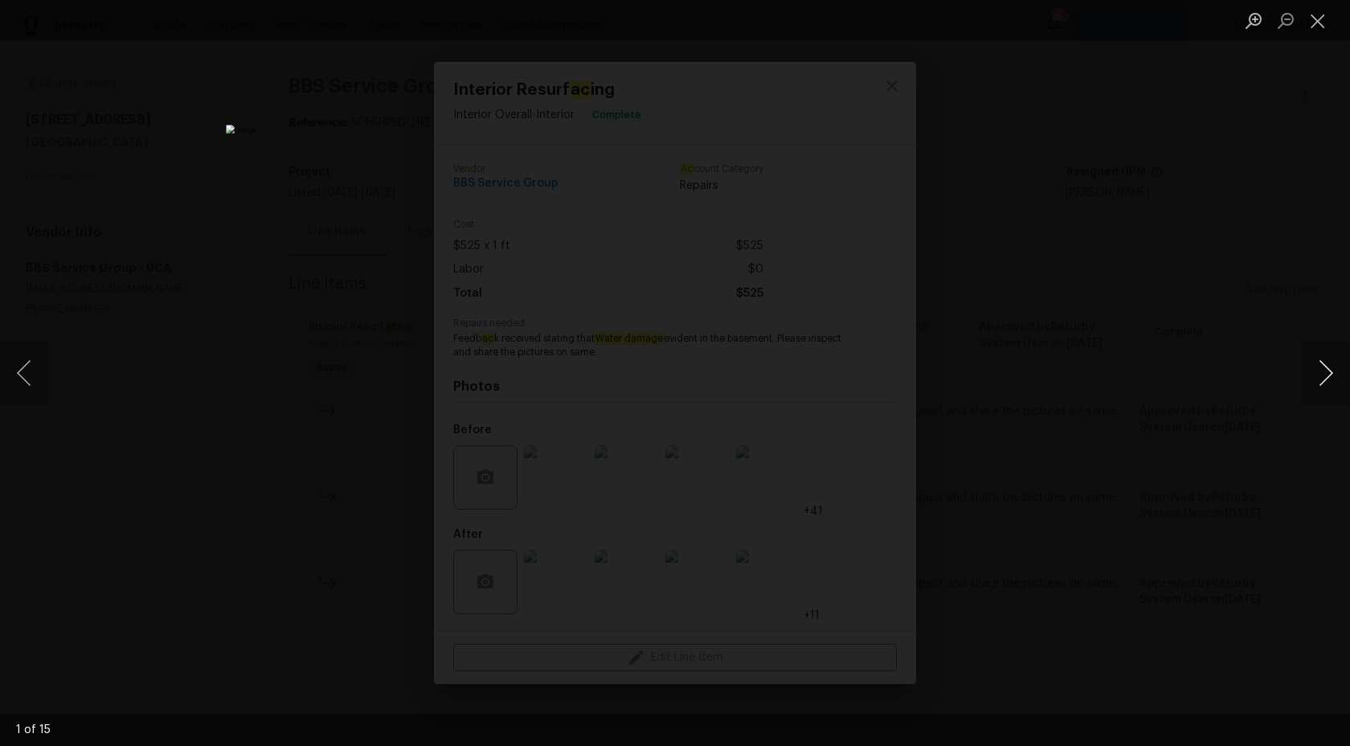
click at [1319, 393] on button "Next image" at bounding box center [1325, 373] width 48 height 64
click at [1264, 252] on div "Lightbox" at bounding box center [675, 373] width 1350 height 746
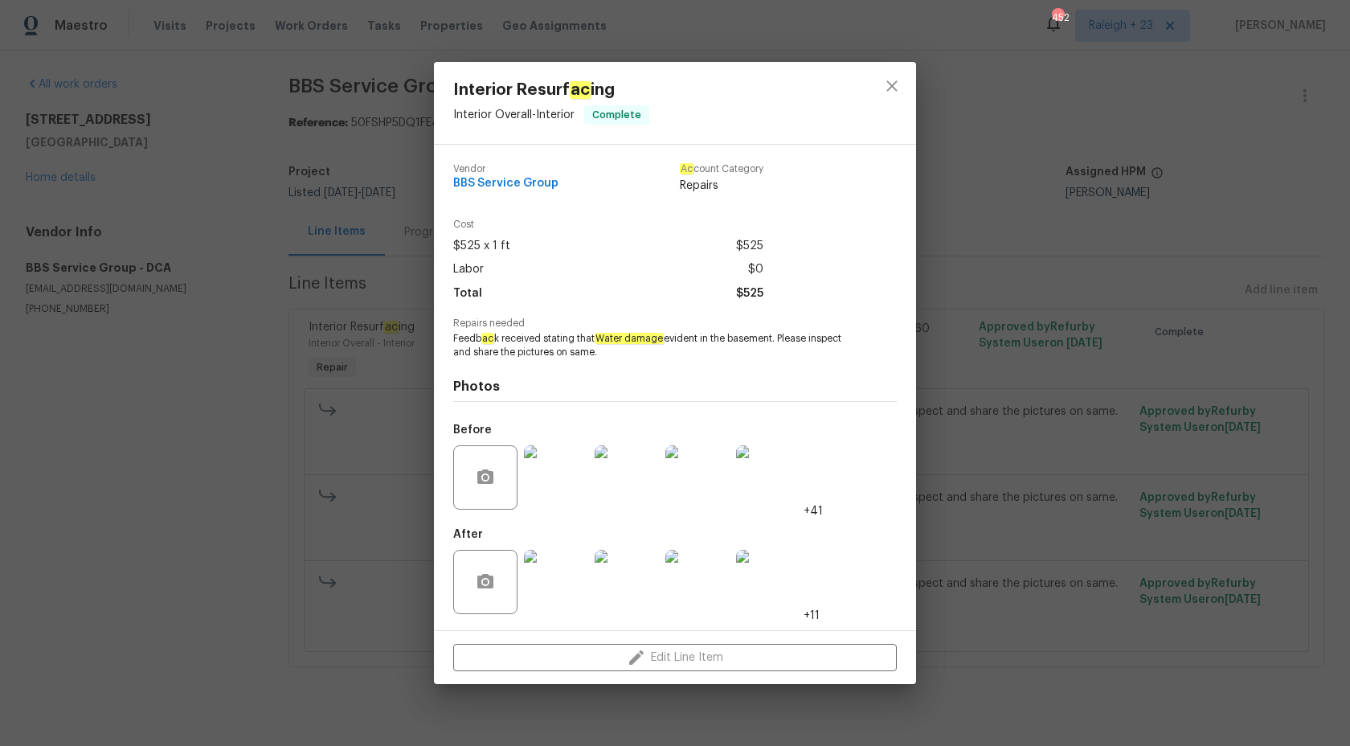
click at [1168, 217] on div "Interior Resurf ac ing Interior Overall - Interior Complete Vendor BBS Service …" at bounding box center [675, 373] width 1350 height 746
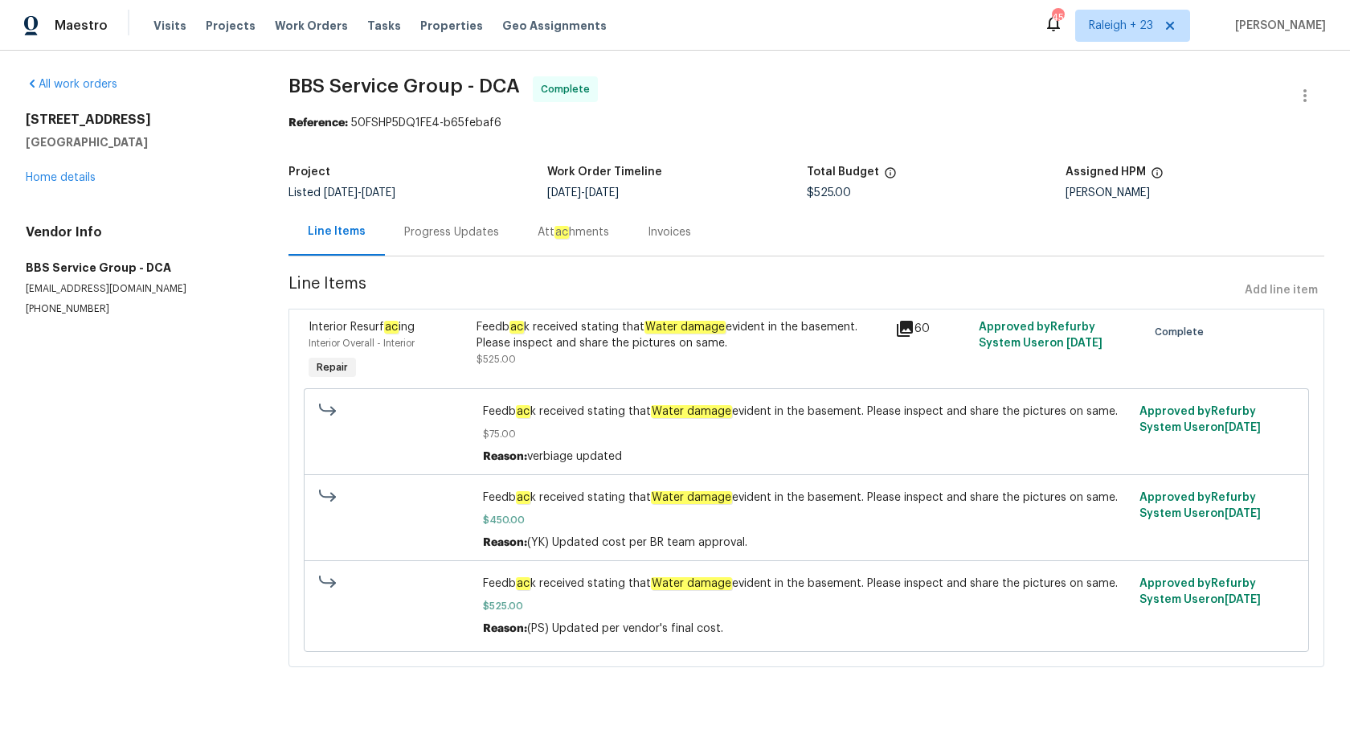
click at [448, 234] on div "Progress Updates" at bounding box center [451, 232] width 95 height 16
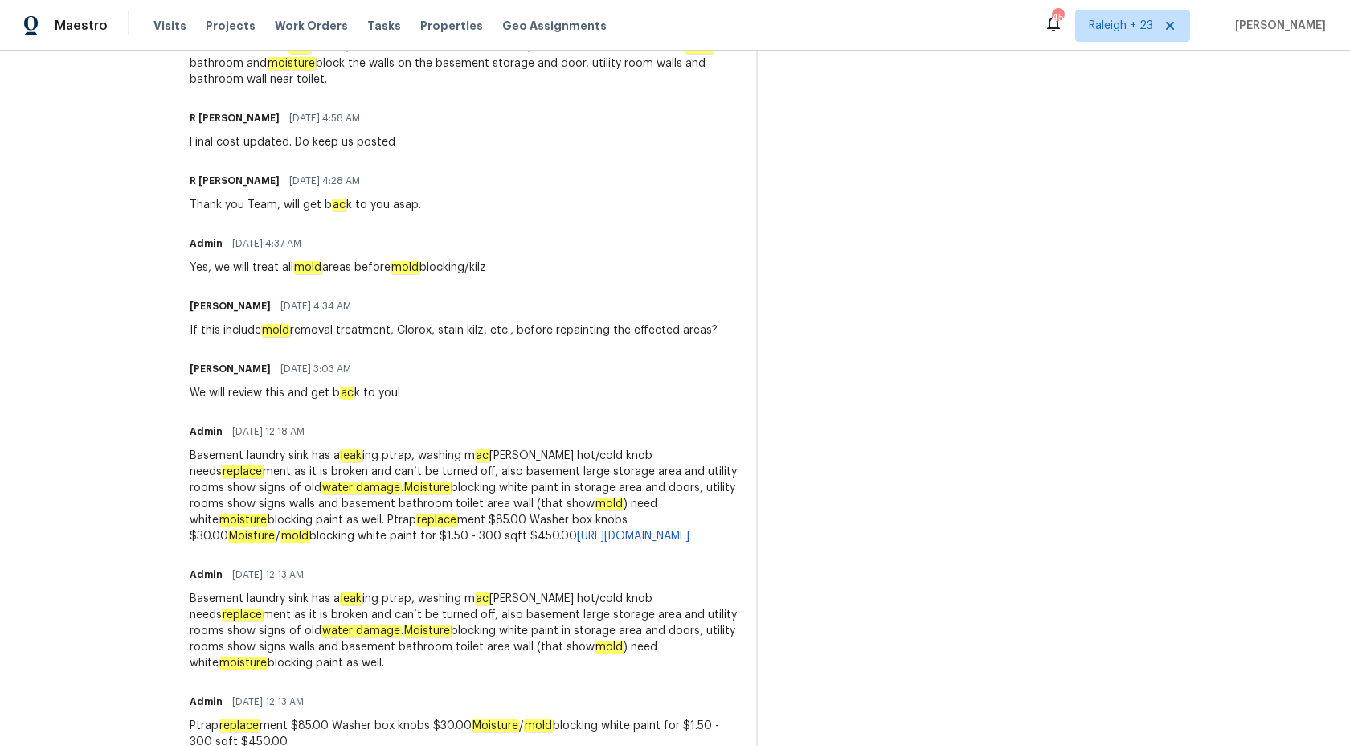
scroll to position [1579, 0]
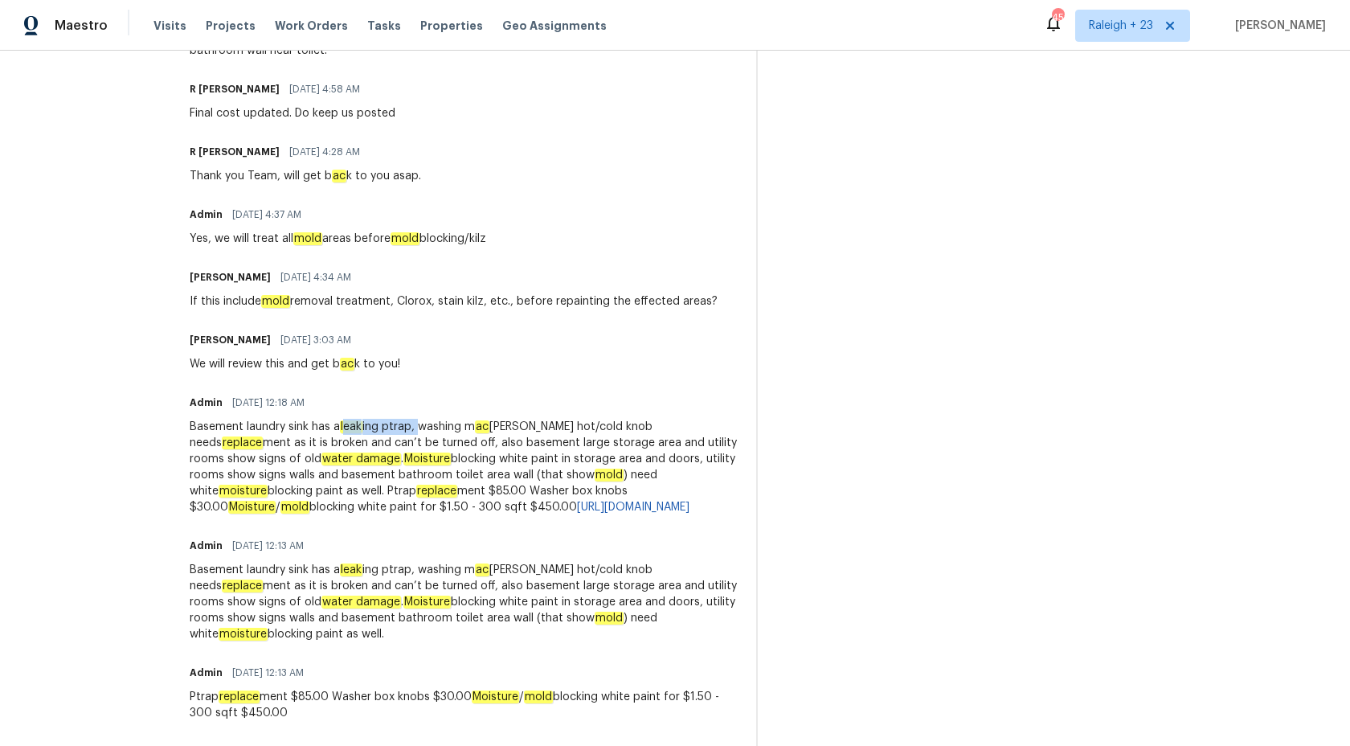
drag, startPoint x: 320, startPoint y: 430, endPoint x: 394, endPoint y: 430, distance: 73.9
click at [394, 430] on div "Basement laundry sink has a leak ing ptrap, washing m ac hine hot/cold knob nee…" at bounding box center [463, 467] width 547 height 96
copy div "eak ing ptrap,"
click at [236, 430] on div "Basement laundry sink has a leak ing ptrap, washing m ac hine hot/cold knob nee…" at bounding box center [463, 467] width 547 height 96
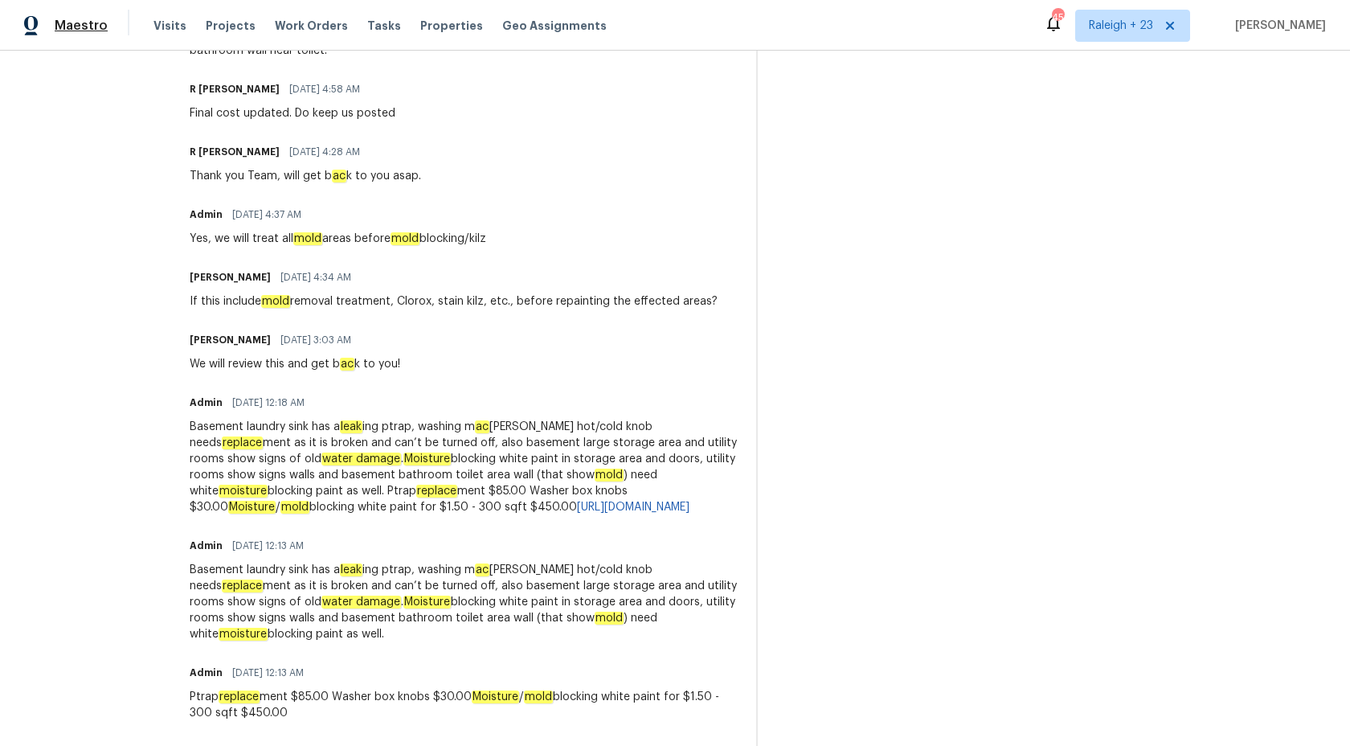
click at [80, 31] on span "Maestro" at bounding box center [81, 26] width 53 height 16
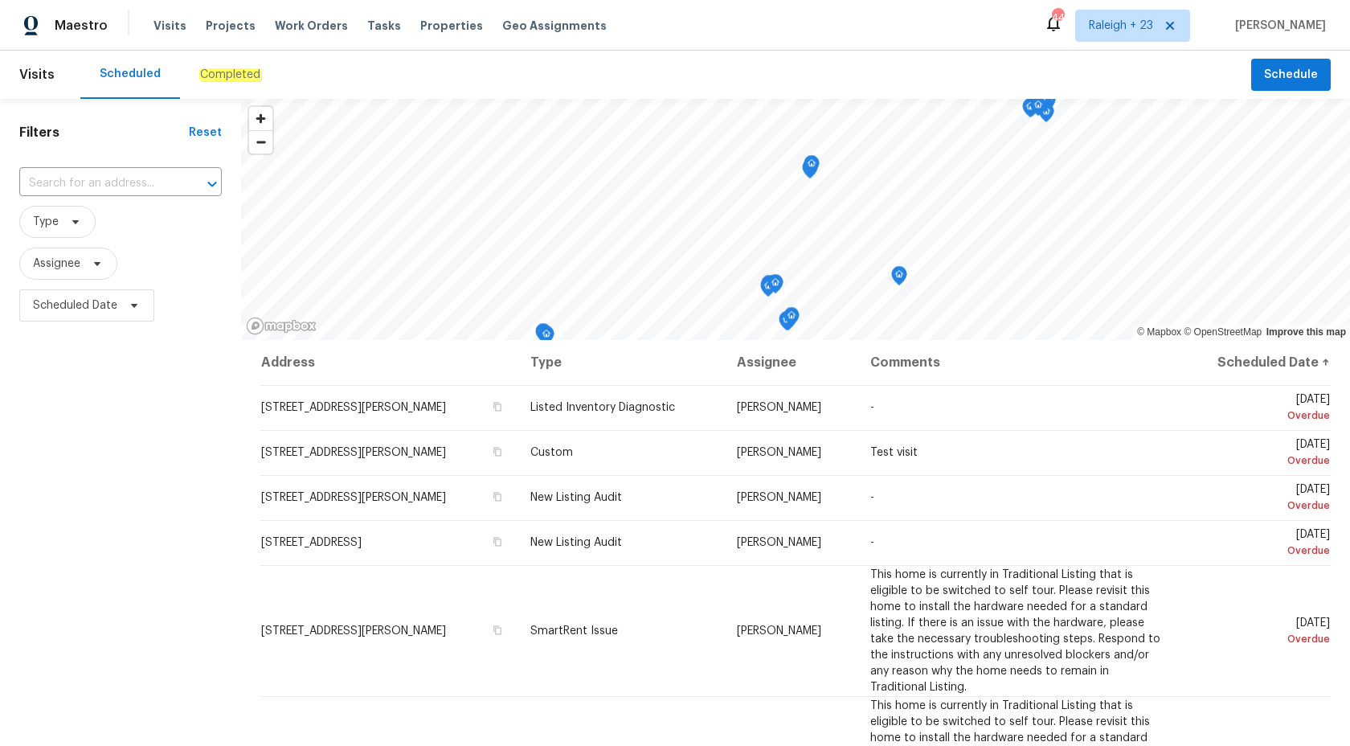
click at [199, 76] on em "Completed" at bounding box center [230, 74] width 62 height 13
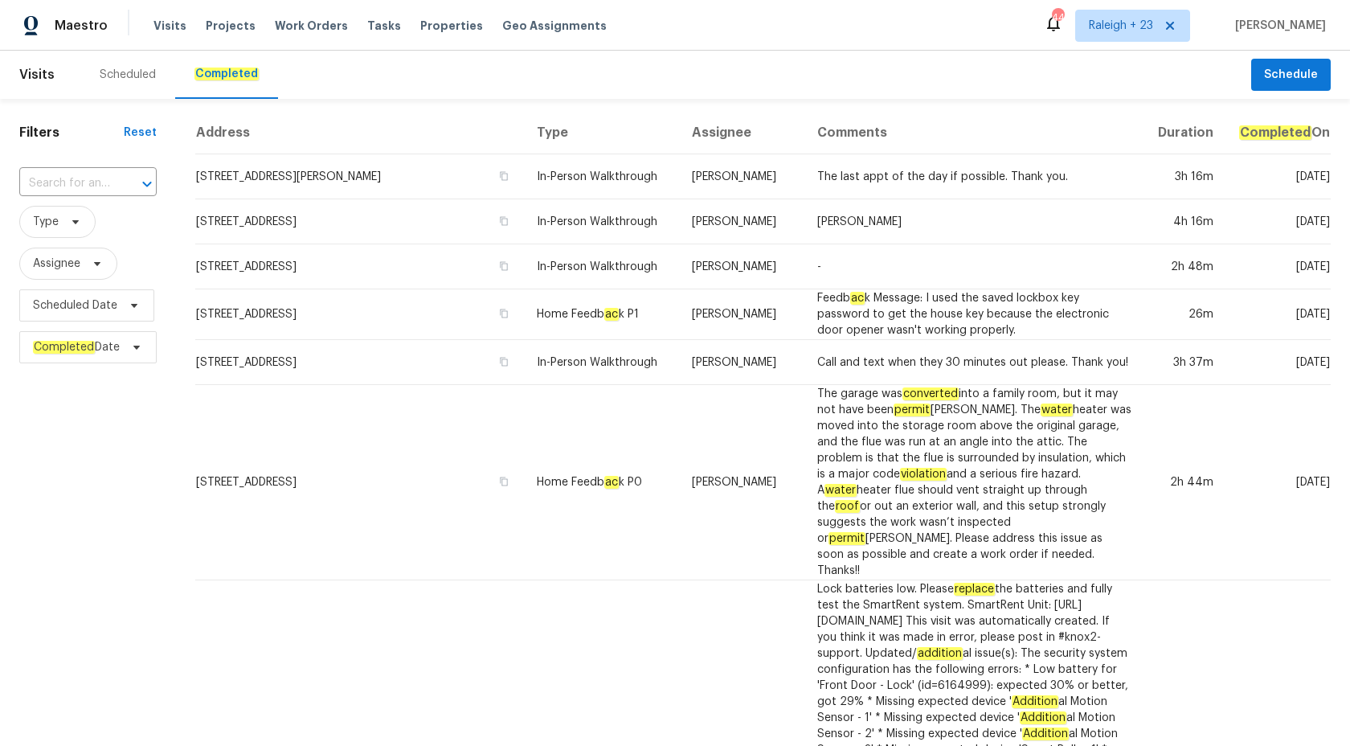
click at [109, 167] on div "​" at bounding box center [87, 183] width 137 height 35
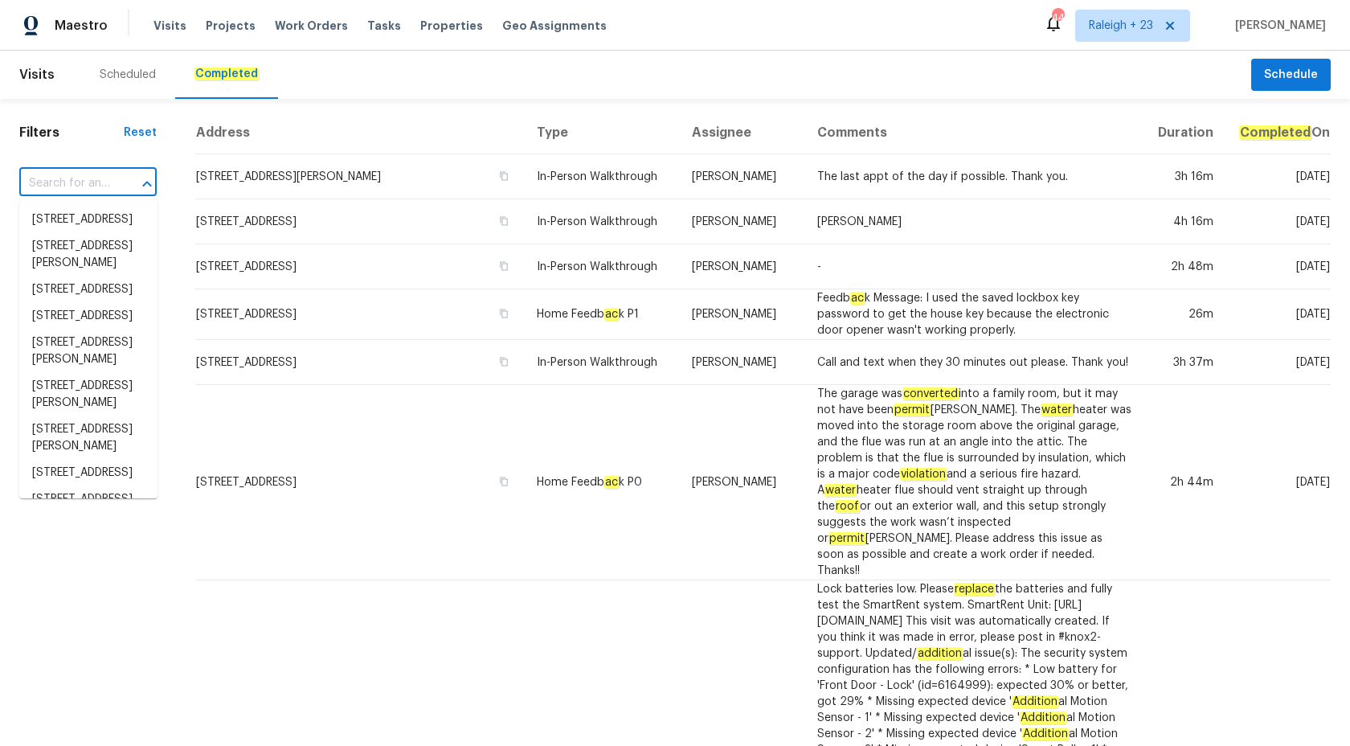
paste input "[STREET_ADDRESS]"
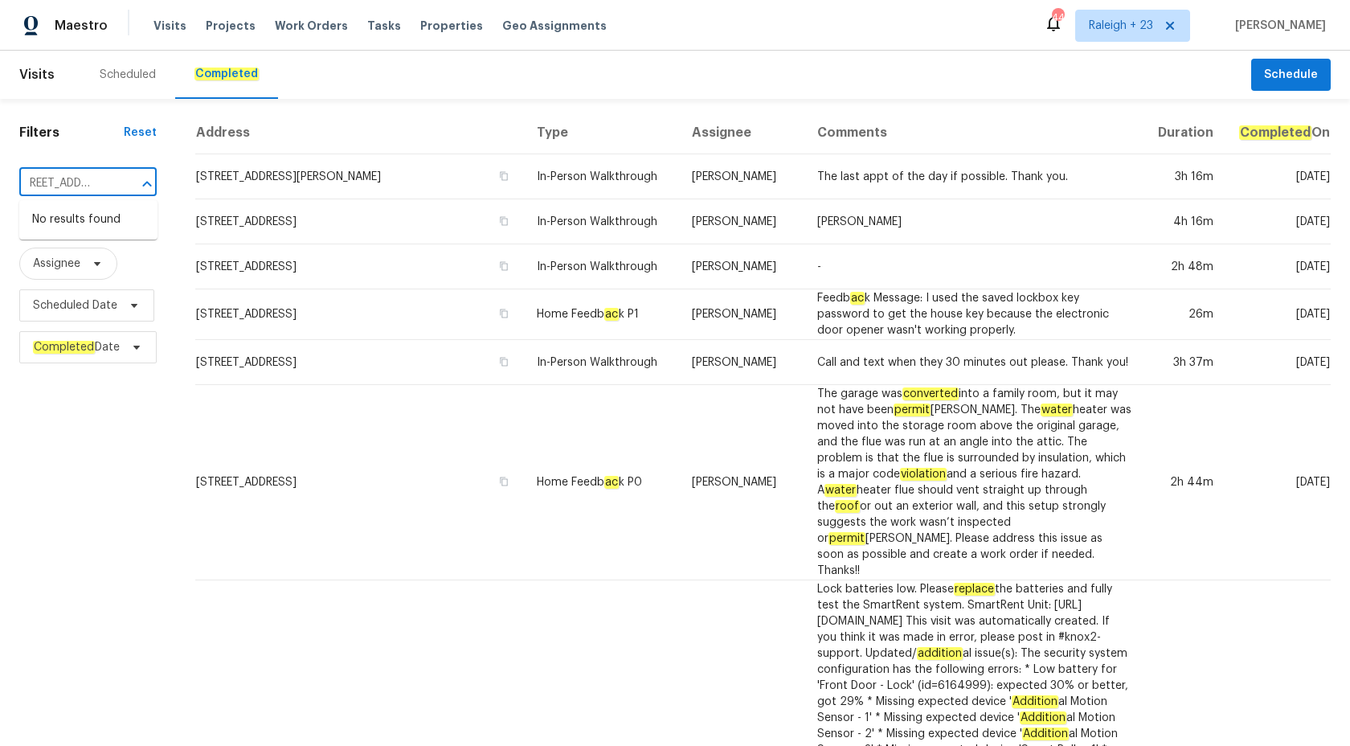
type input "[STREET_ADDRESS]"
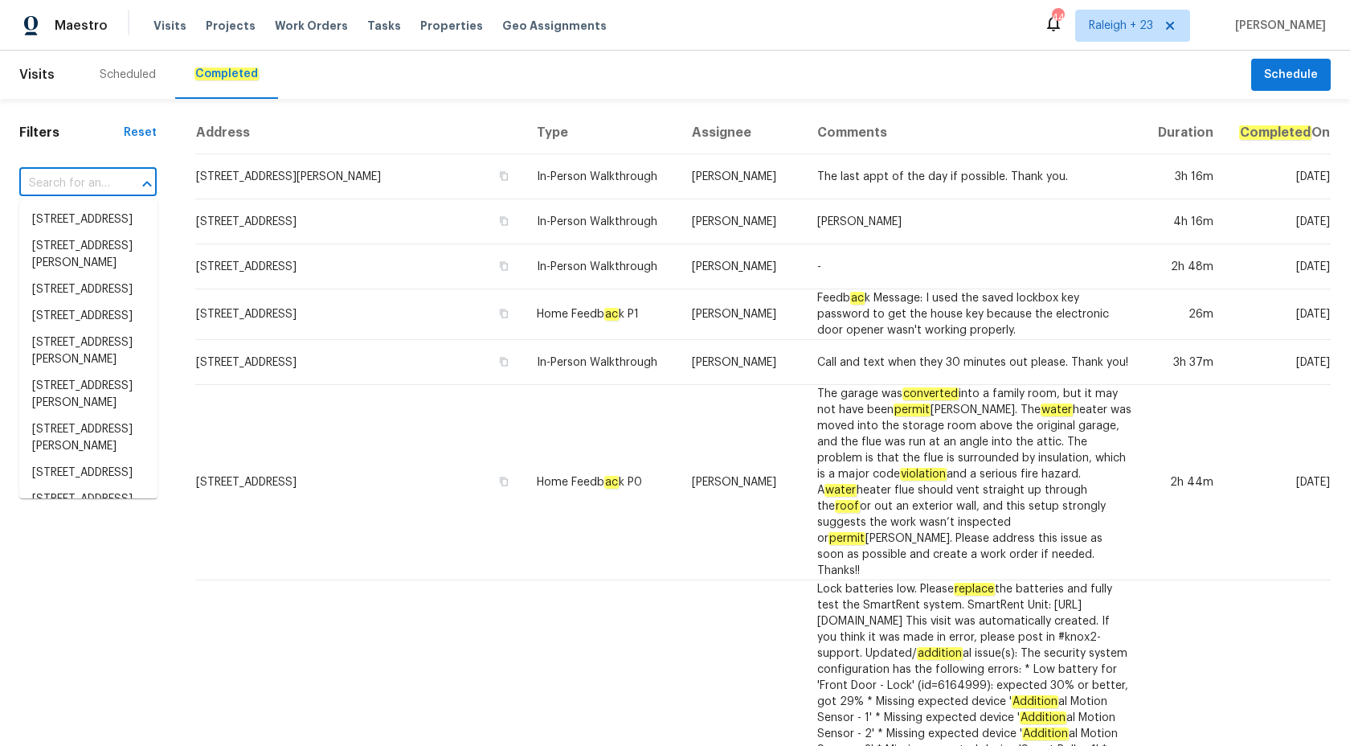
click at [98, 186] on input "text" at bounding box center [65, 183] width 92 height 25
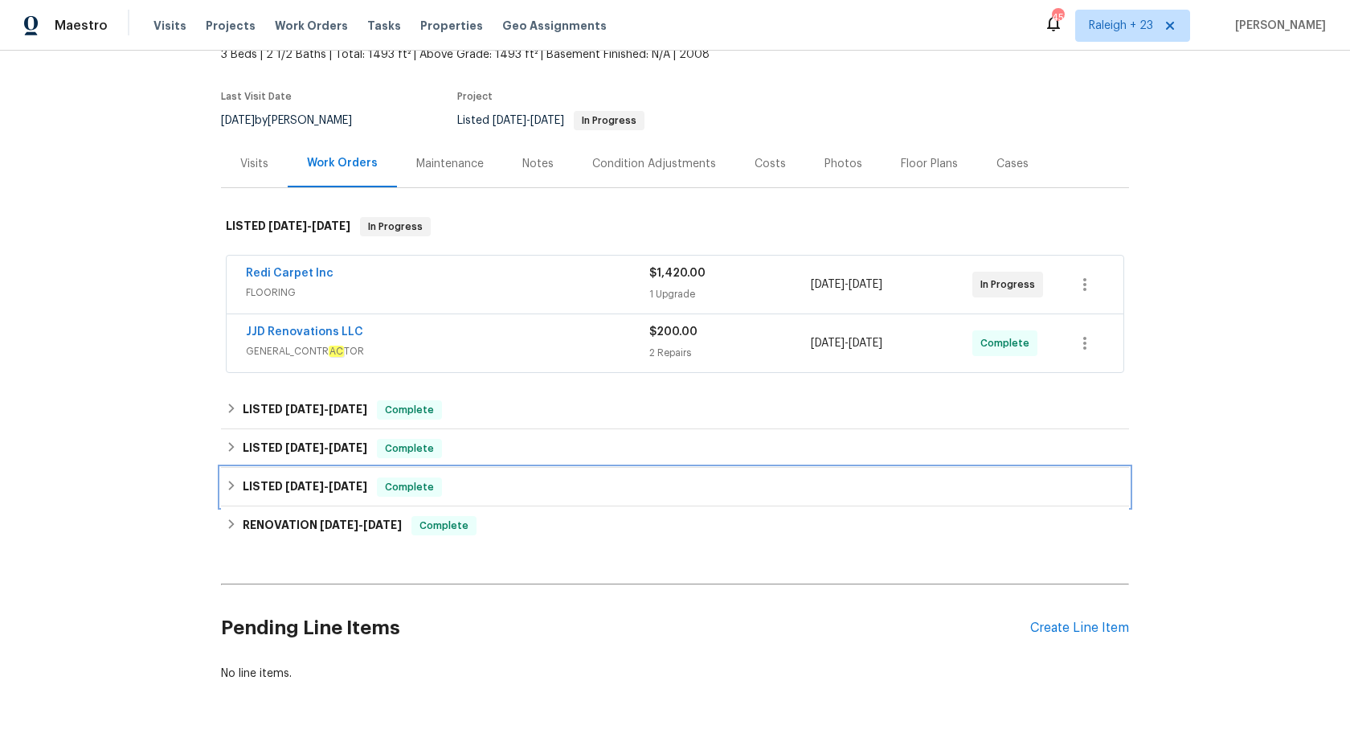
click at [366, 486] on span "[DATE]" at bounding box center [348, 485] width 39 height 11
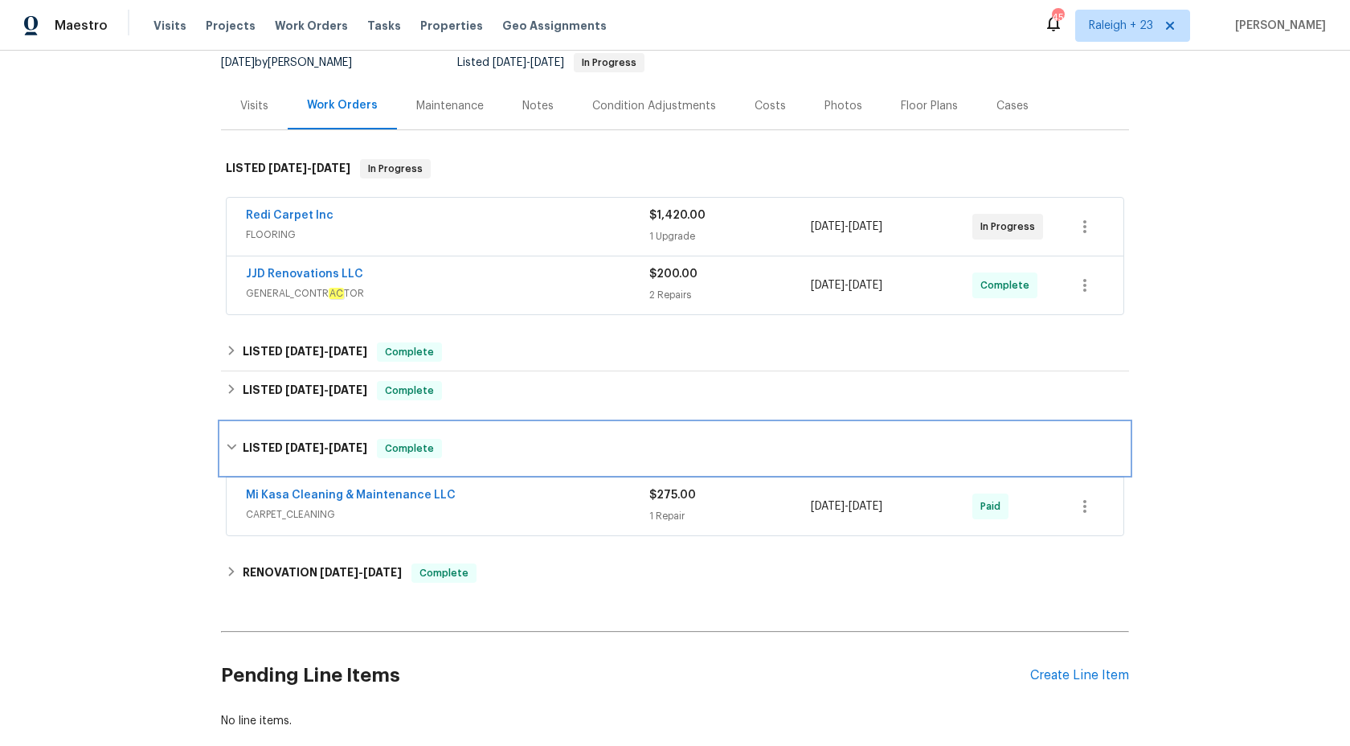
scroll to position [181, 0]
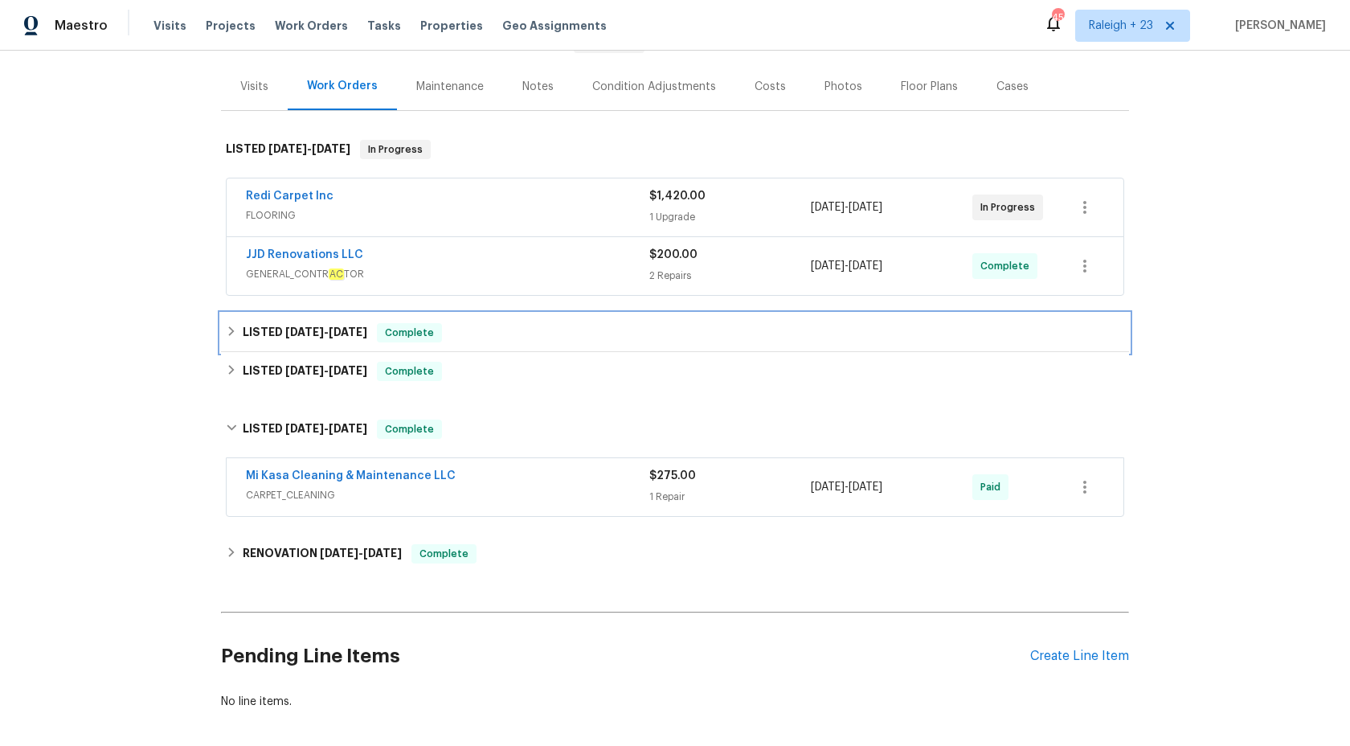
click at [406, 349] on div "LISTED [DATE] - [DATE] Complete" at bounding box center [675, 332] width 908 height 39
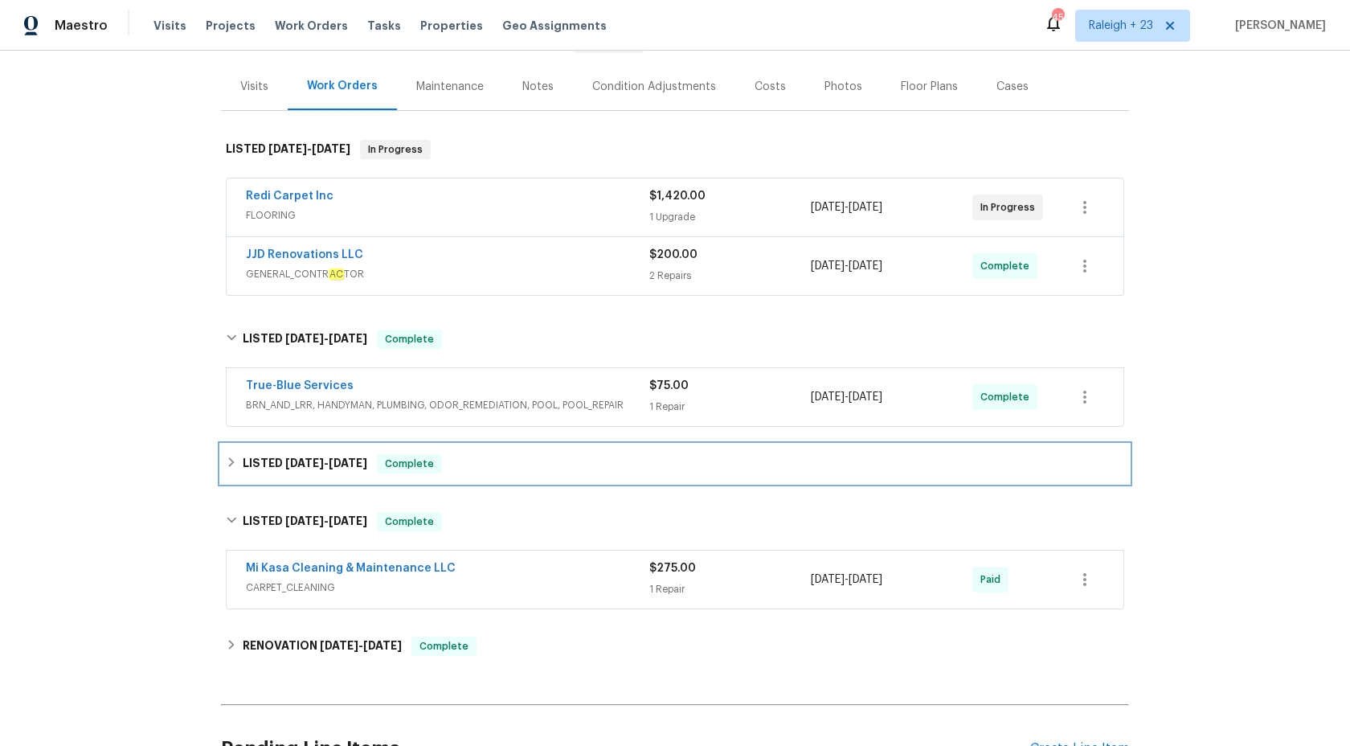
click at [386, 467] on span "Complete" at bounding box center [409, 464] width 62 height 16
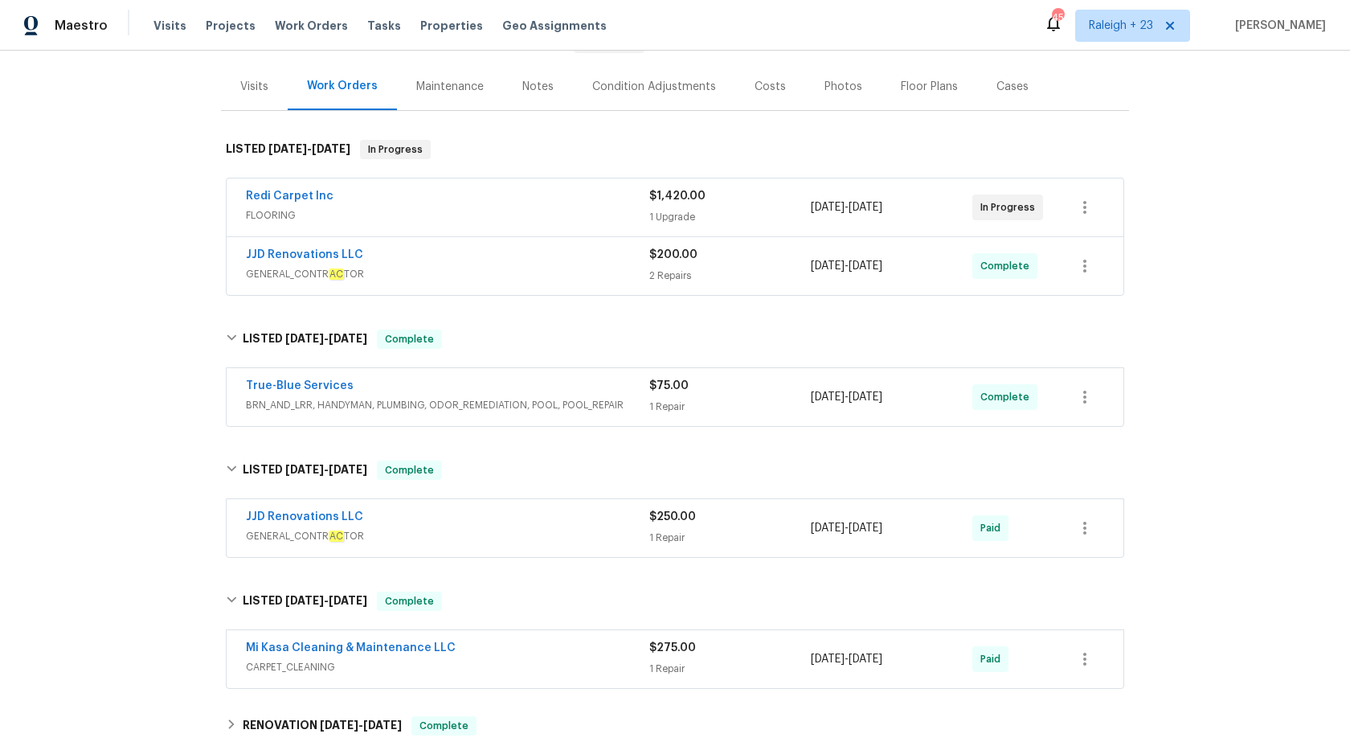
click at [463, 279] on span "GENERAL_CONTR AC TOR" at bounding box center [447, 274] width 403 height 16
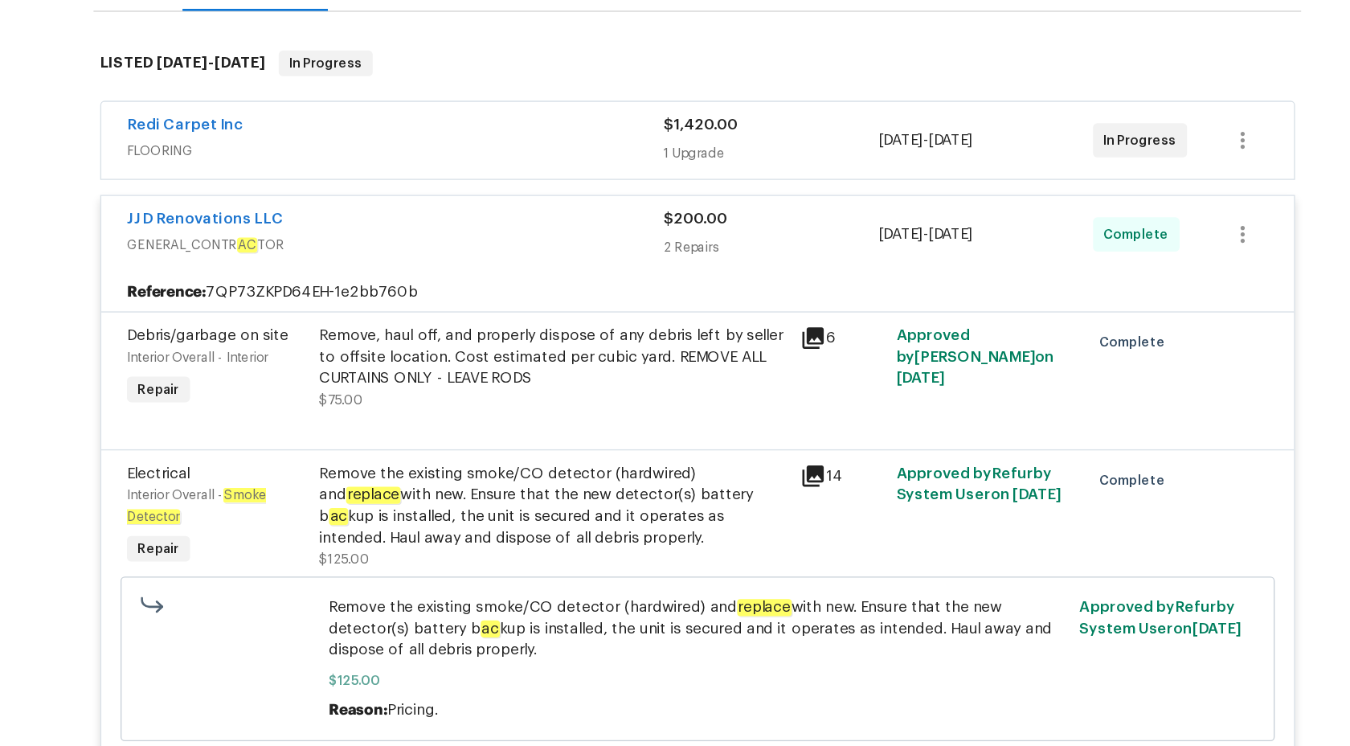
click at [643, 278] on span "GENERAL_CONTR AC TOR" at bounding box center [447, 286] width 403 height 16
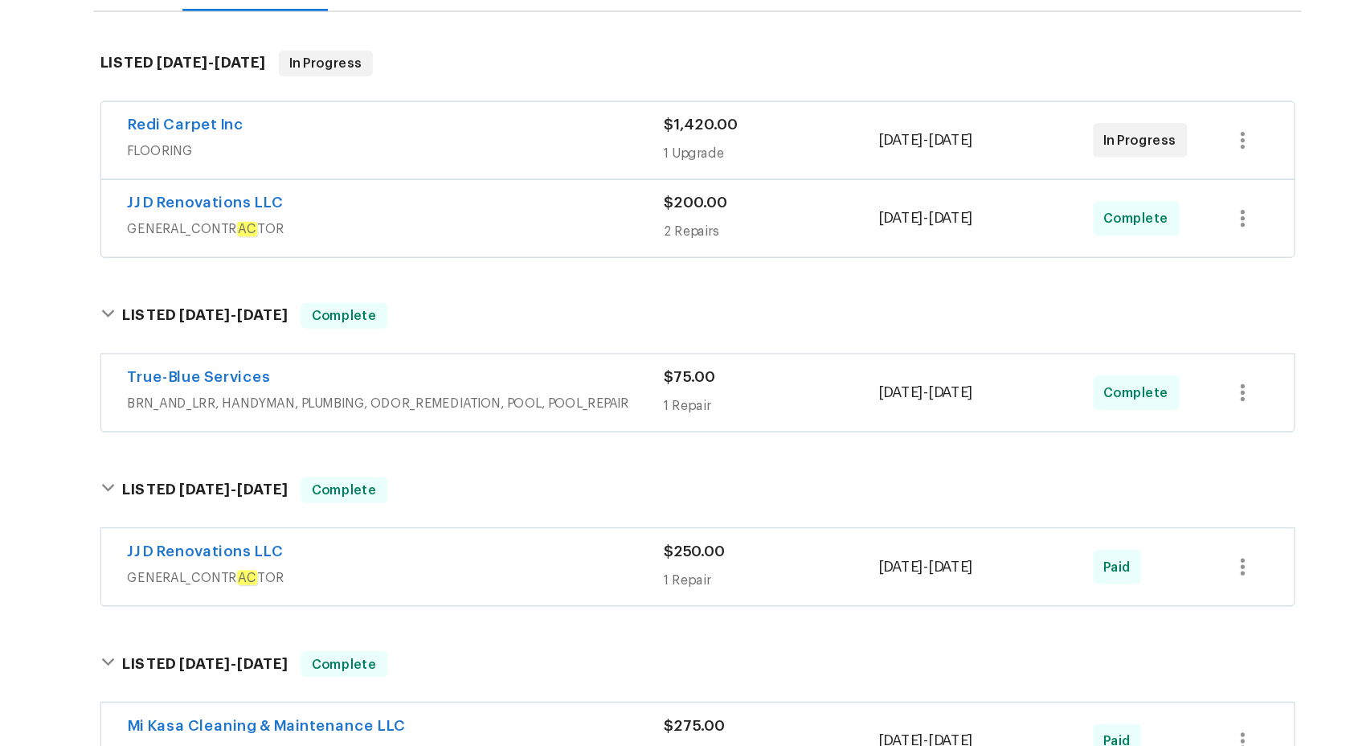
click at [609, 219] on span "FLOORING" at bounding box center [447, 215] width 403 height 16
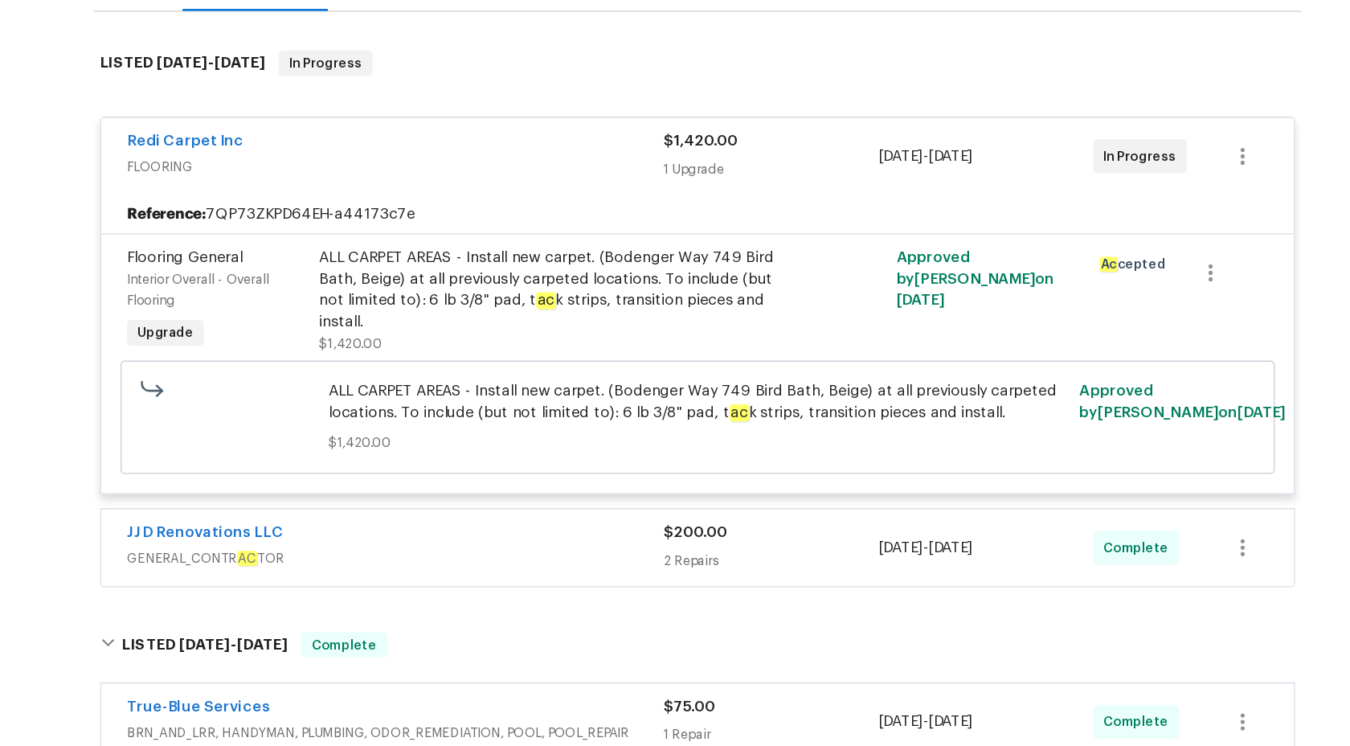
click at [609, 219] on div "Redi Carpet Inc" at bounding box center [447, 209] width 403 height 19
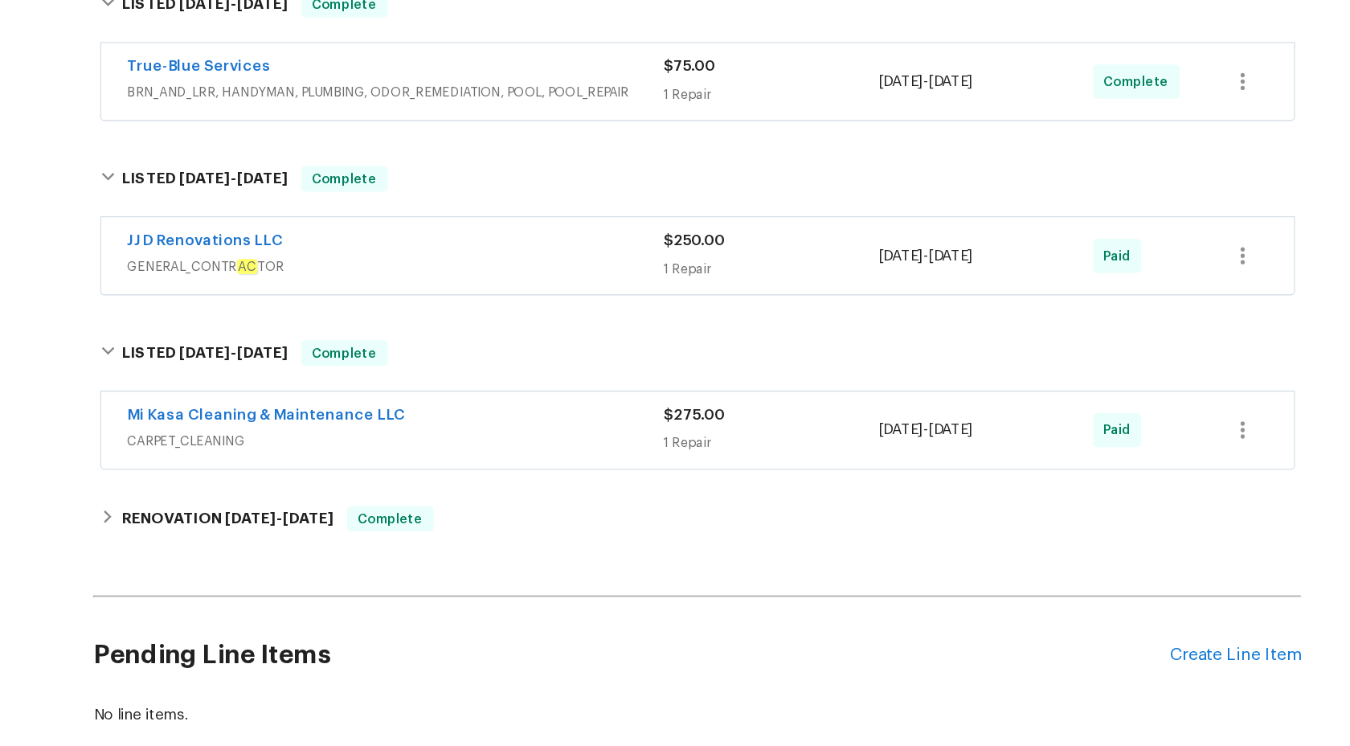
scroll to position [426, 0]
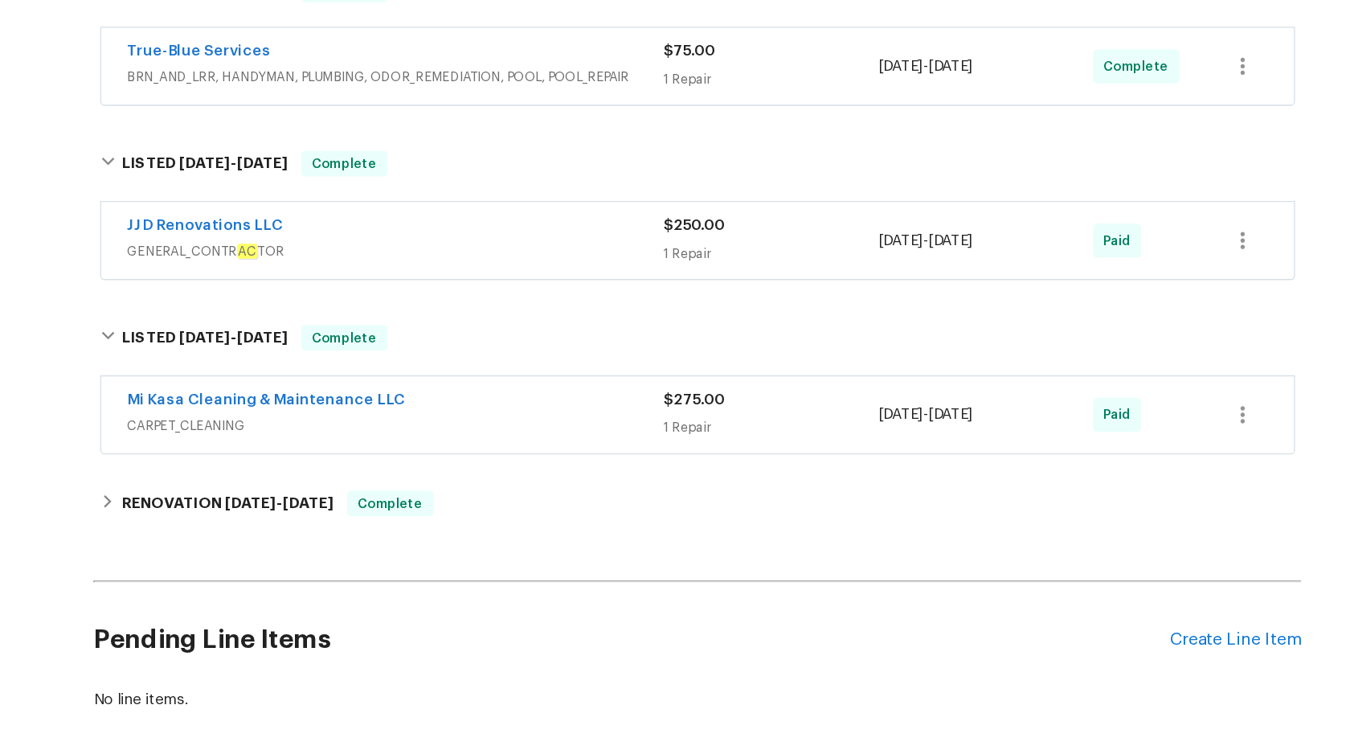
click at [643, 417] on span "CARPET_CLEANING" at bounding box center [447, 422] width 403 height 16
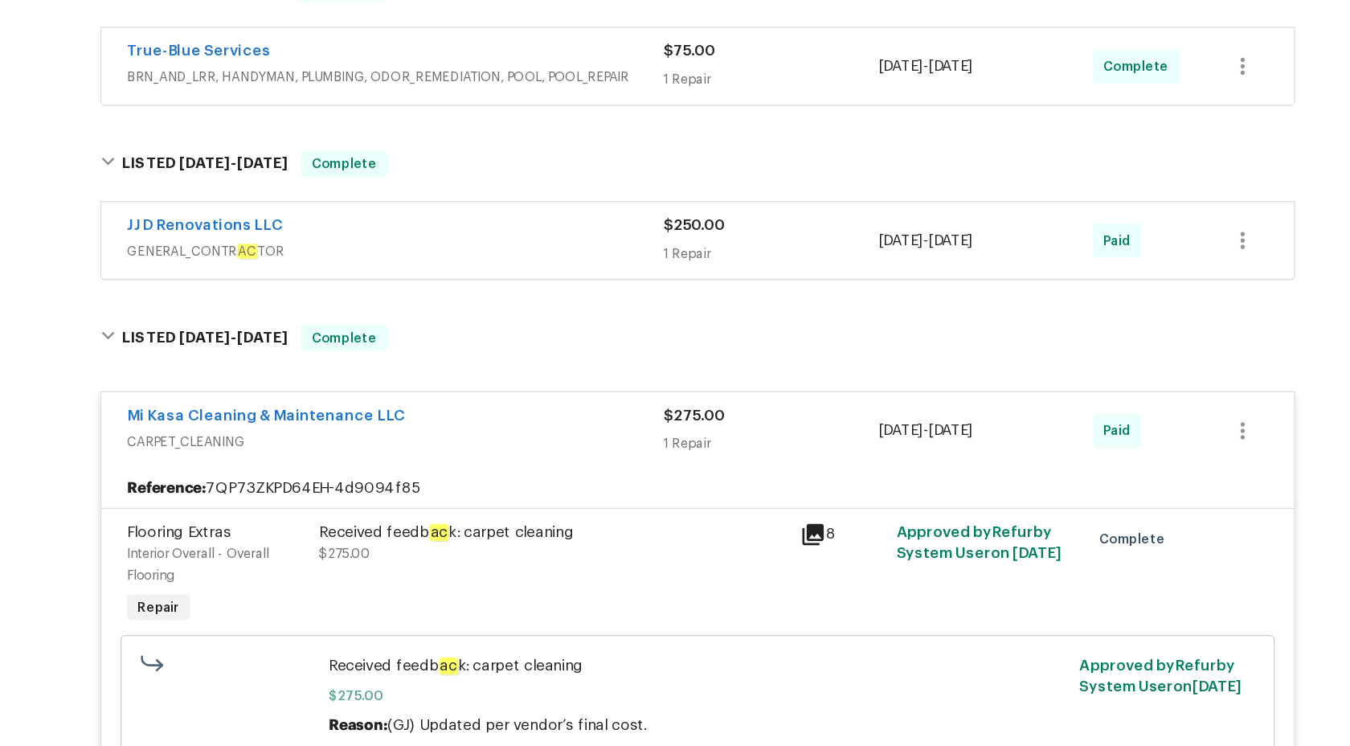
click at [666, 441] on div "1 Repair" at bounding box center [729, 435] width 161 height 16
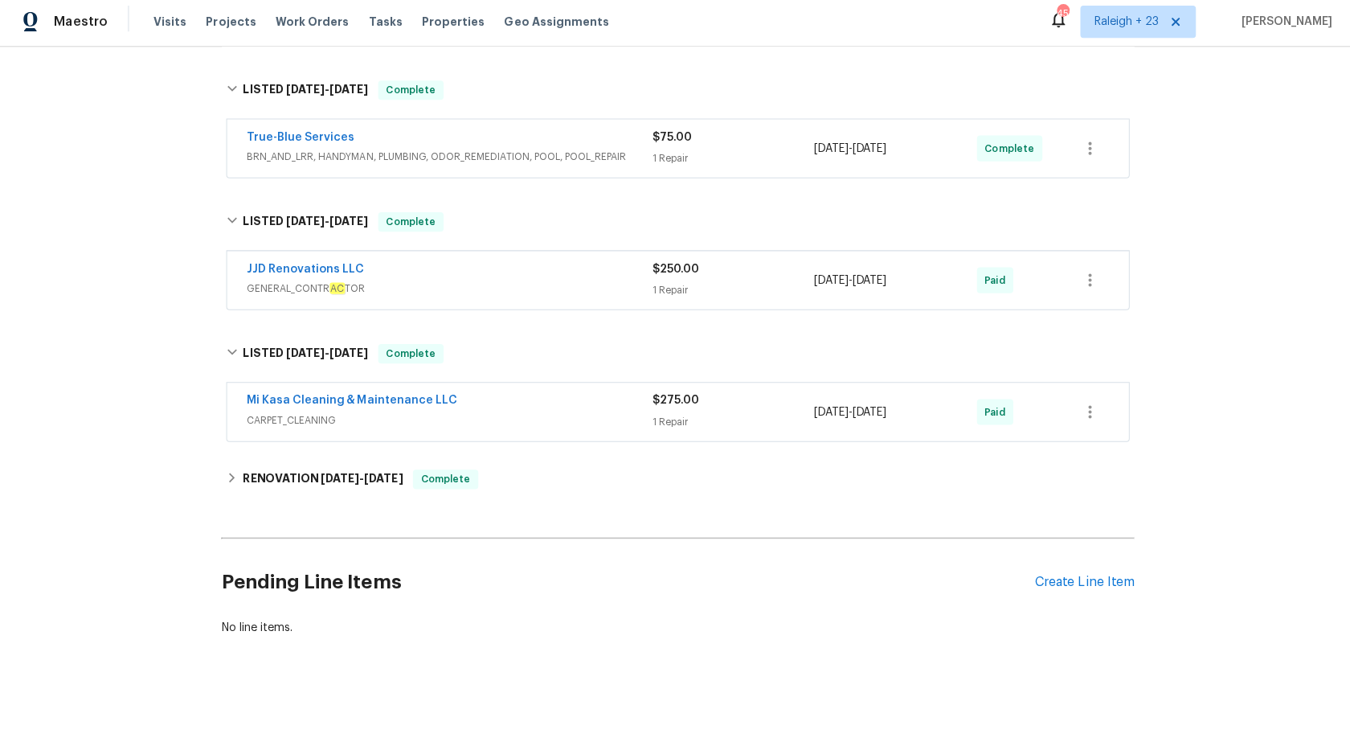
scroll to position [0, 0]
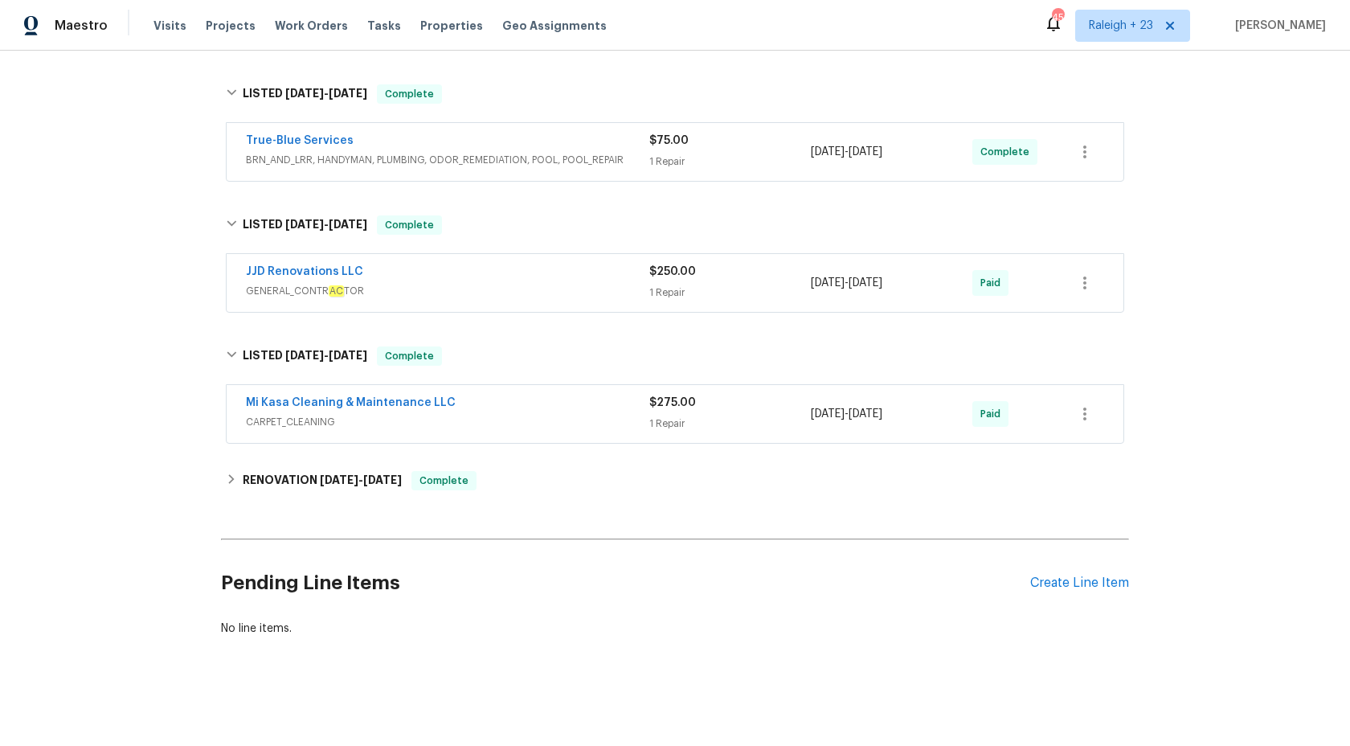
click at [642, 145] on div "True-Blue Services" at bounding box center [447, 142] width 403 height 19
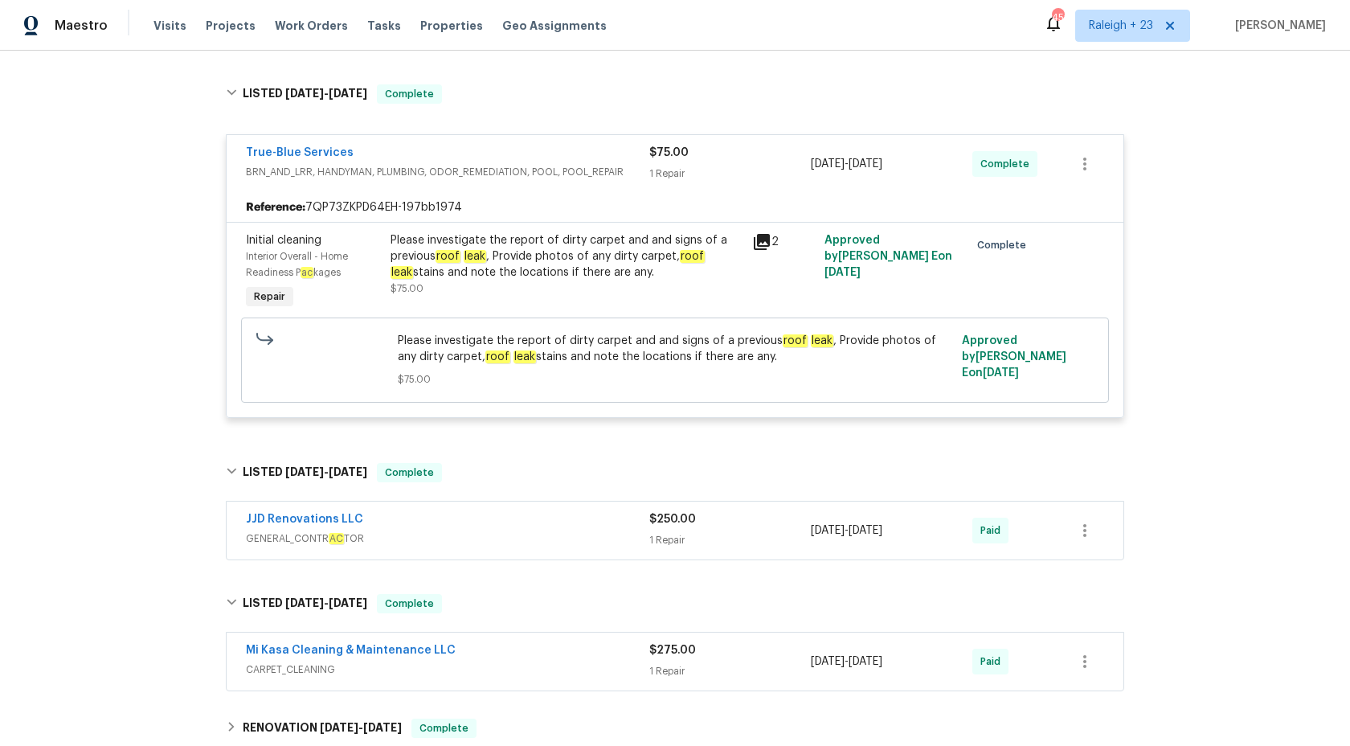
click at [644, 159] on div "True-Blue Services" at bounding box center [447, 154] width 403 height 19
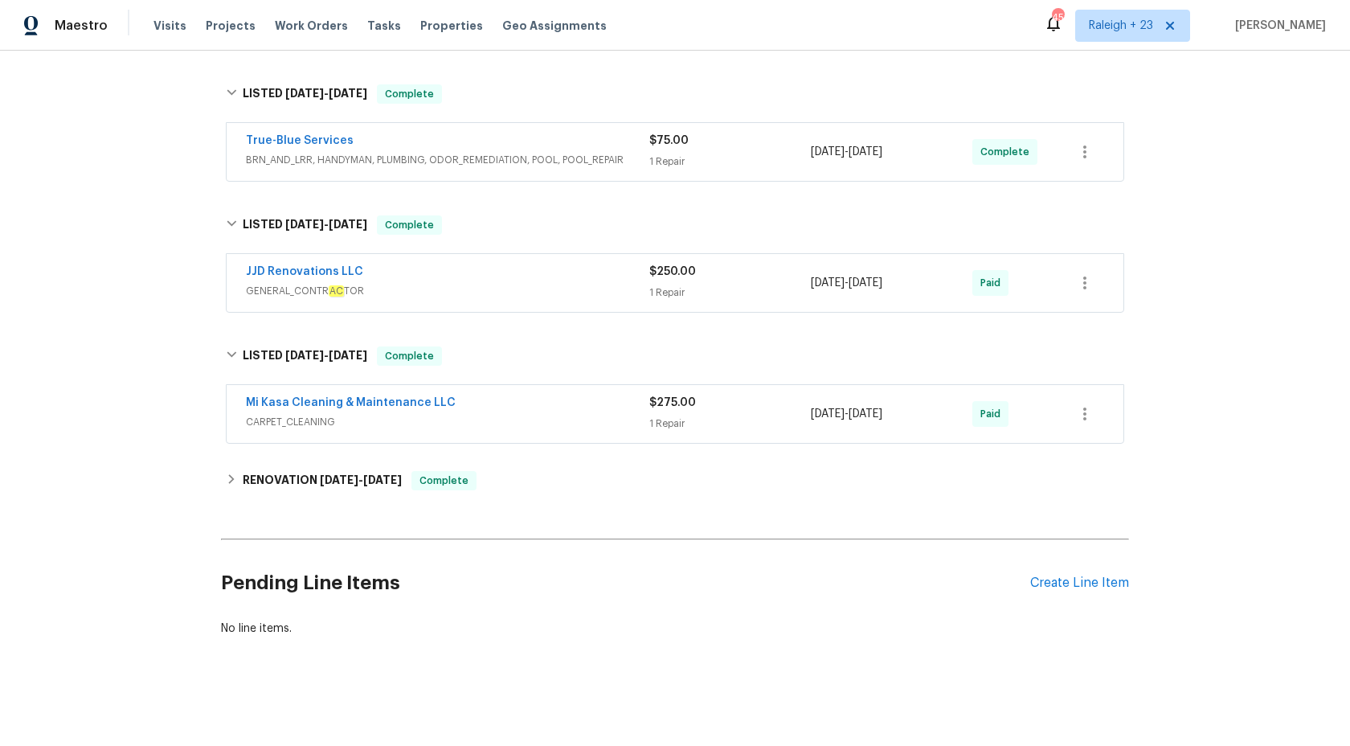
click at [644, 159] on span "BRN_AND_LRR, HANDYMAN, PLUMBING, ODOR_REMEDIATION, POOL, POOL_REPAIR" at bounding box center [447, 160] width 403 height 16
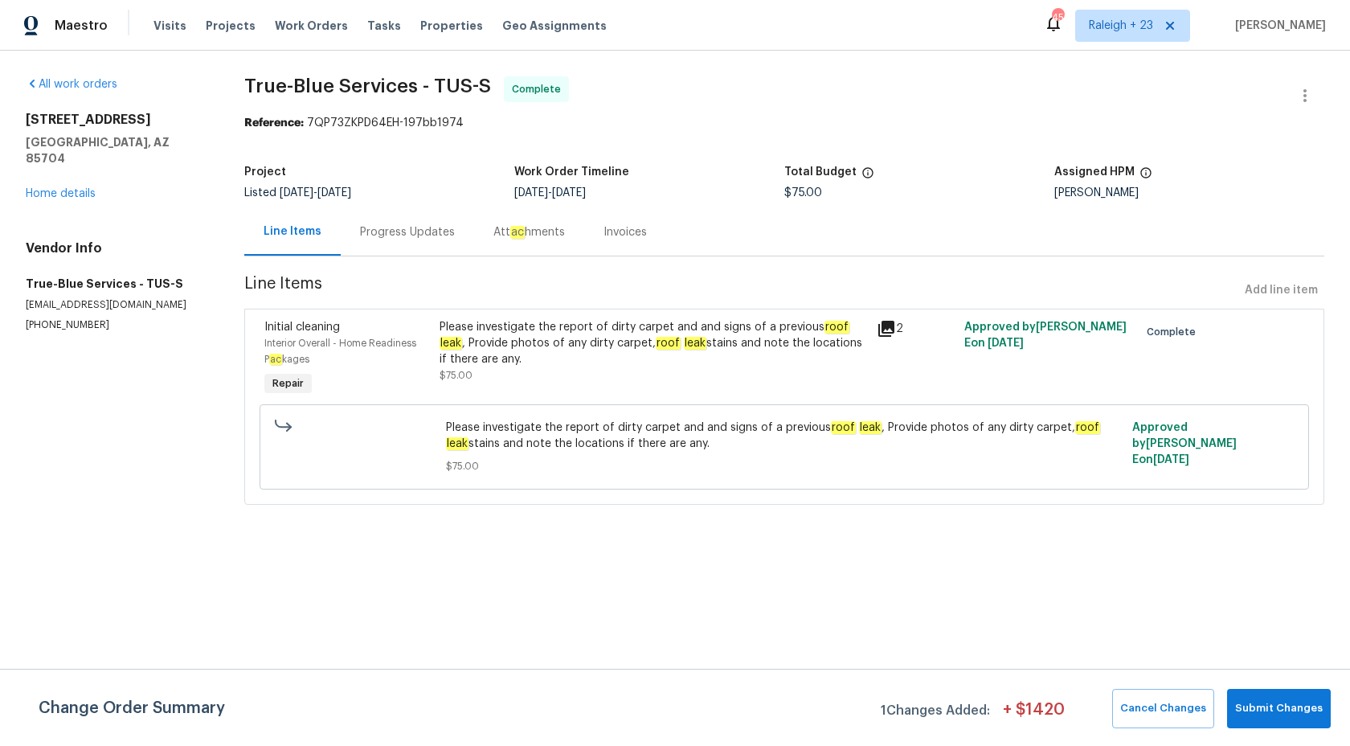
click at [384, 226] on div "Progress Updates" at bounding box center [407, 232] width 95 height 16
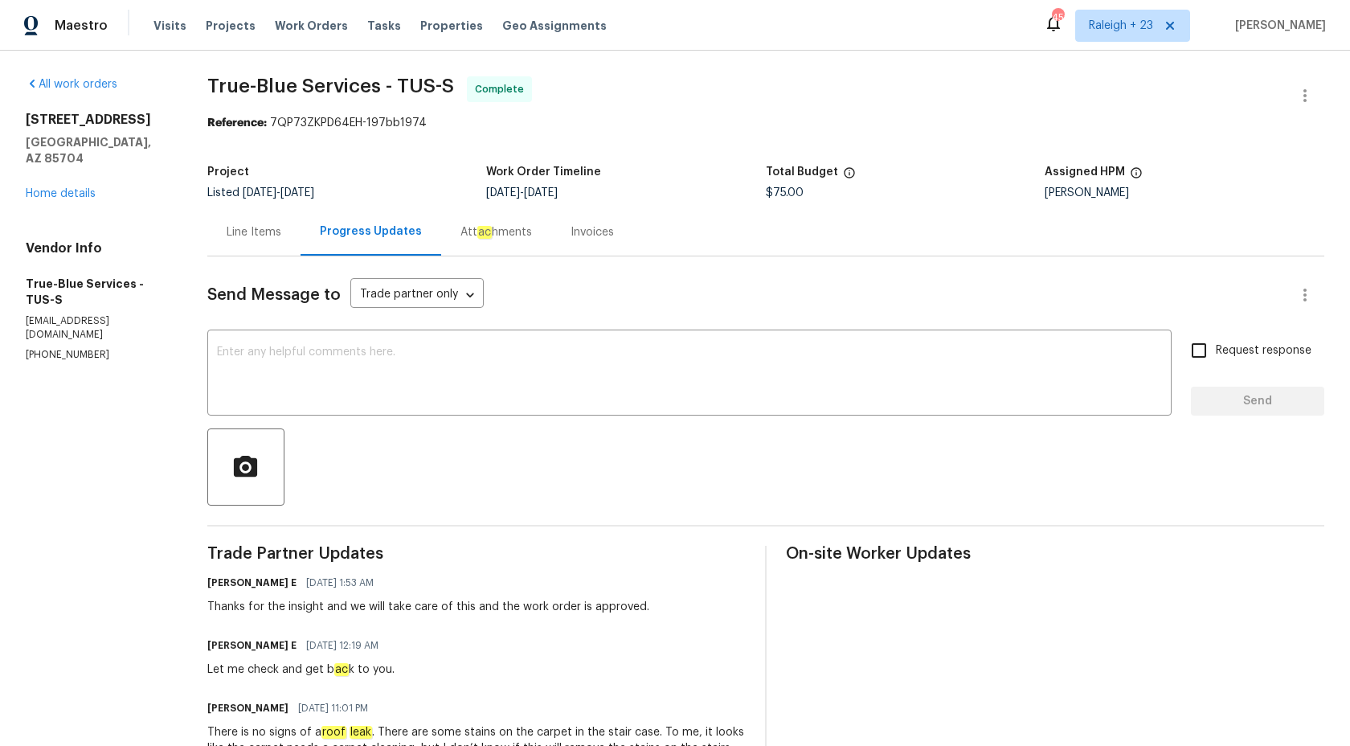
drag, startPoint x: 90, startPoint y: 137, endPoint x: 26, endPoint y: 118, distance: 67.1
click at [26, 118] on h2 "1715 W Gleaming Moon Trl" at bounding box center [97, 120] width 143 height 16
copy h2 "1715 W Gleaming Moon Trl"
click at [76, 28] on span "Maestro" at bounding box center [81, 26] width 53 height 16
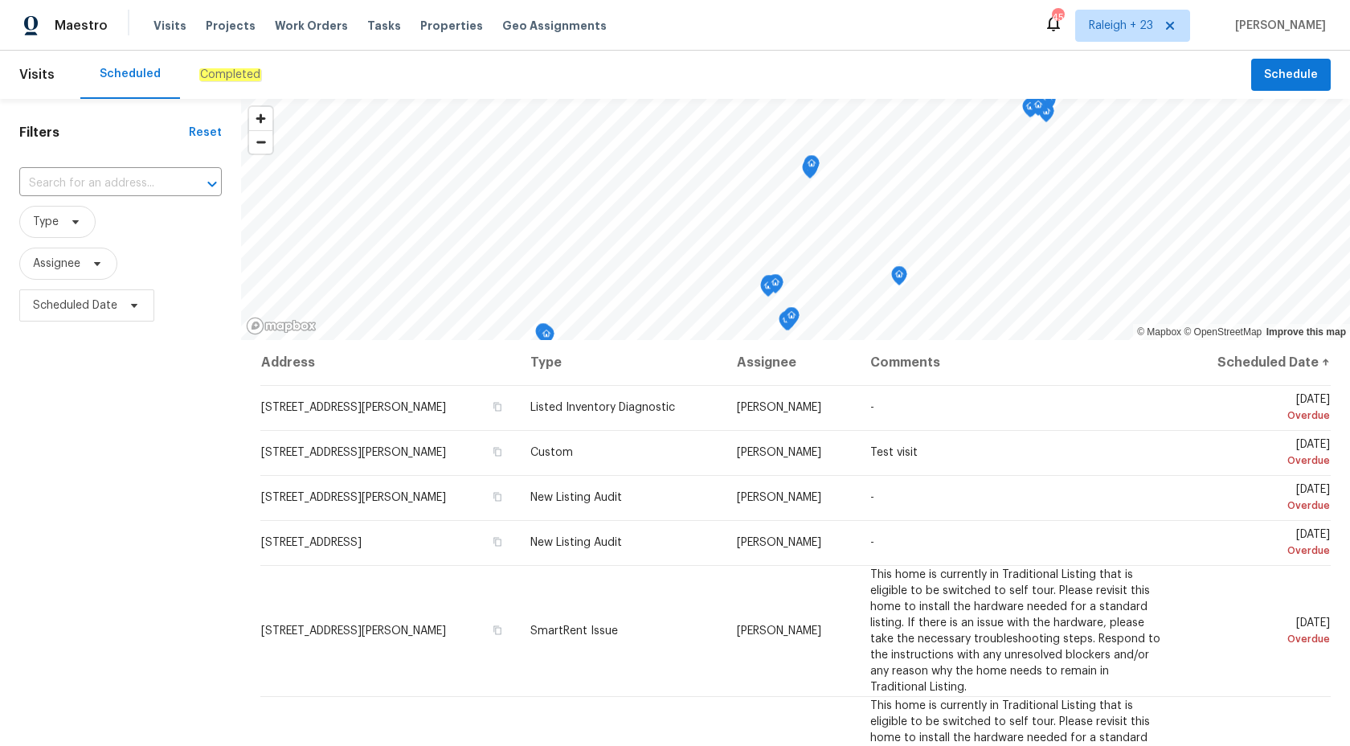
click at [228, 85] on div "Completed" at bounding box center [230, 75] width 100 height 48
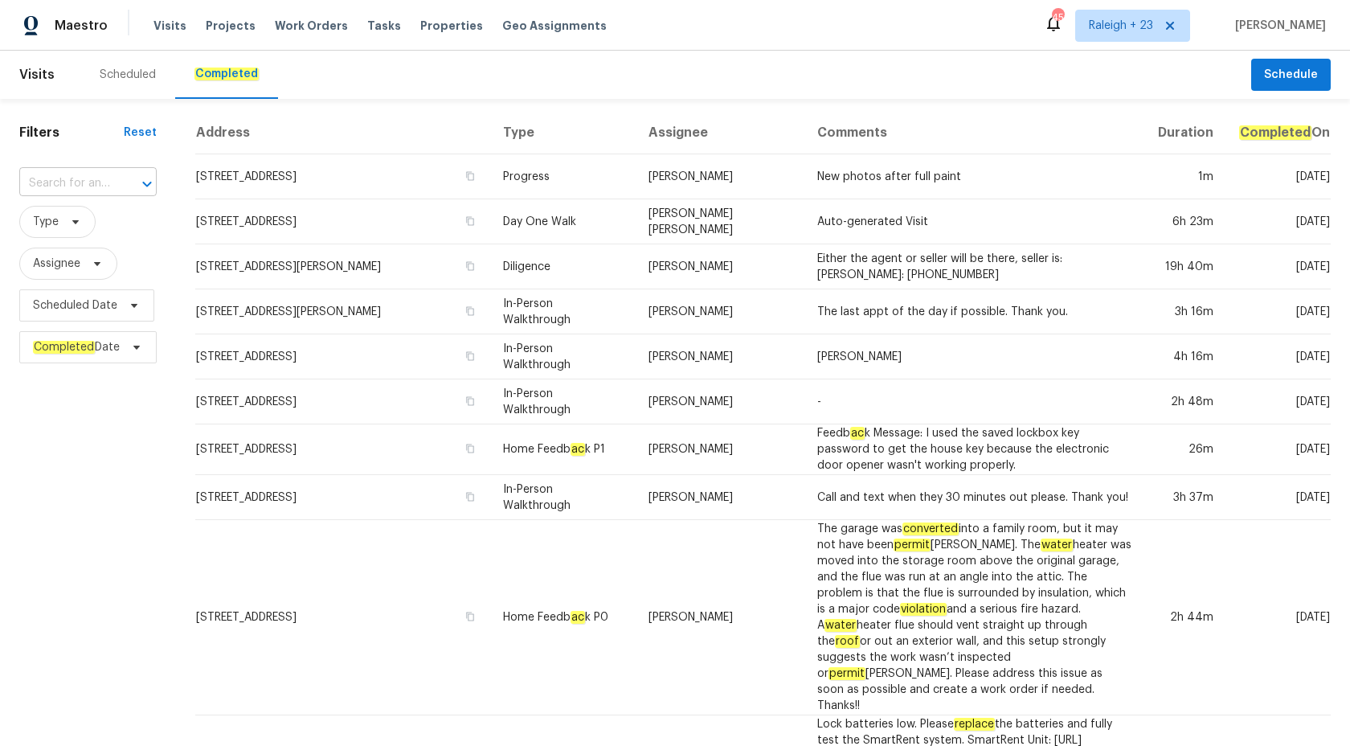
click at [38, 174] on input "text" at bounding box center [65, 183] width 92 height 25
paste input "4502 Brookhaven Dr, Greensboro, NC 27406"
type input "4502 Brookhaven Dr, Greensboro, NC 27406"
click at [94, 227] on li "4502 Brookhaven Dr, Greensboro, NC 27406" at bounding box center [88, 219] width 138 height 27
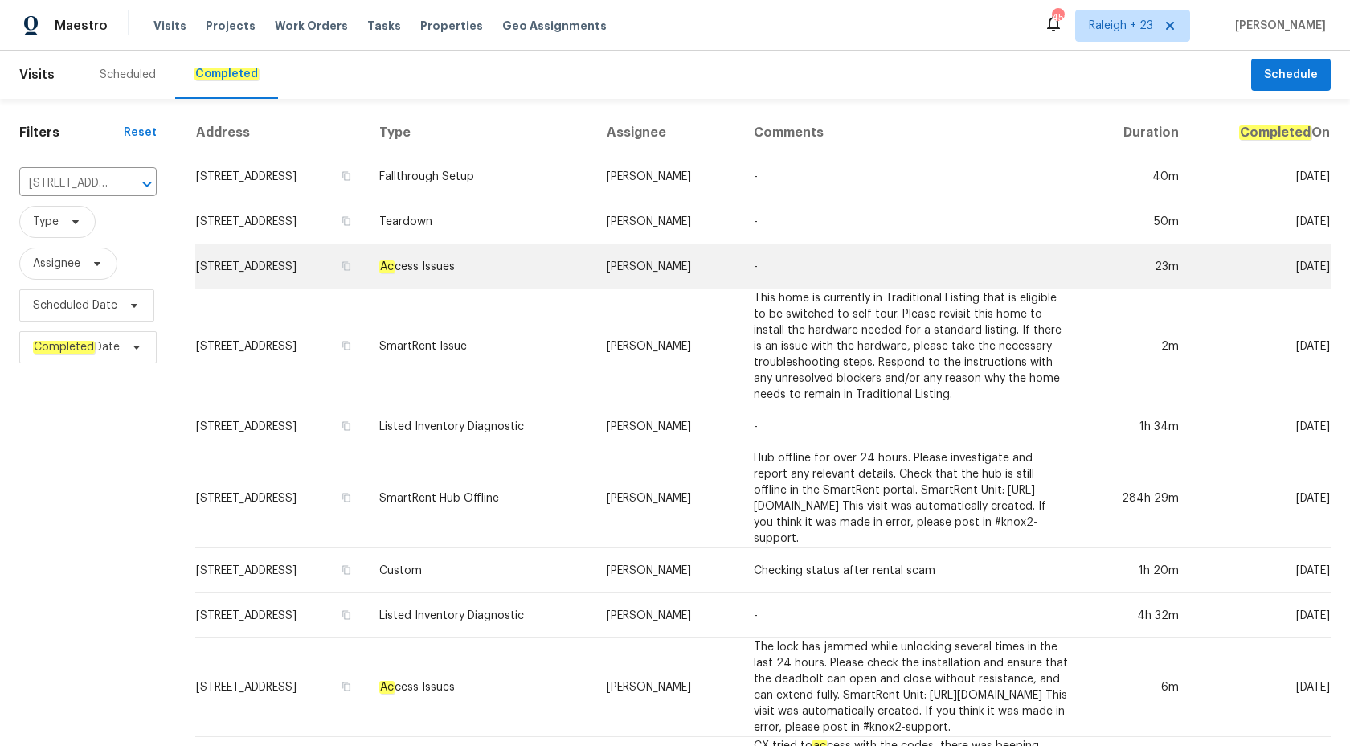
click at [680, 259] on td "Terry Tullar" at bounding box center [667, 266] width 147 height 45
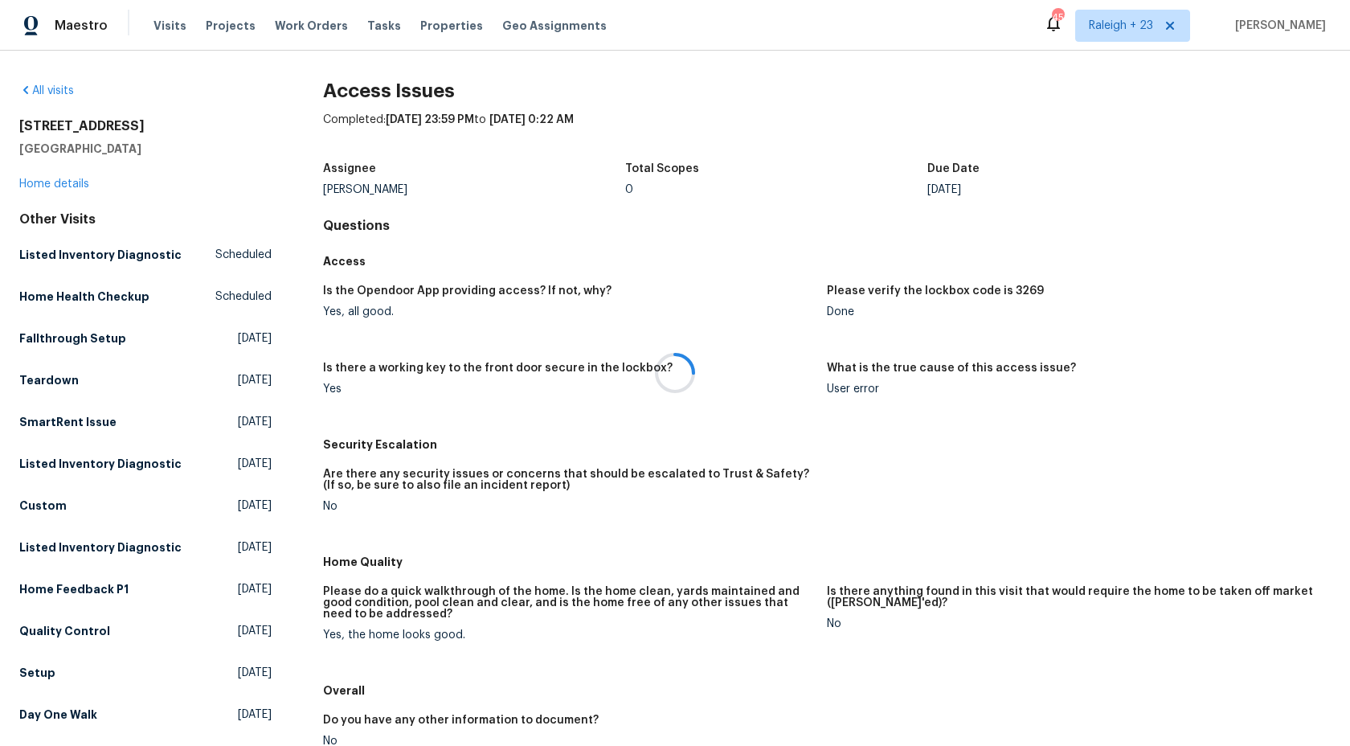
click at [57, 181] on div at bounding box center [675, 373] width 1350 height 746
click at [57, 182] on link "Home details" at bounding box center [54, 183] width 70 height 11
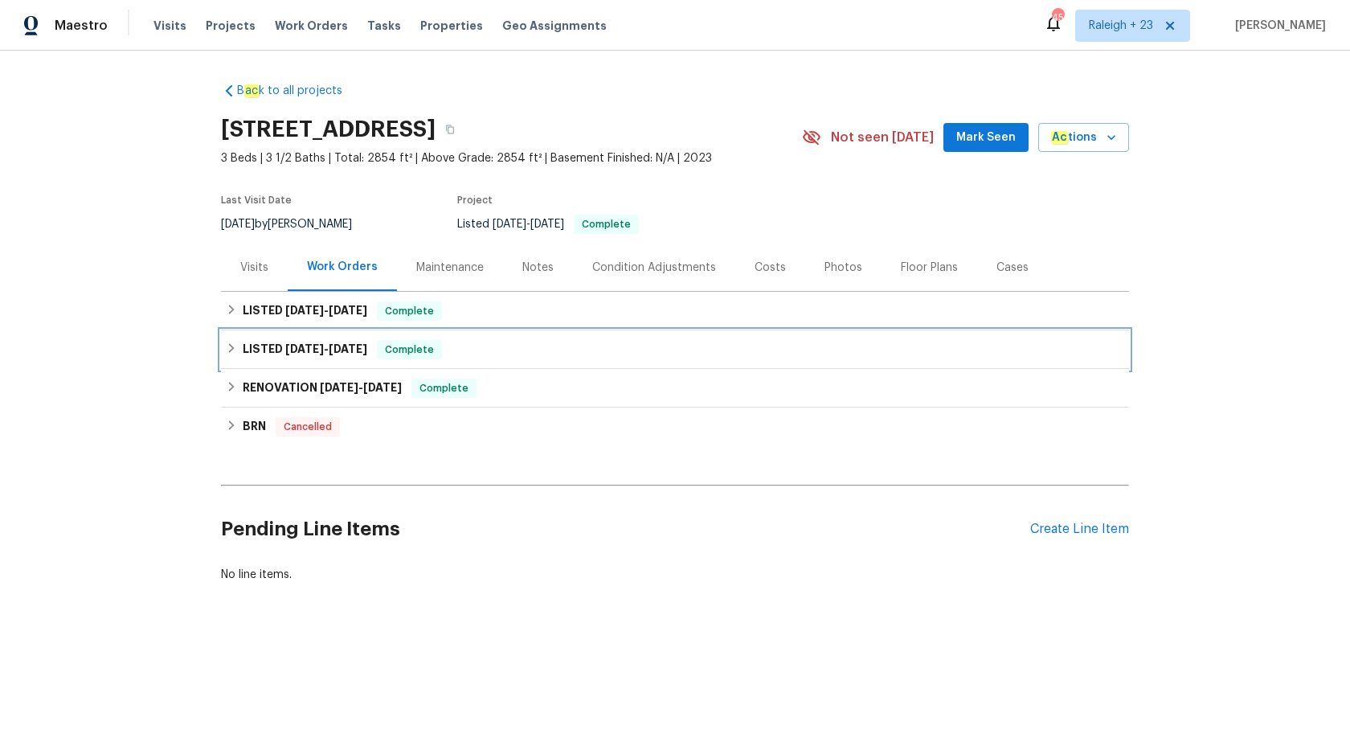
click at [330, 339] on div "LISTED 4/24/25 - 5/15/25 Complete" at bounding box center [675, 349] width 908 height 39
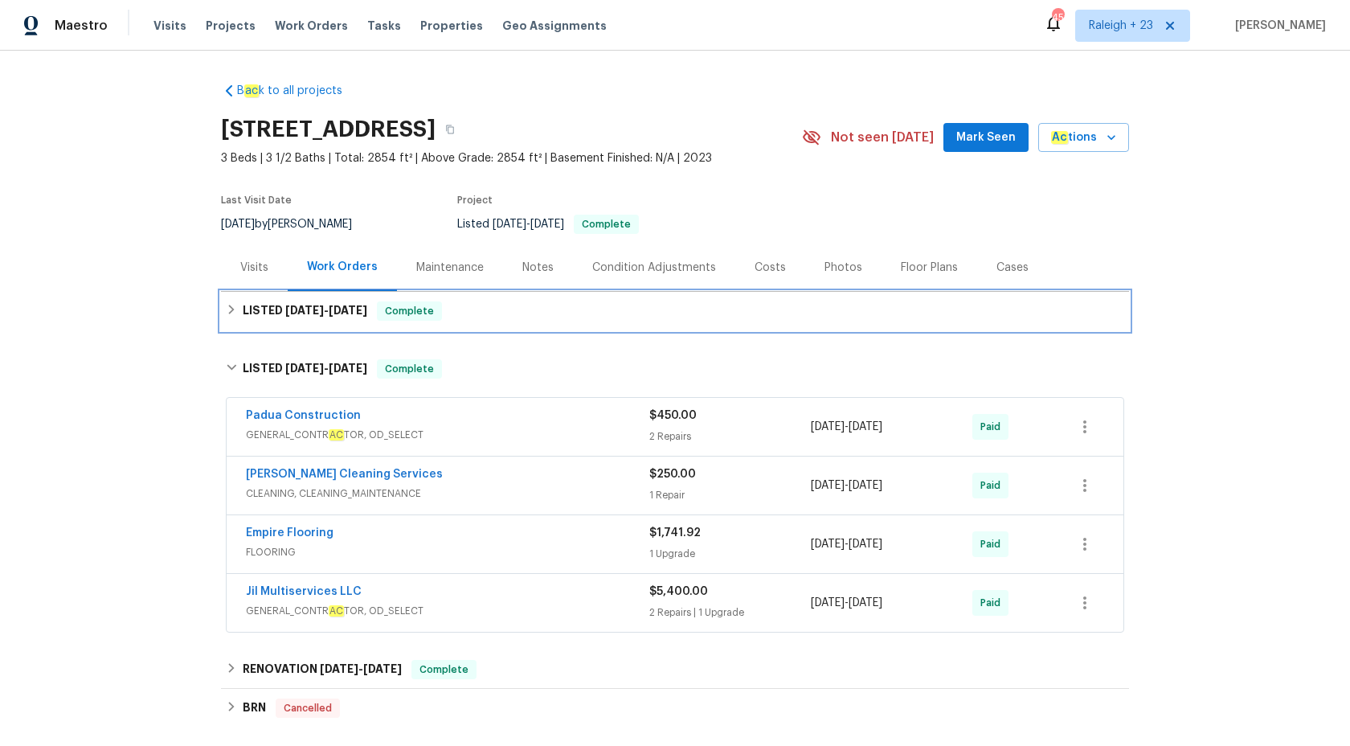
click at [412, 310] on span "Complete" at bounding box center [409, 311] width 62 height 16
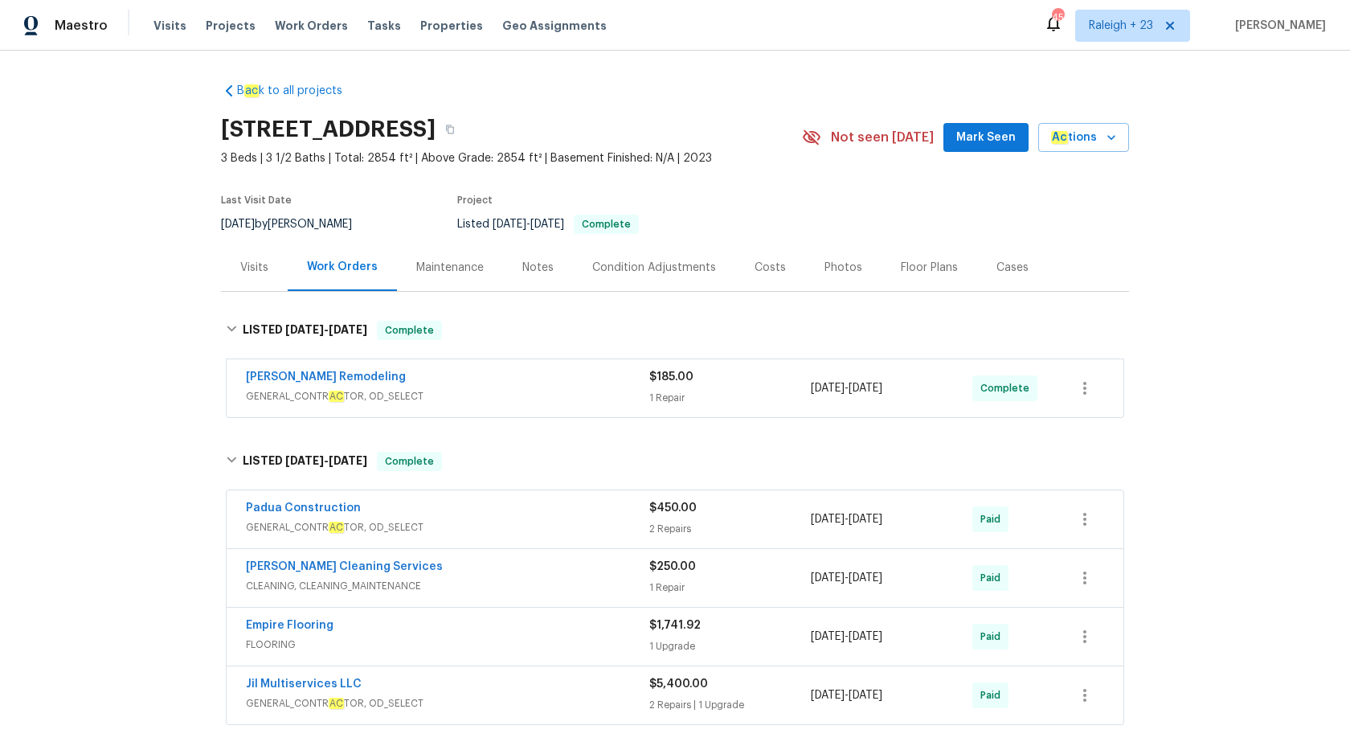
click at [739, 397] on div "1 Repair" at bounding box center [729, 398] width 161 height 16
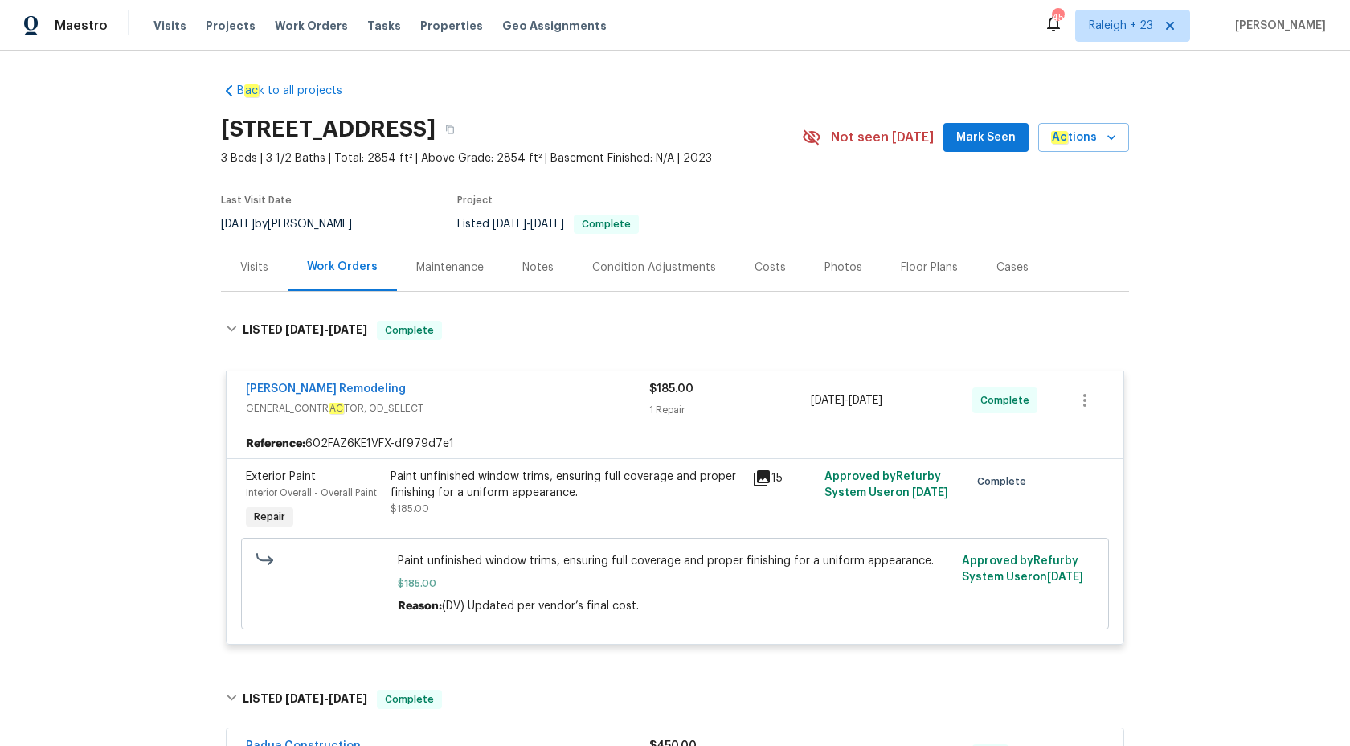
click at [739, 397] on div "$185.00 1 Repair" at bounding box center [729, 400] width 161 height 39
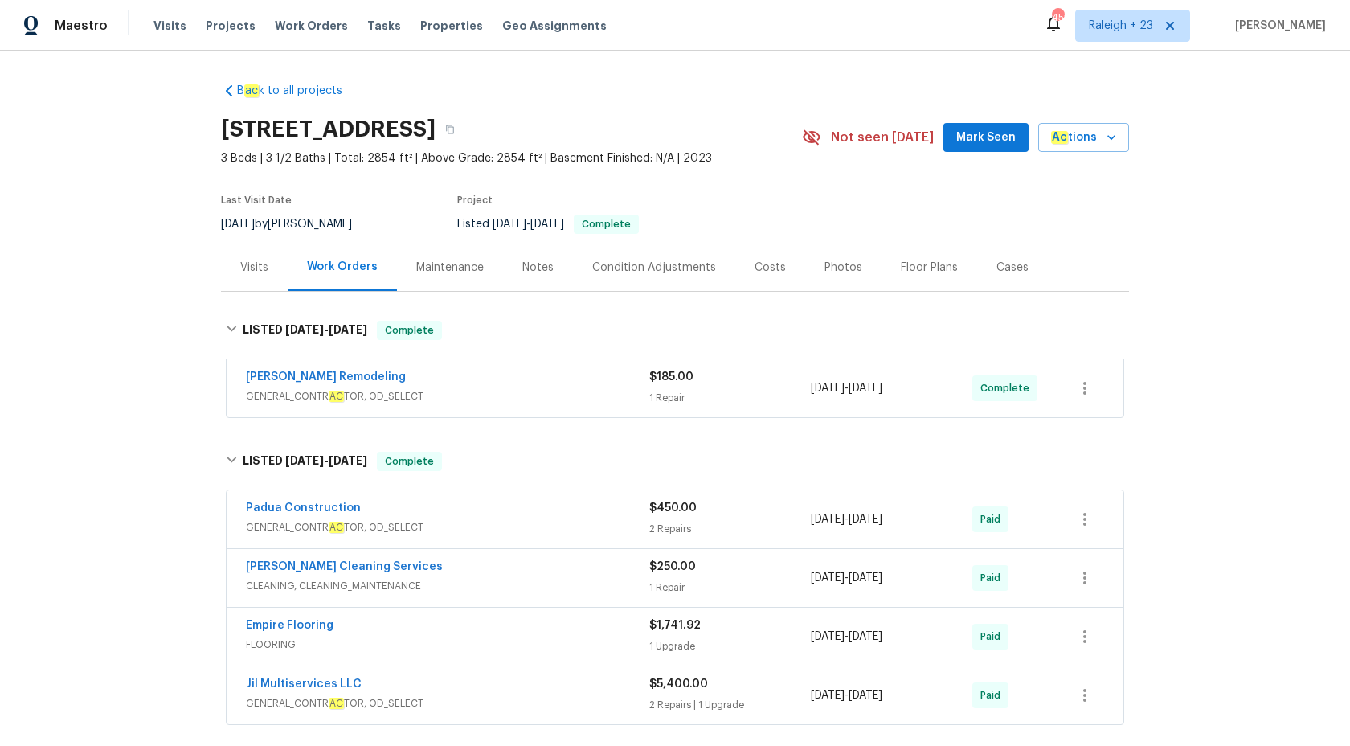
click at [569, 406] on div "Pino Remodeling GENERAL_CONTR AC TOR, OD_SELECT" at bounding box center [447, 388] width 403 height 39
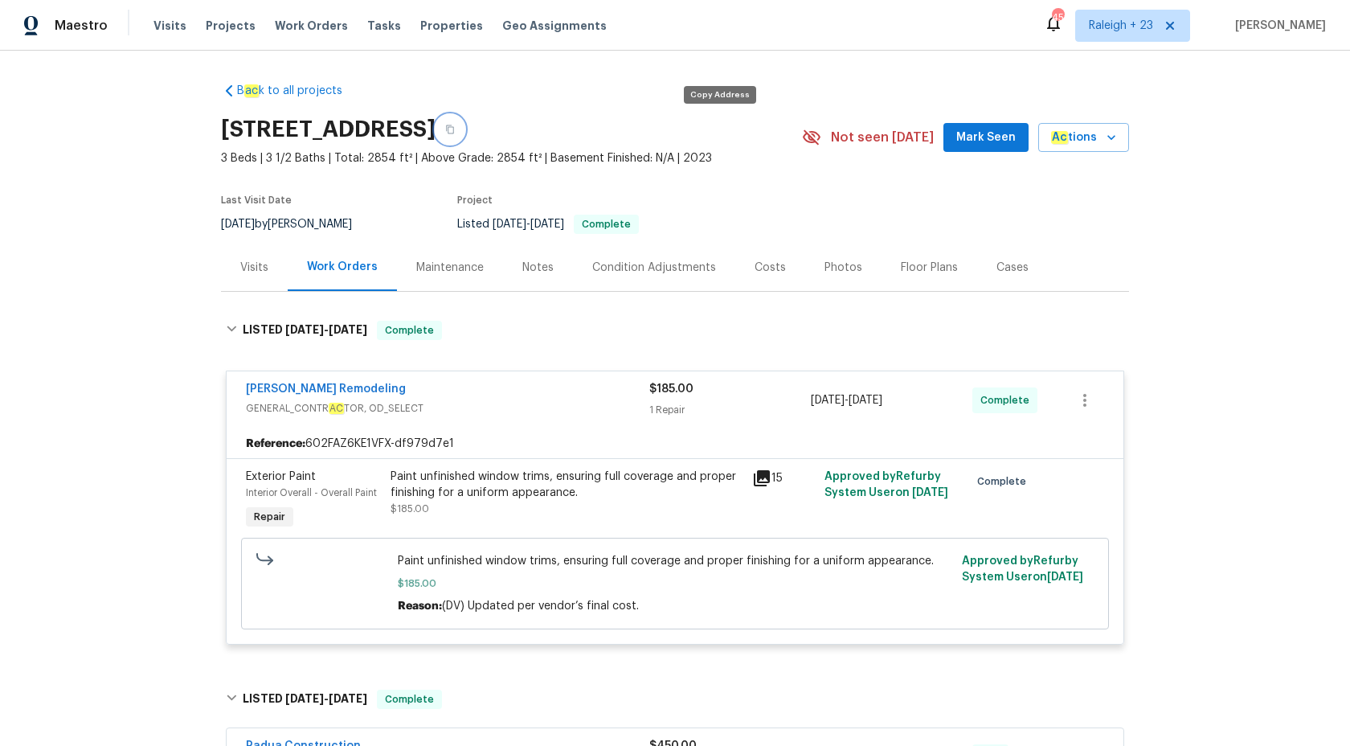
click at [455, 132] on icon "button" at bounding box center [450, 130] width 10 height 10
